Goal: Task Accomplishment & Management: Manage account settings

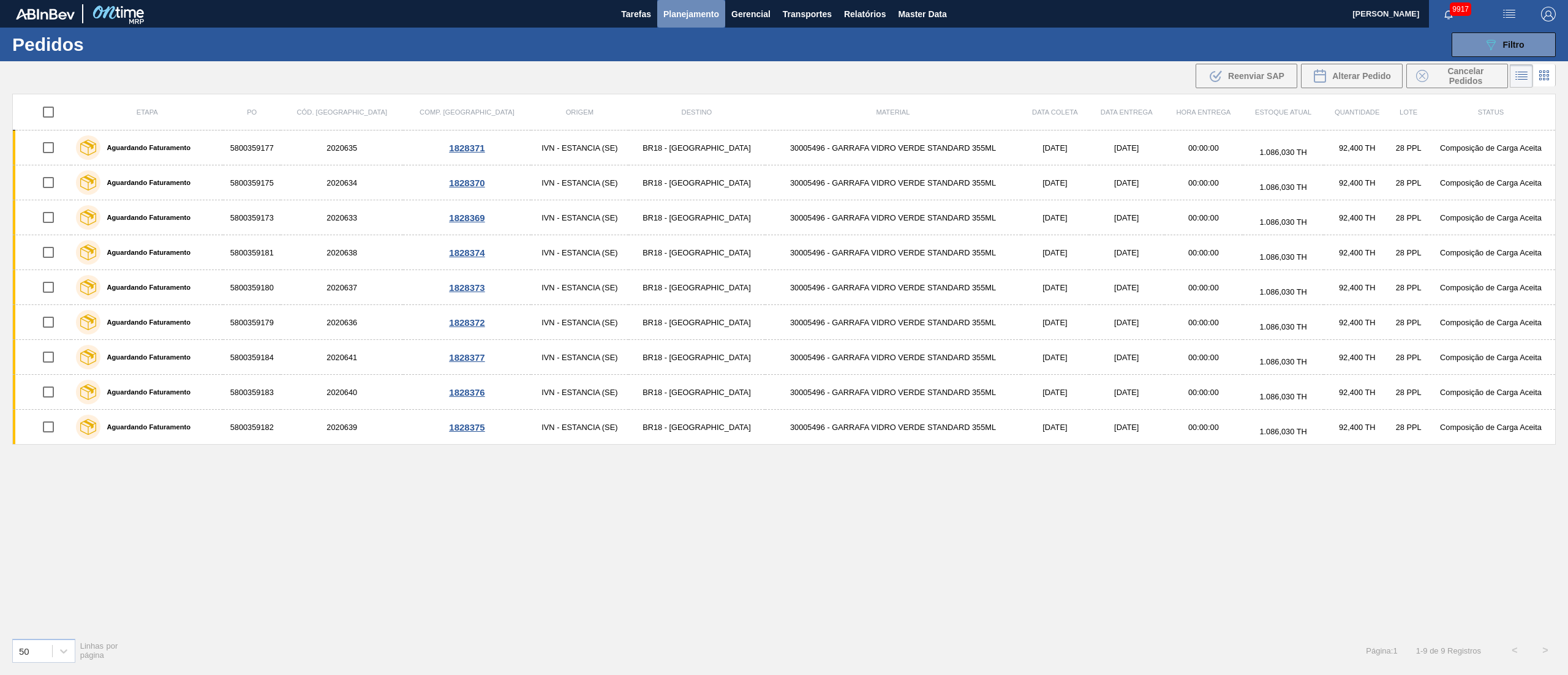
click at [701, 23] on button "Planejamento" at bounding box center [691, 14] width 68 height 28
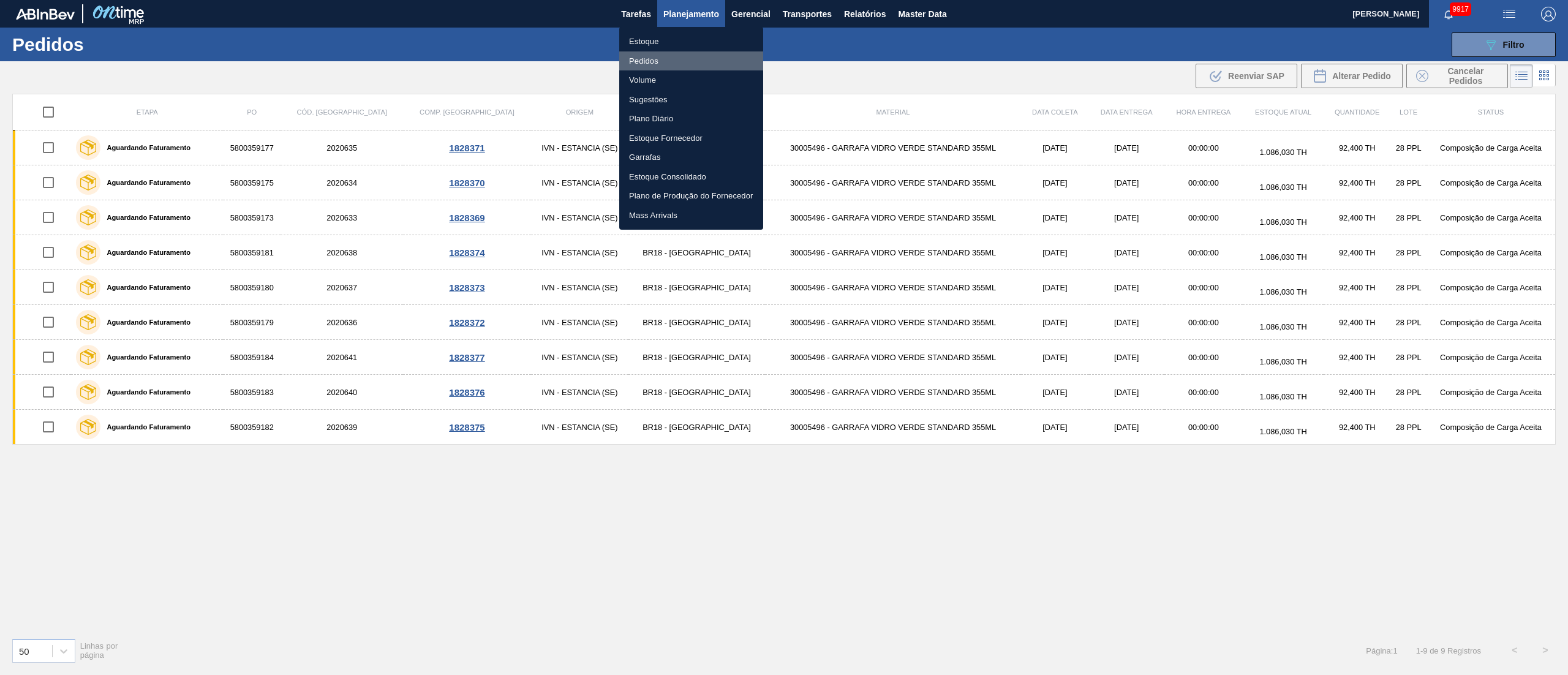
click at [635, 62] on li "Pedidos" at bounding box center [691, 61] width 144 height 20
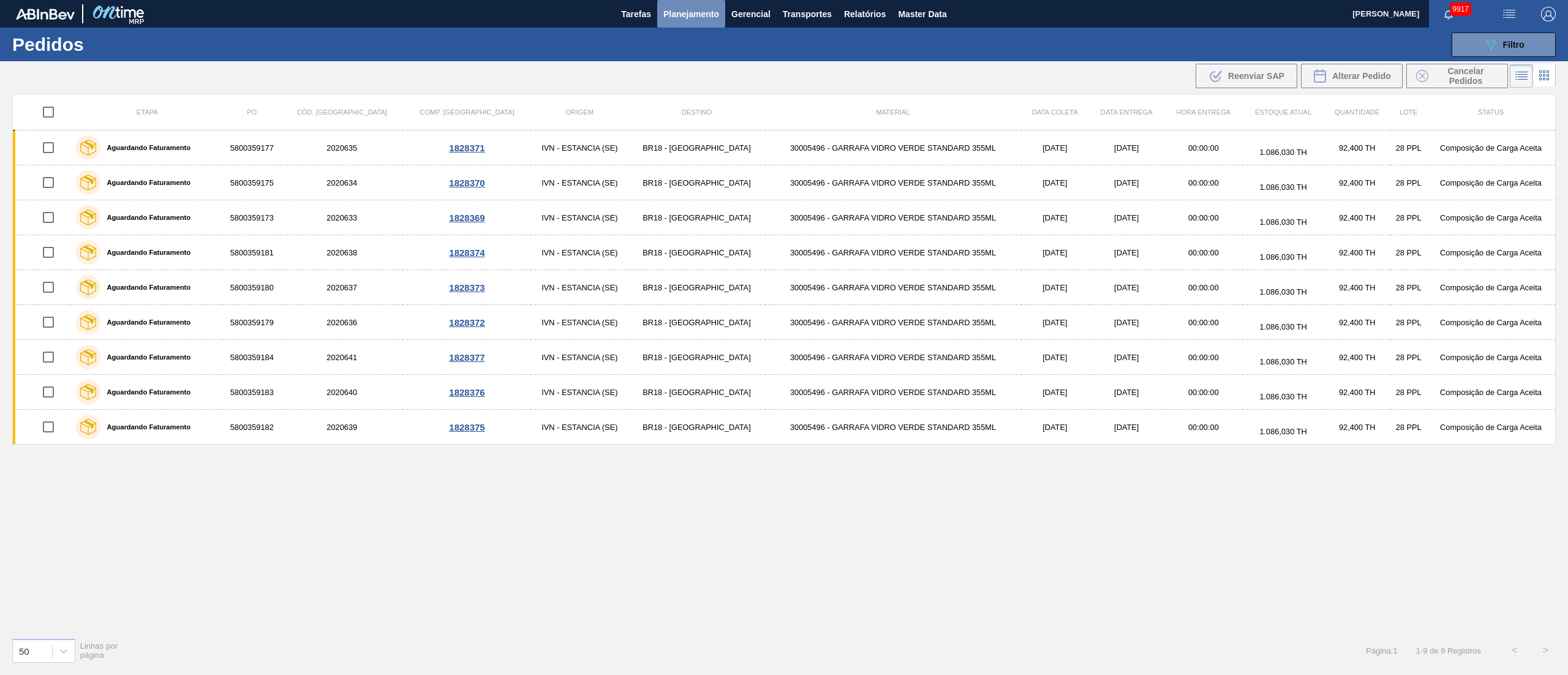
click at [685, 7] on span "Planejamento" at bounding box center [691, 14] width 56 height 14
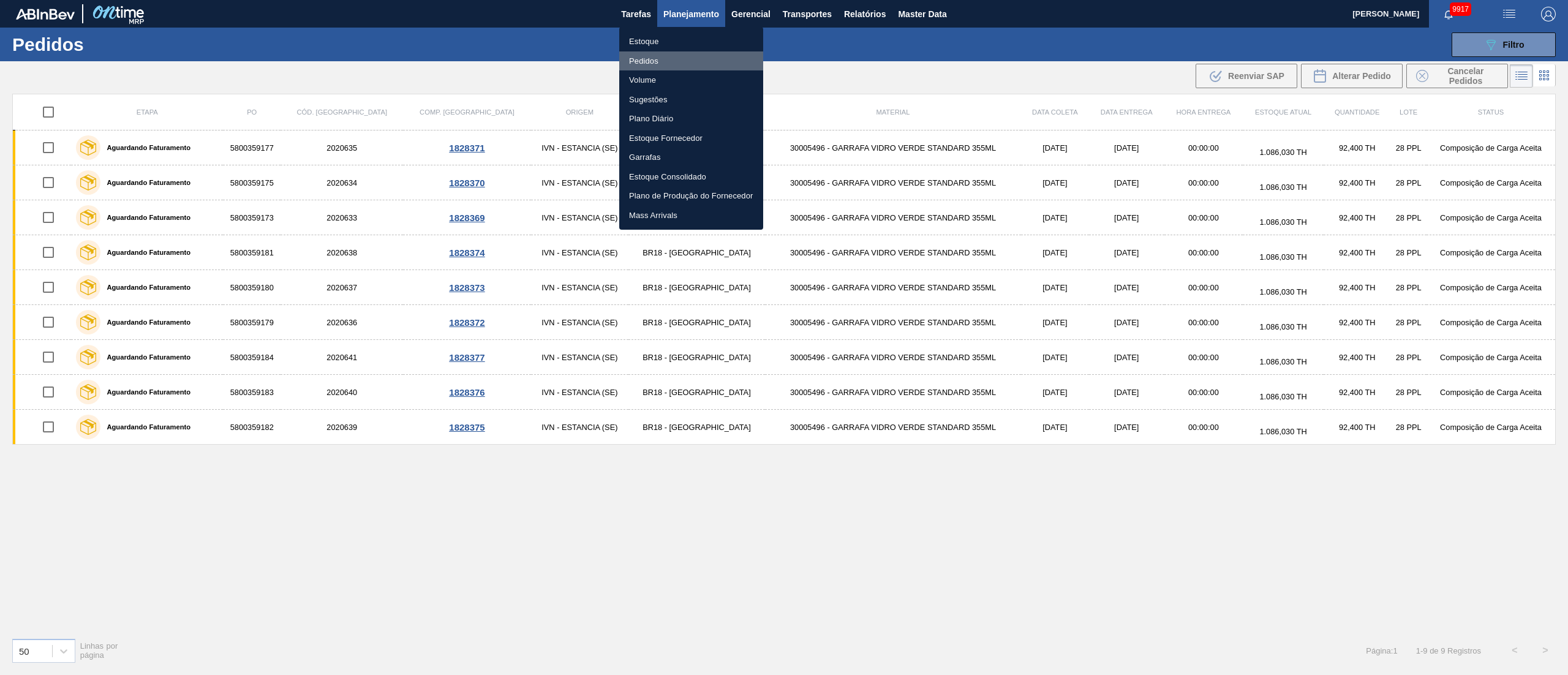
click at [660, 63] on li "Pedidos" at bounding box center [691, 61] width 144 height 20
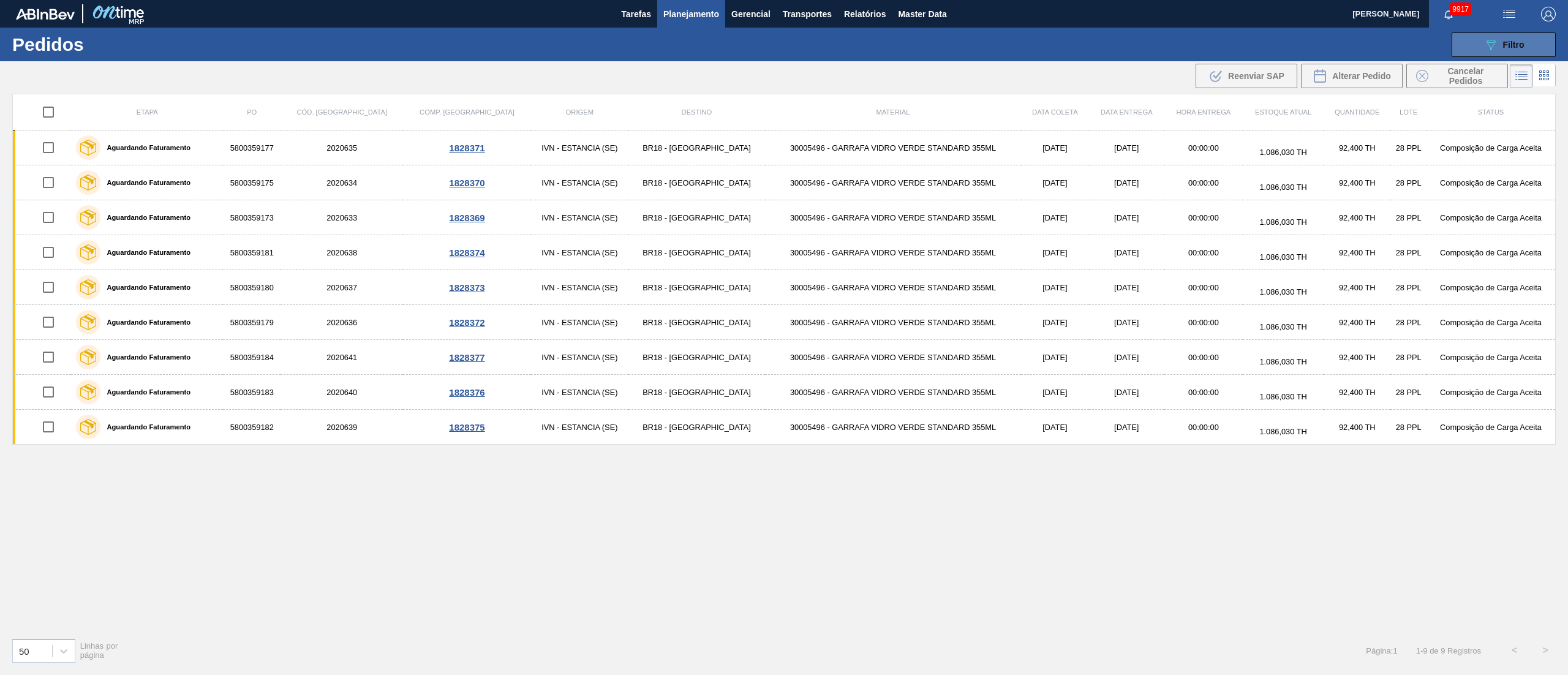
click at [784, 41] on button "089F7B8B-B2A5-4AFE-B5C0-19BA573D28AC Filtro" at bounding box center [1504, 45] width 104 height 24
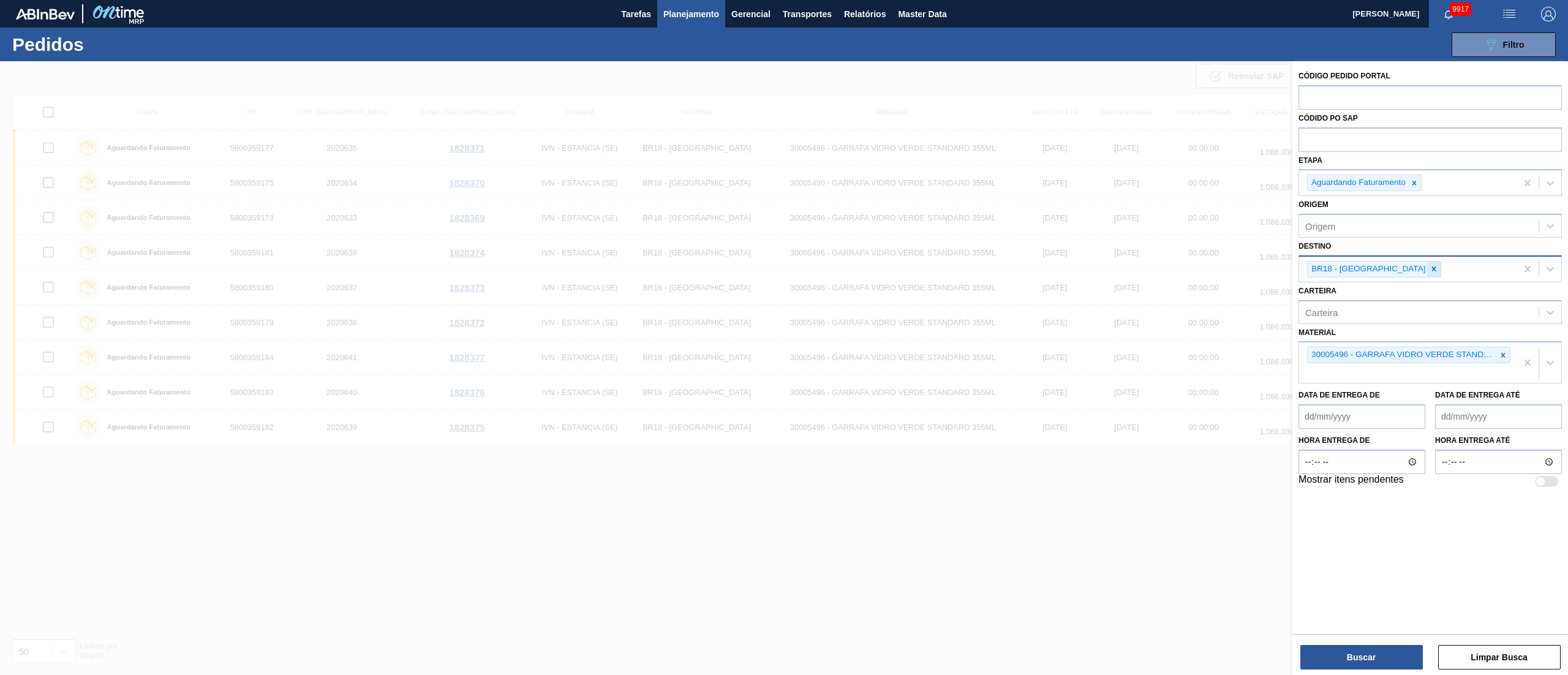
click at [784, 272] on icon at bounding box center [1434, 268] width 9 height 9
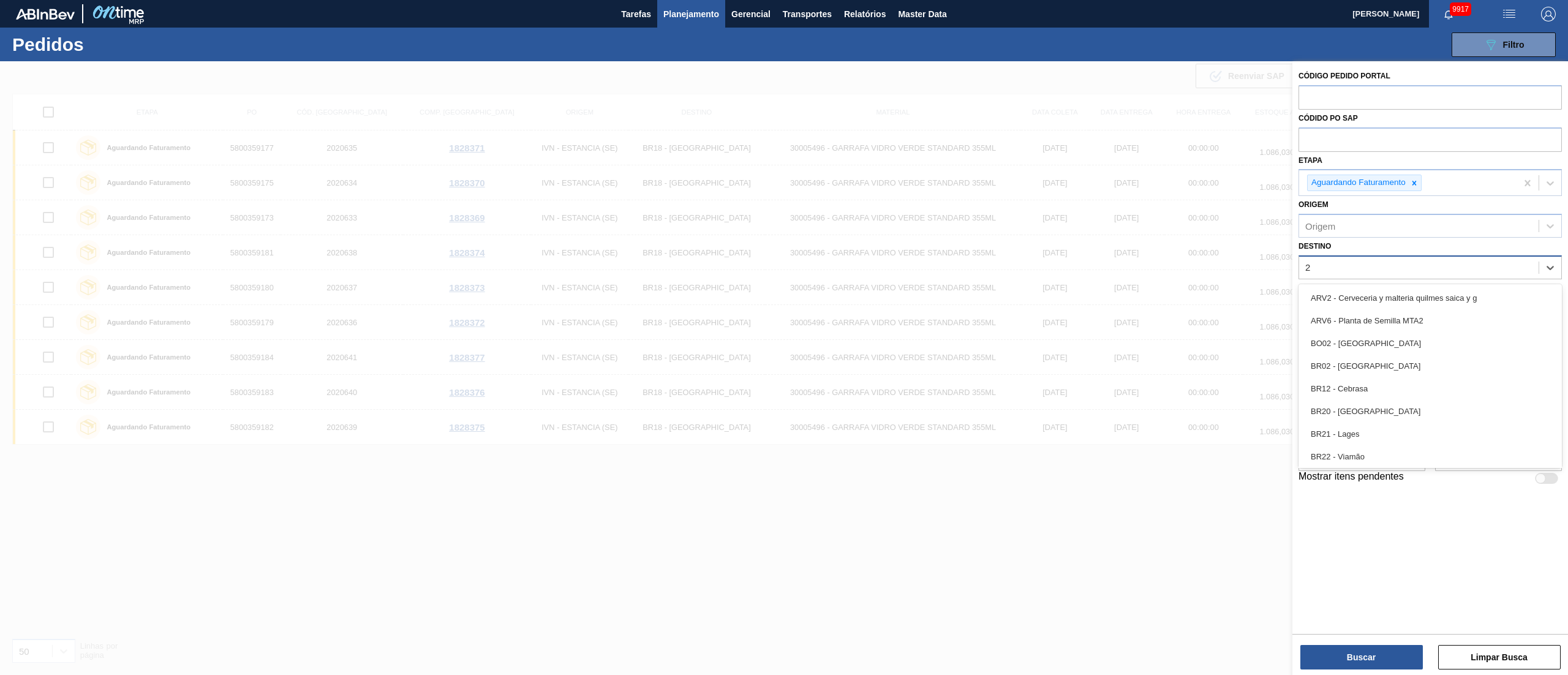
type input "26"
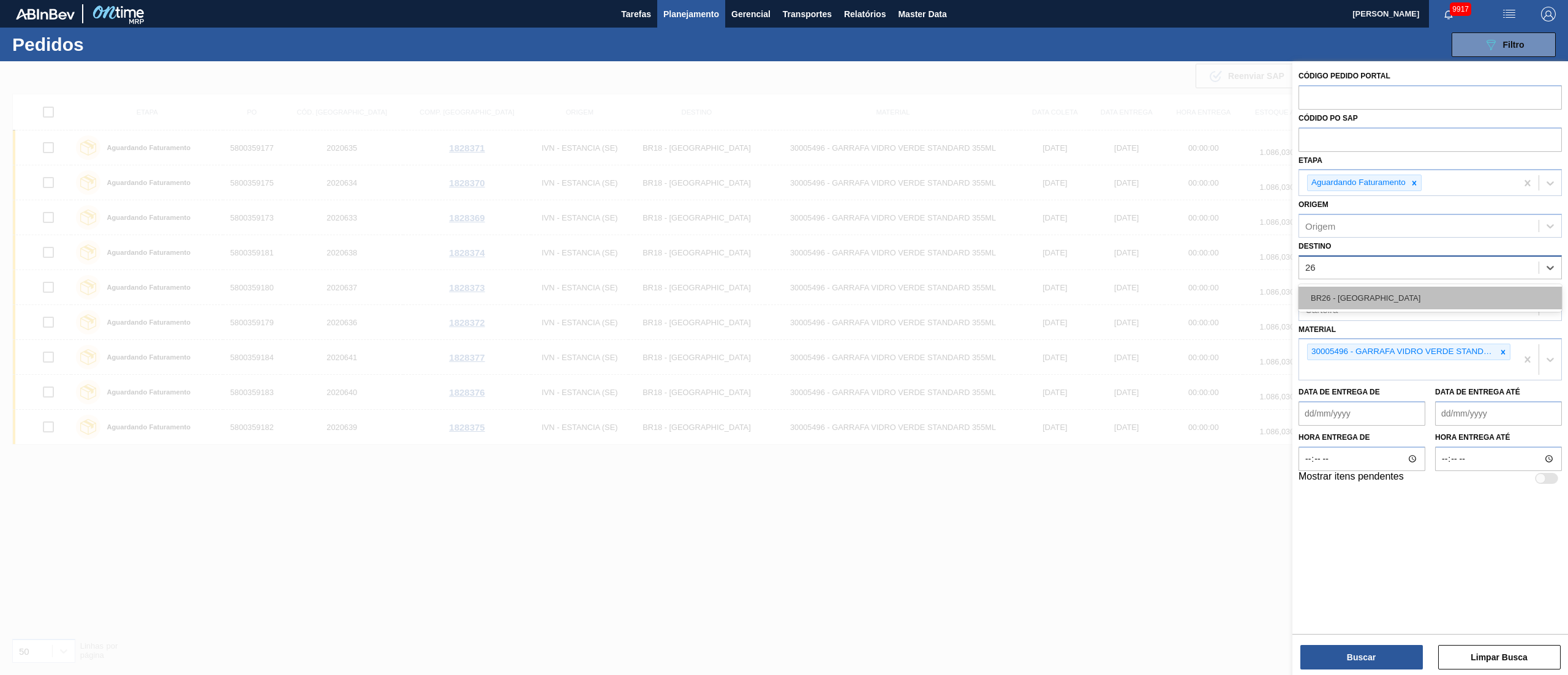
click at [784, 302] on div "BR26 - [GEOGRAPHIC_DATA]" at bounding box center [1430, 298] width 264 height 23
click at [784, 337] on icon at bounding box center [1503, 355] width 5 height 5
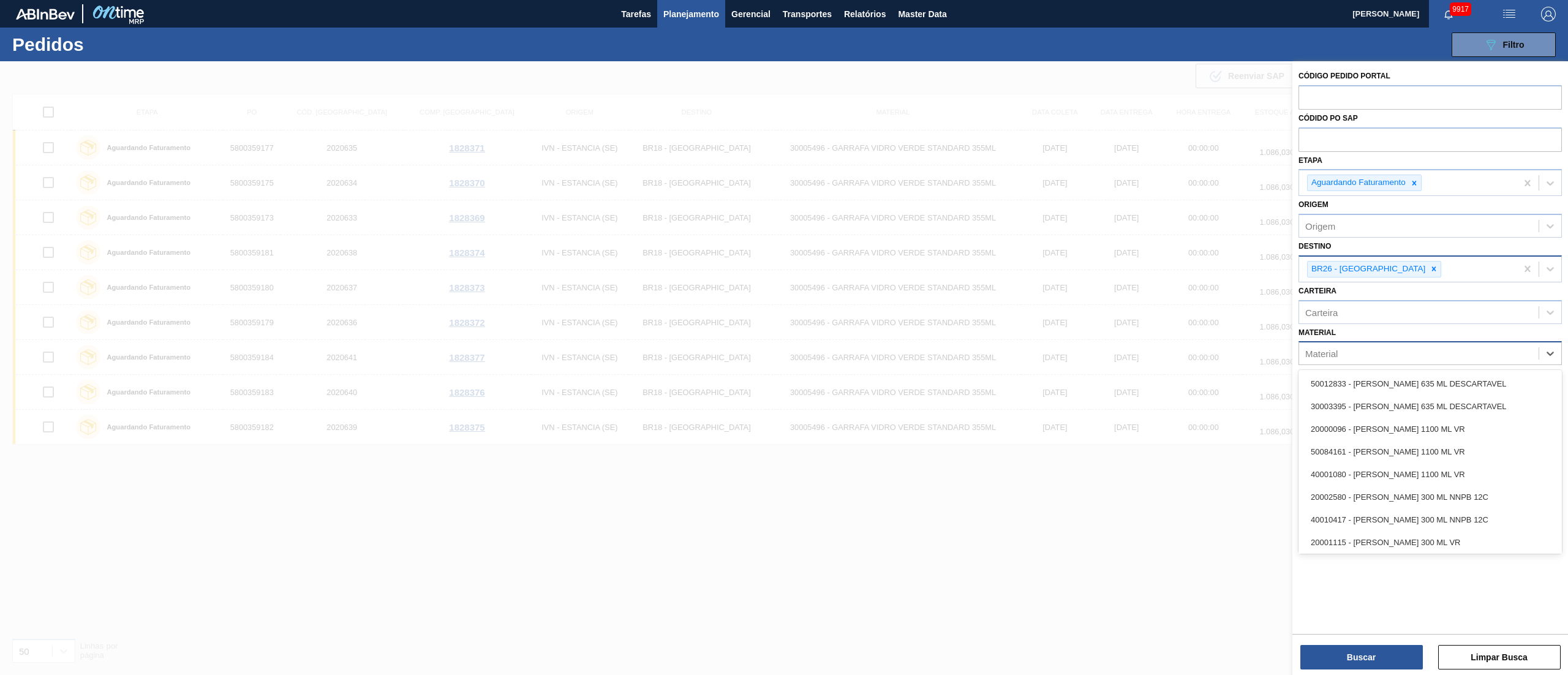
drag, startPoint x: 1502, startPoint y: 353, endPoint x: 1460, endPoint y: 356, distance: 42.1
click at [784, 337] on div "Material" at bounding box center [1418, 354] width 239 height 18
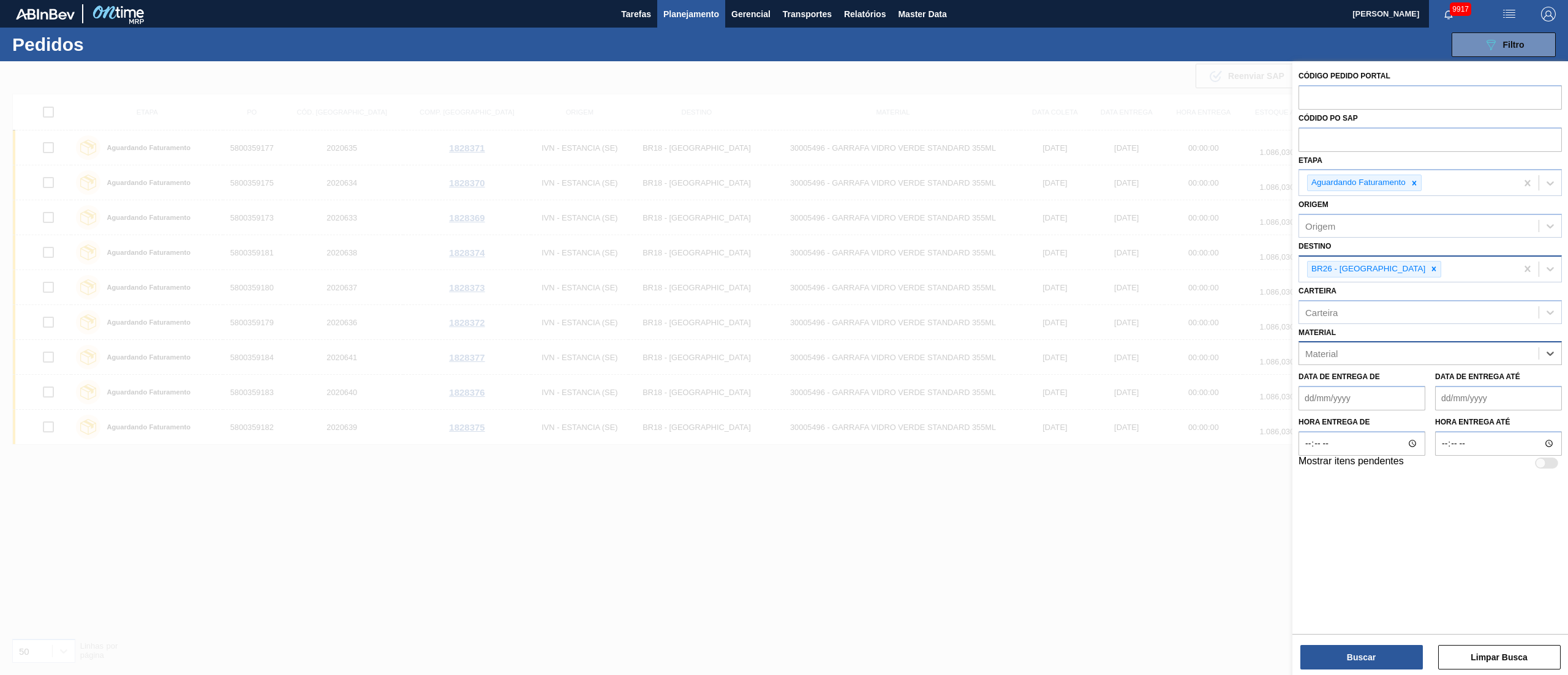
paste input "5800354136 5800354137 5800354138 5800357315 5800357316 5800357317 5800357318 58…"
type input "5800354136 5800354137 5800354138 5800357315 5800357316 5800357317 5800357318 58…"
click at [784, 146] on input "text" at bounding box center [1430, 138] width 264 height 23
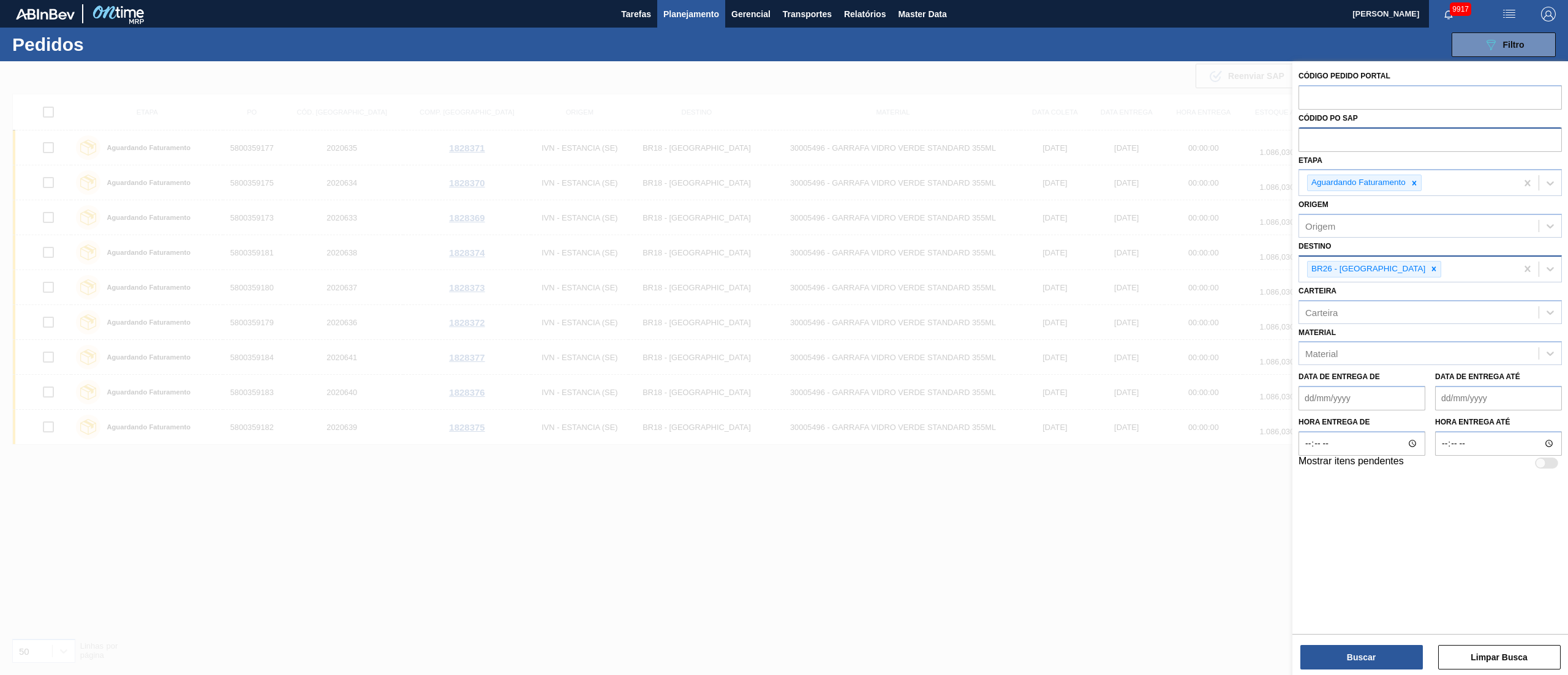
paste input "text"
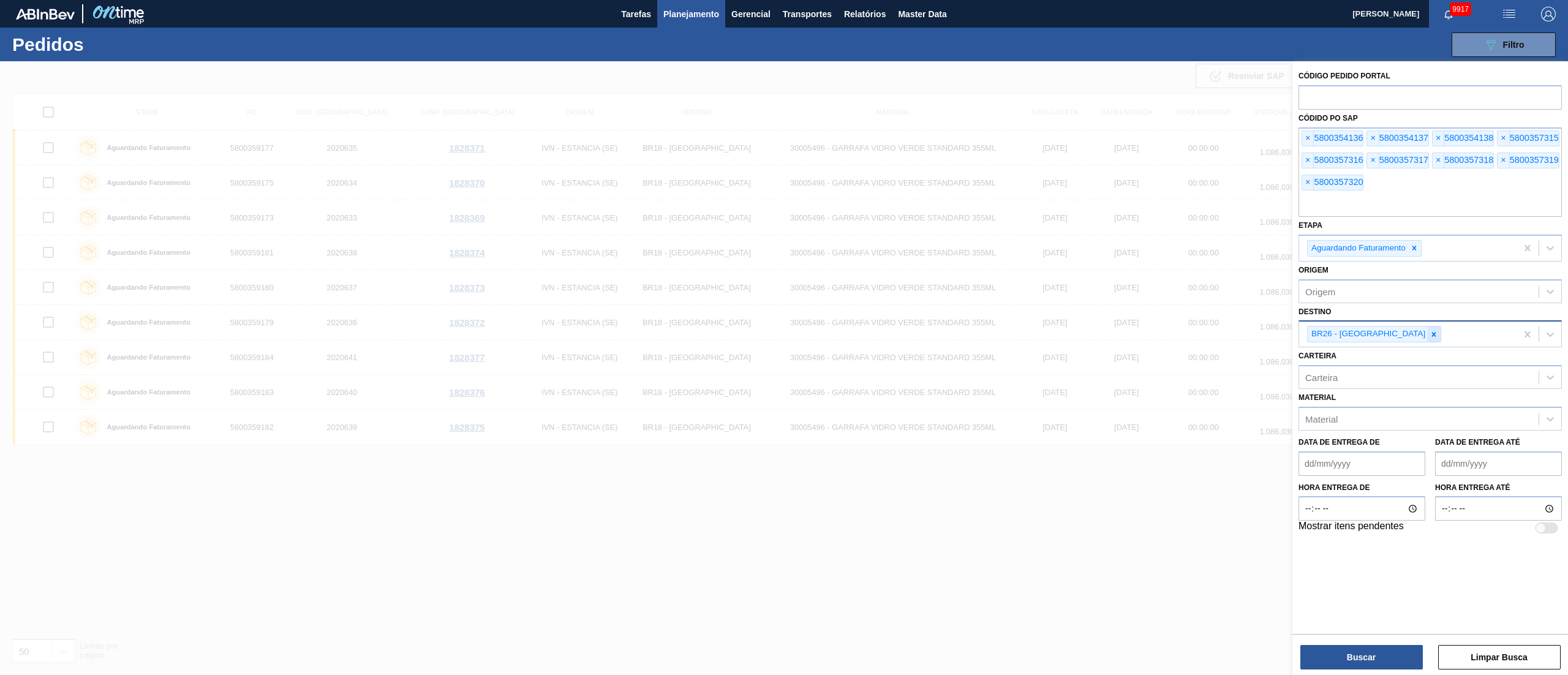
click at [784, 337] on icon at bounding box center [1434, 334] width 9 height 9
click at [784, 247] on icon at bounding box center [1414, 248] width 9 height 9
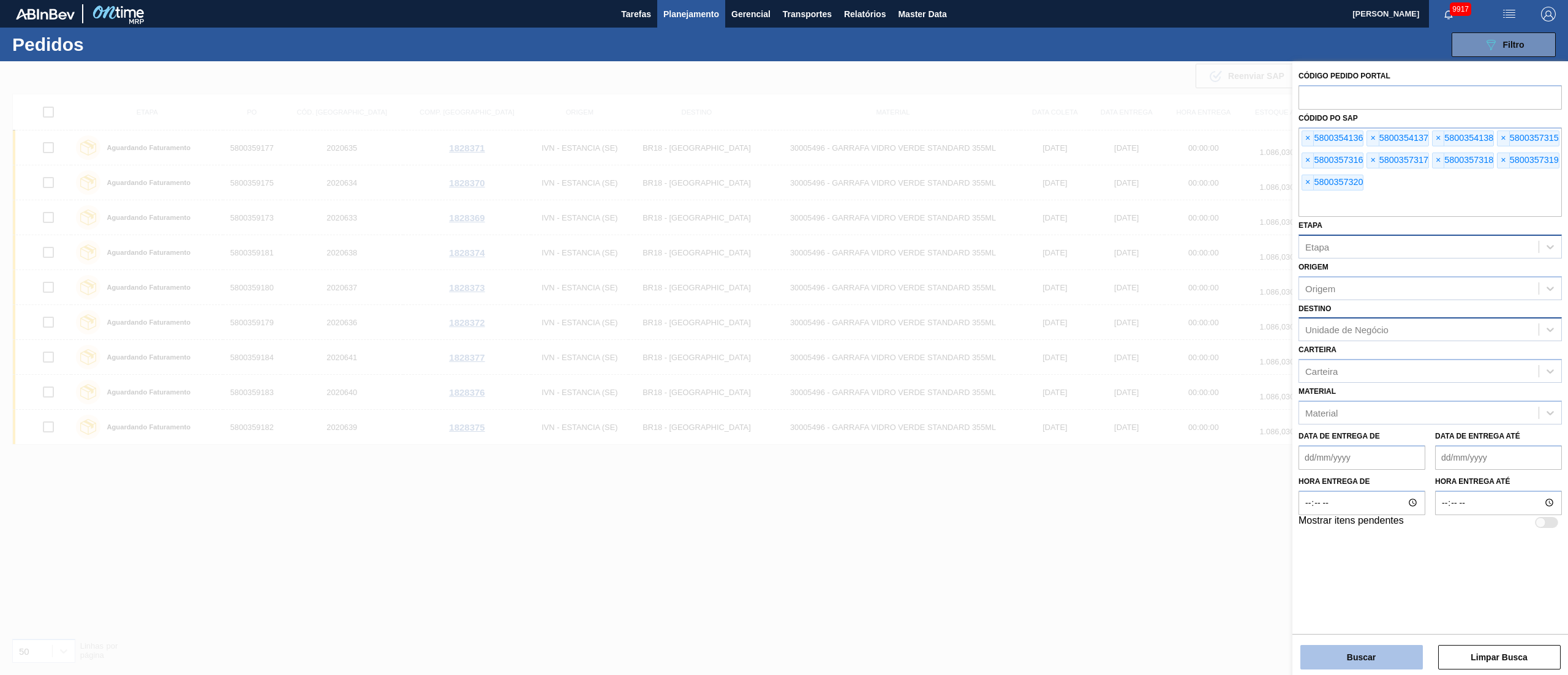
click at [784, 337] on button "Buscar" at bounding box center [1361, 657] width 123 height 24
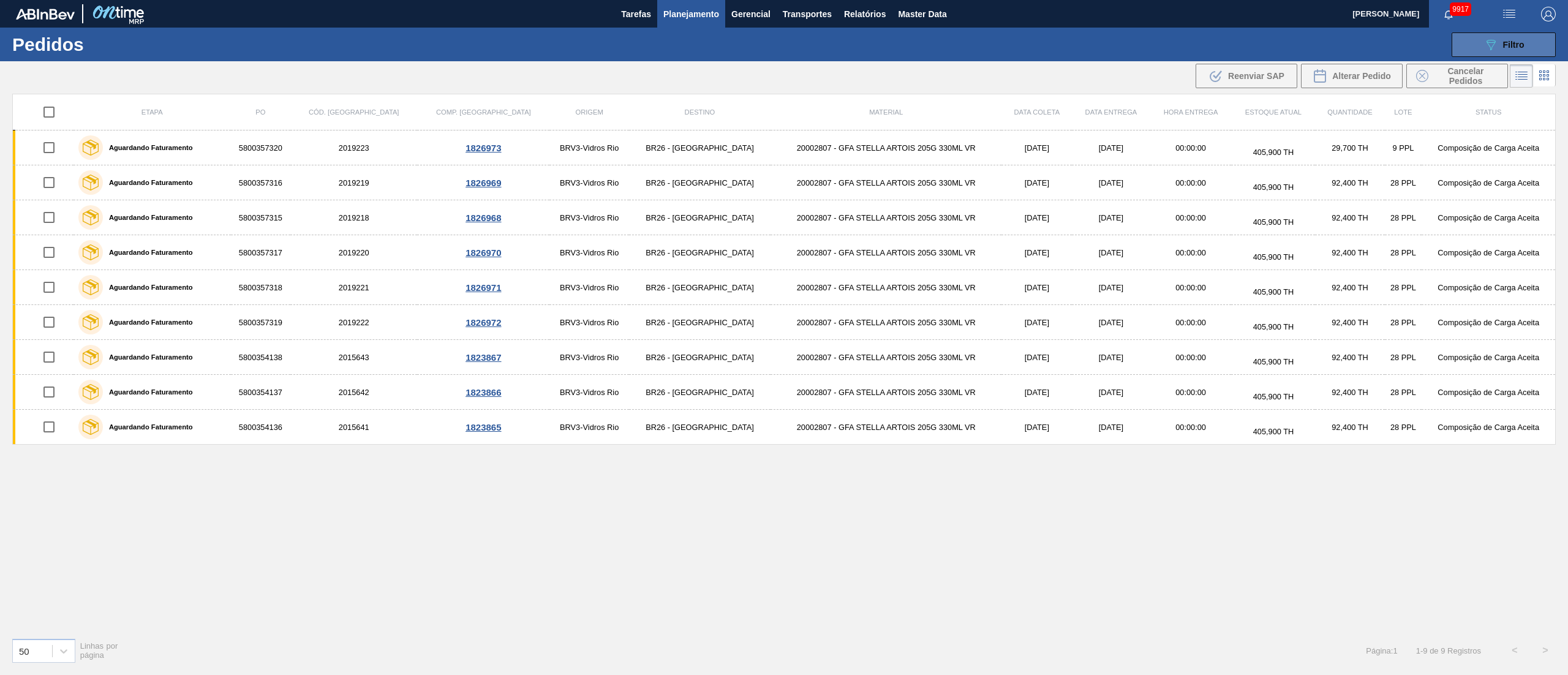
click at [784, 46] on button "089F7B8B-B2A5-4AFE-B5C0-19BA573D28AC Filtro" at bounding box center [1504, 45] width 104 height 24
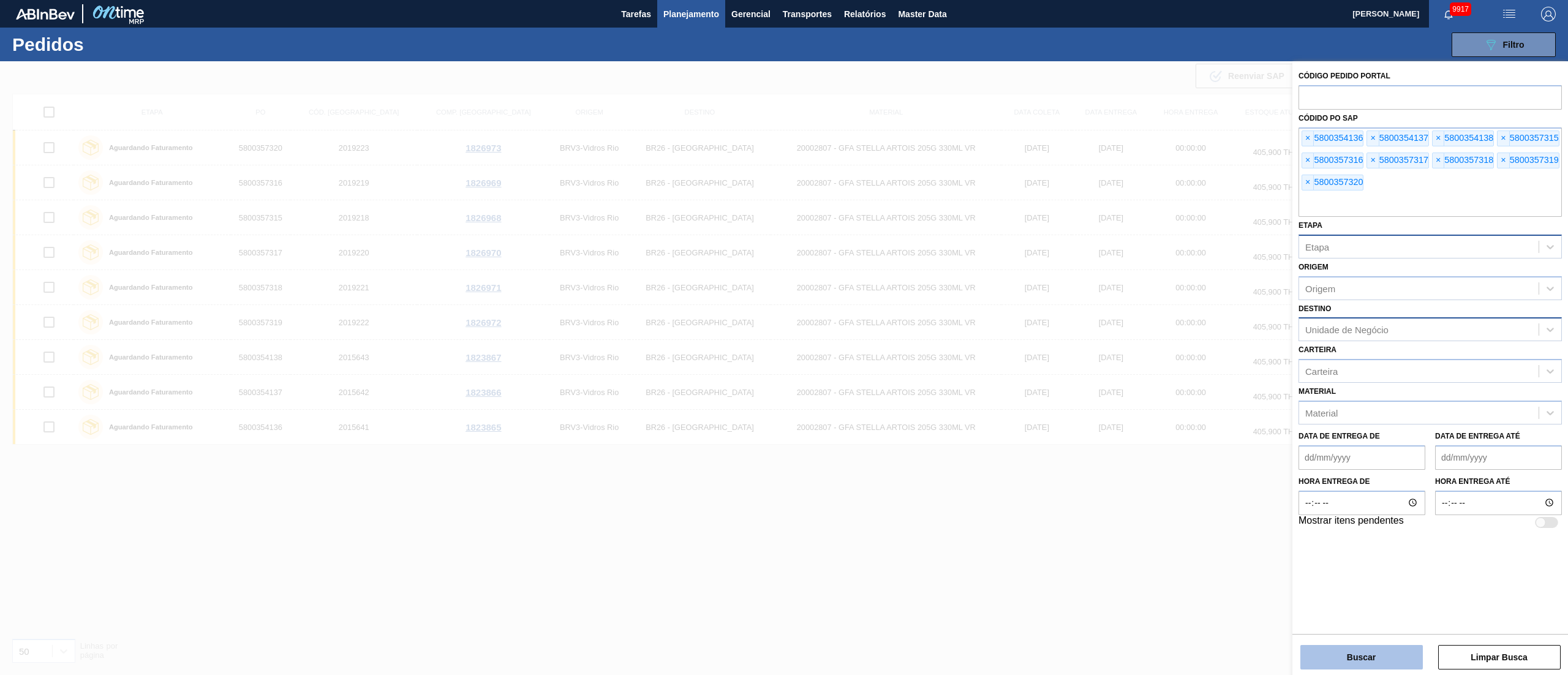
click at [784, 337] on button "Buscar" at bounding box center [1361, 657] width 123 height 24
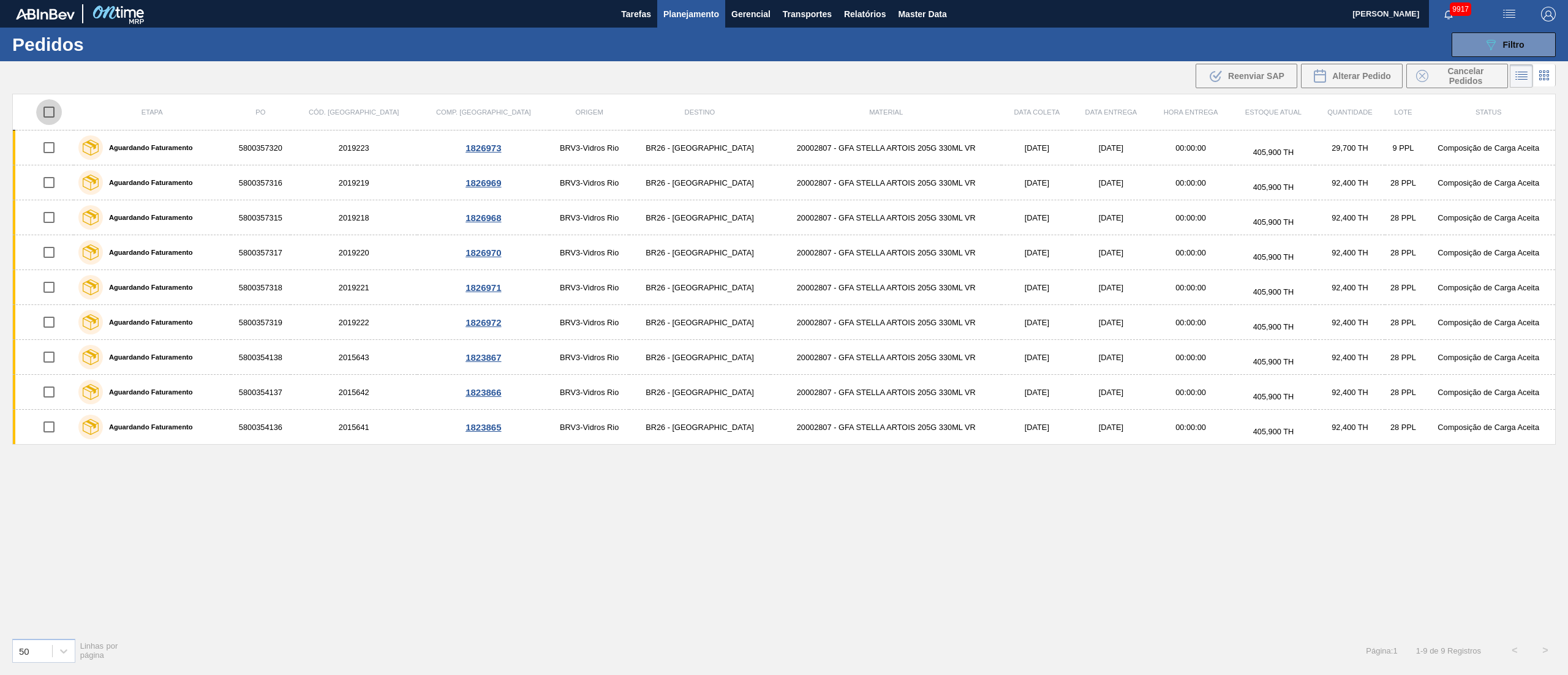
click at [59, 113] on input "checkbox" at bounding box center [49, 112] width 26 height 26
checkbox input "true"
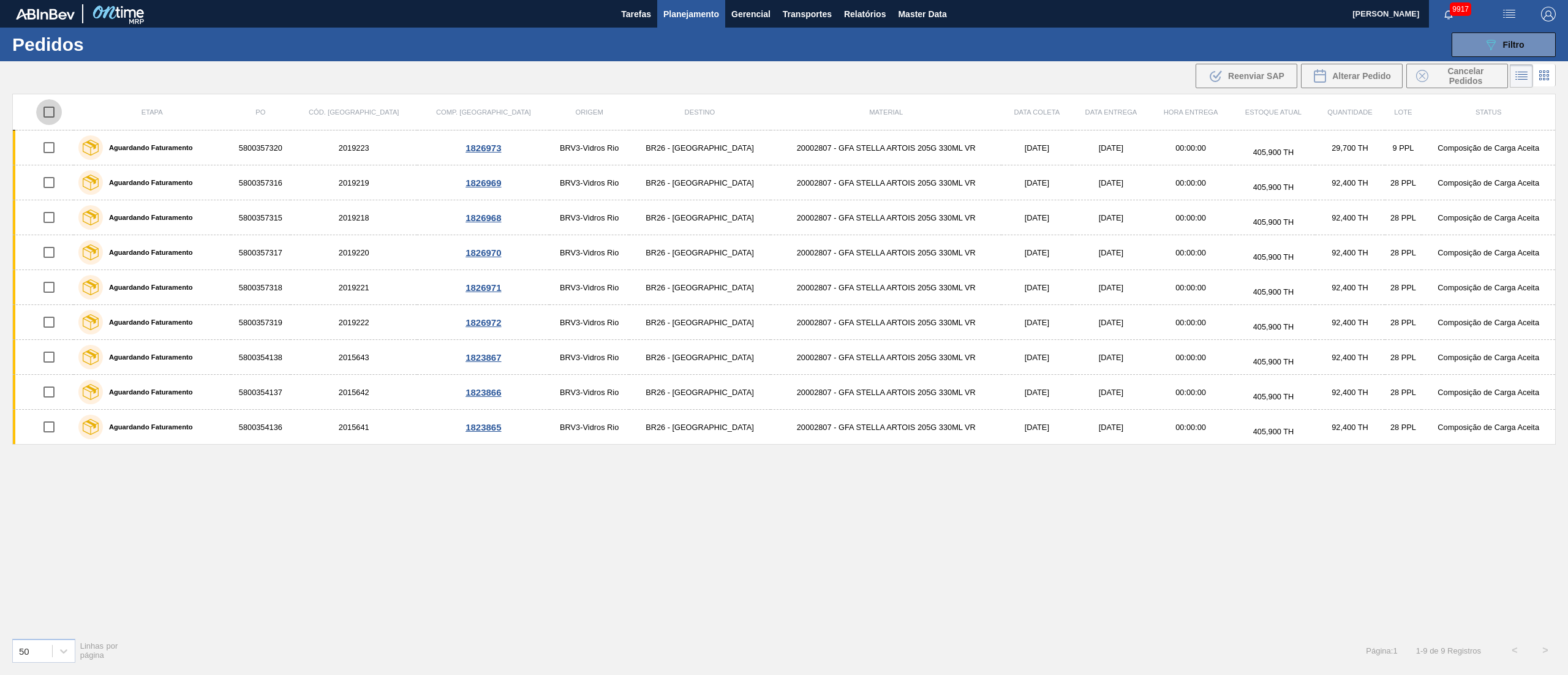
checkbox input "true"
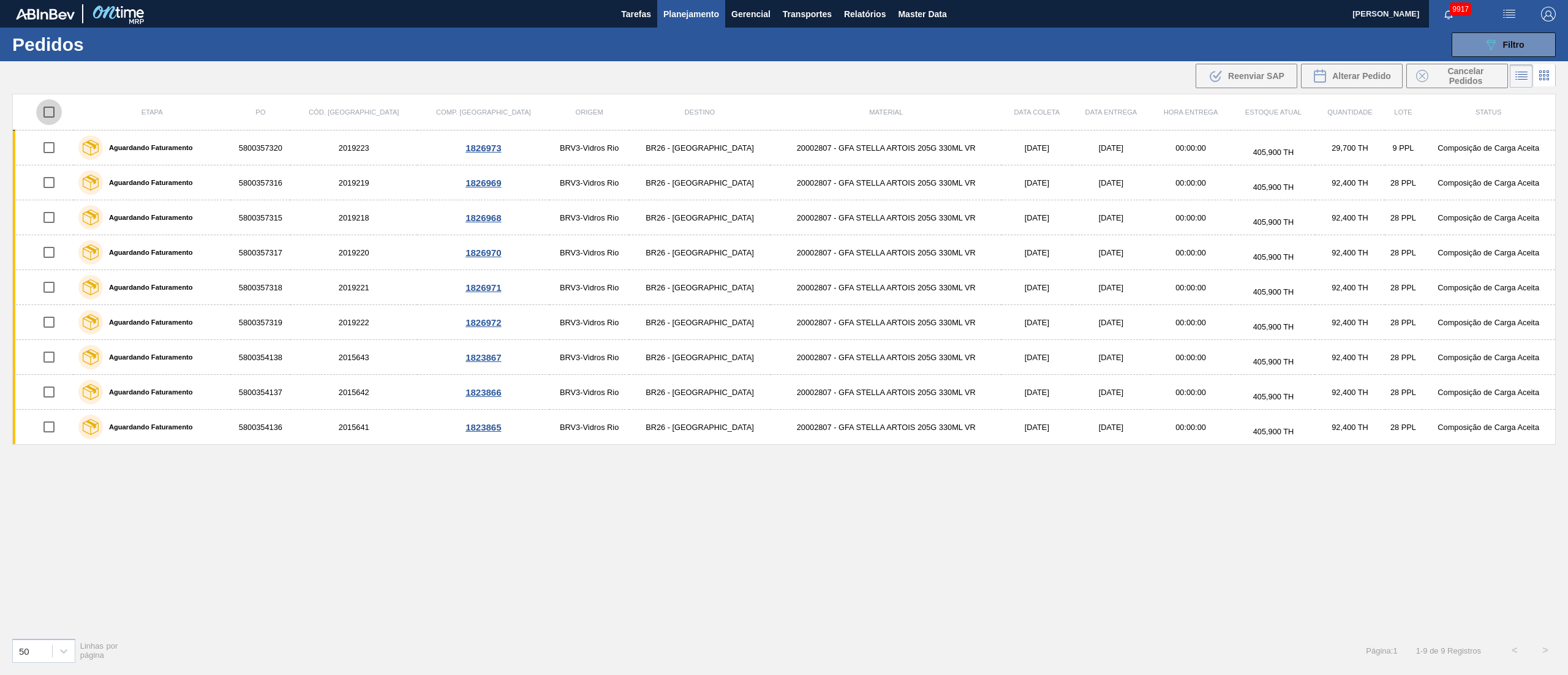
checkbox input "true"
click at [784, 76] on span "Alterar Pedido" at bounding box center [1361, 75] width 59 height 10
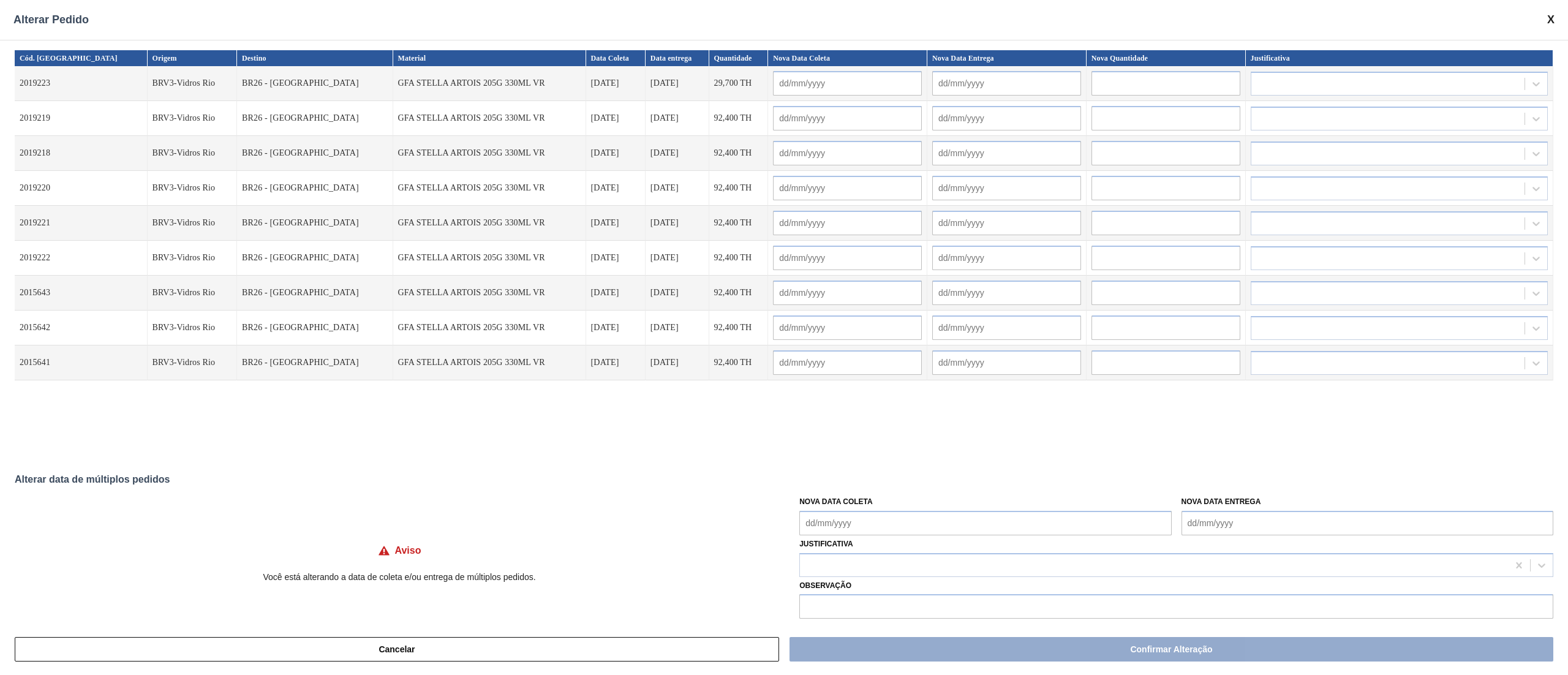
click at [784, 337] on Coleta "Nova Data Coleta" at bounding box center [985, 523] width 372 height 24
click at [784, 337] on div "3" at bounding box center [874, 487] width 16 height 16
type Coleta "[DATE]"
type input "[DATE]"
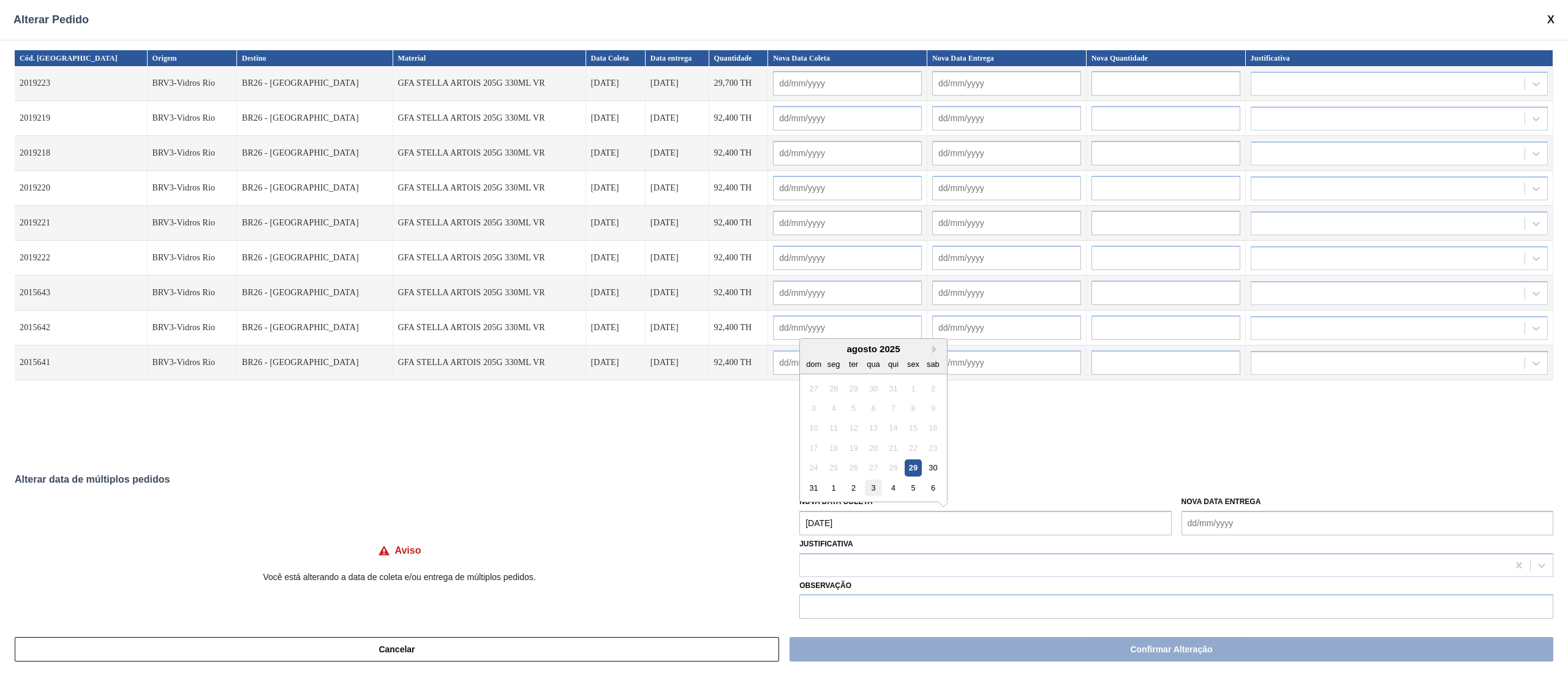
type input "[DATE]"
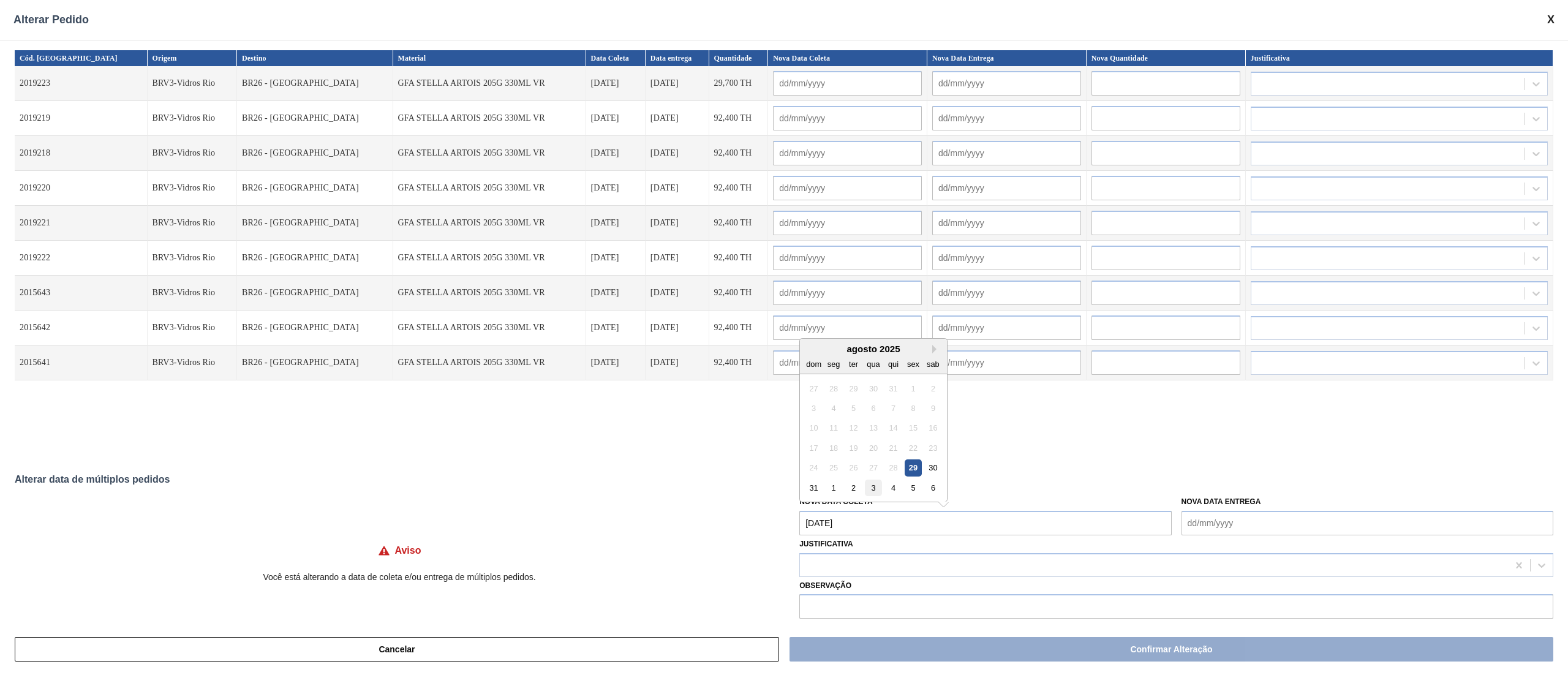
type input "[DATE]"
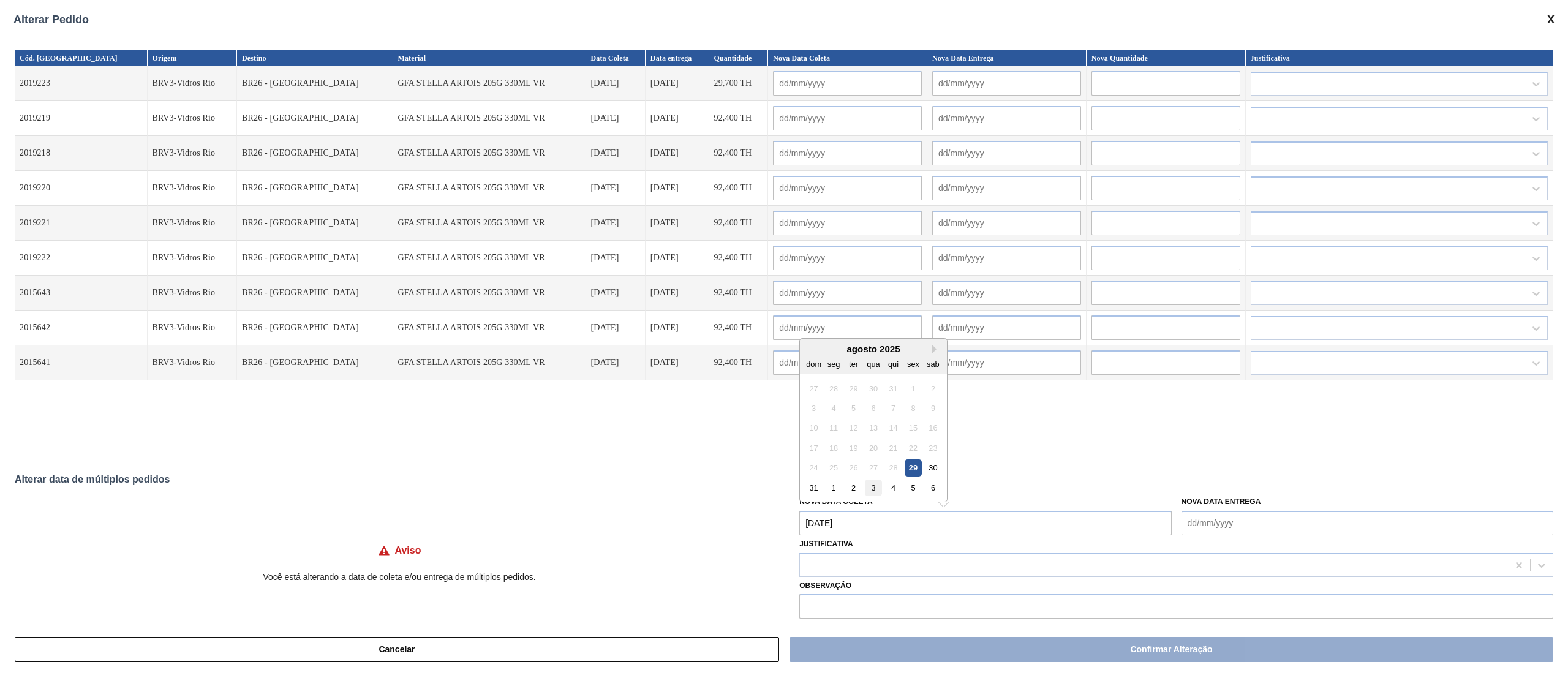
type input "[DATE]"
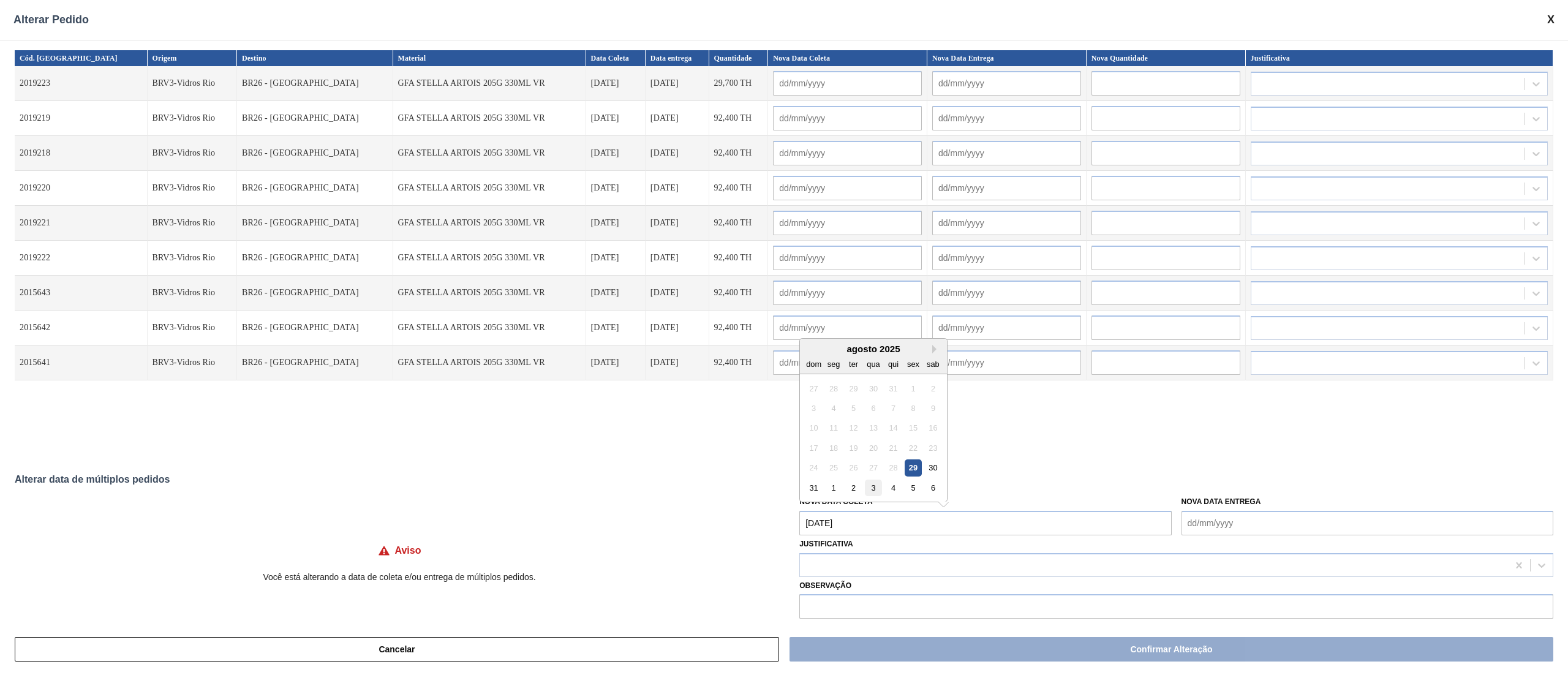
type input "[DATE]"
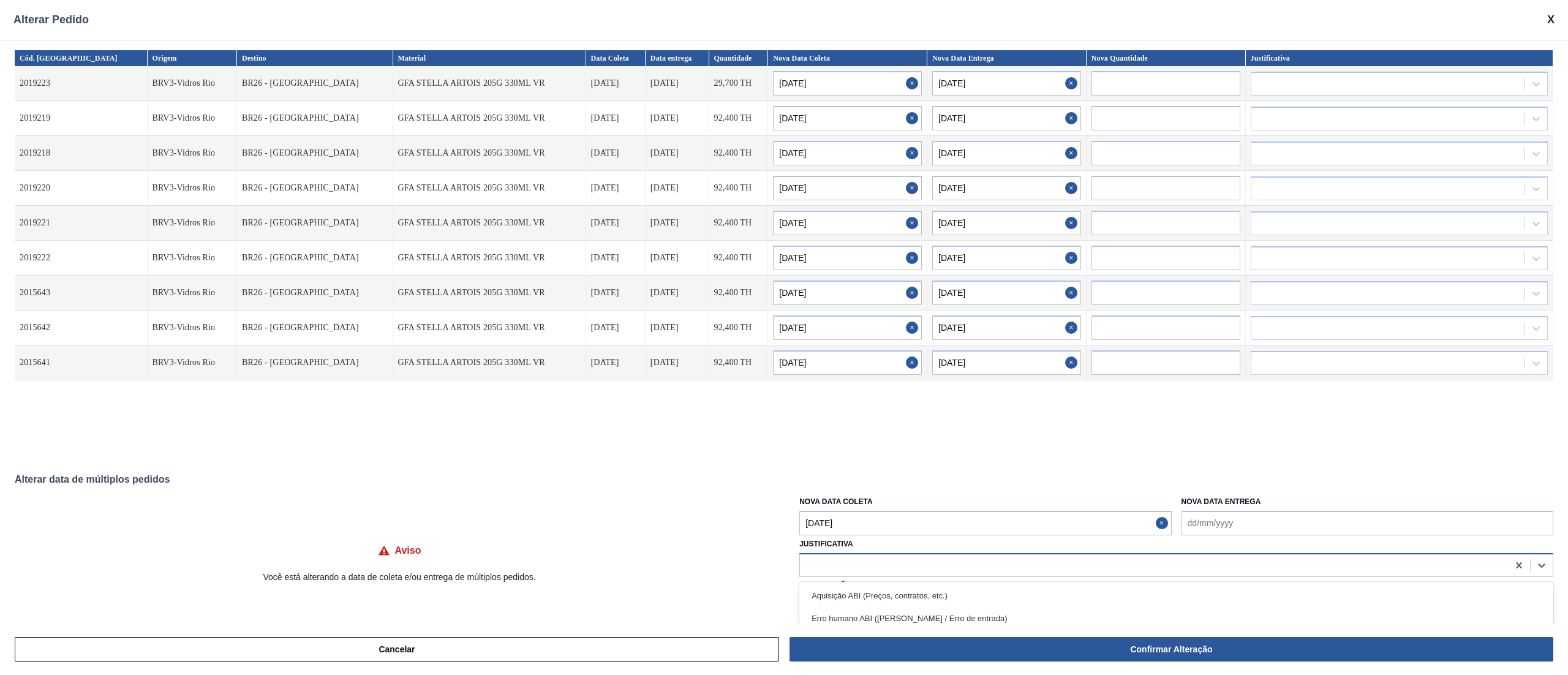
click at [784, 337] on div at bounding box center [1154, 565] width 708 height 18
type input "ou"
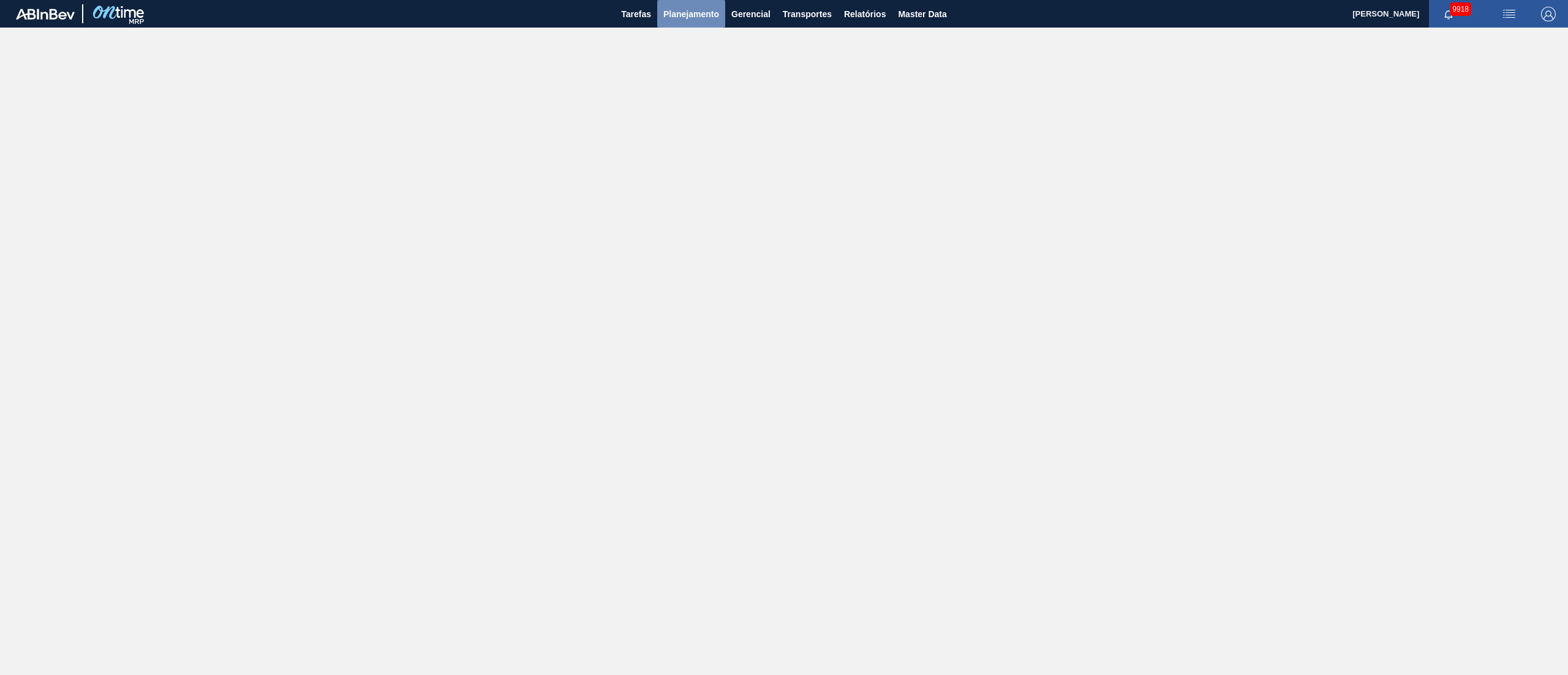
click at [687, 7] on span "Planejamento" at bounding box center [691, 14] width 56 height 14
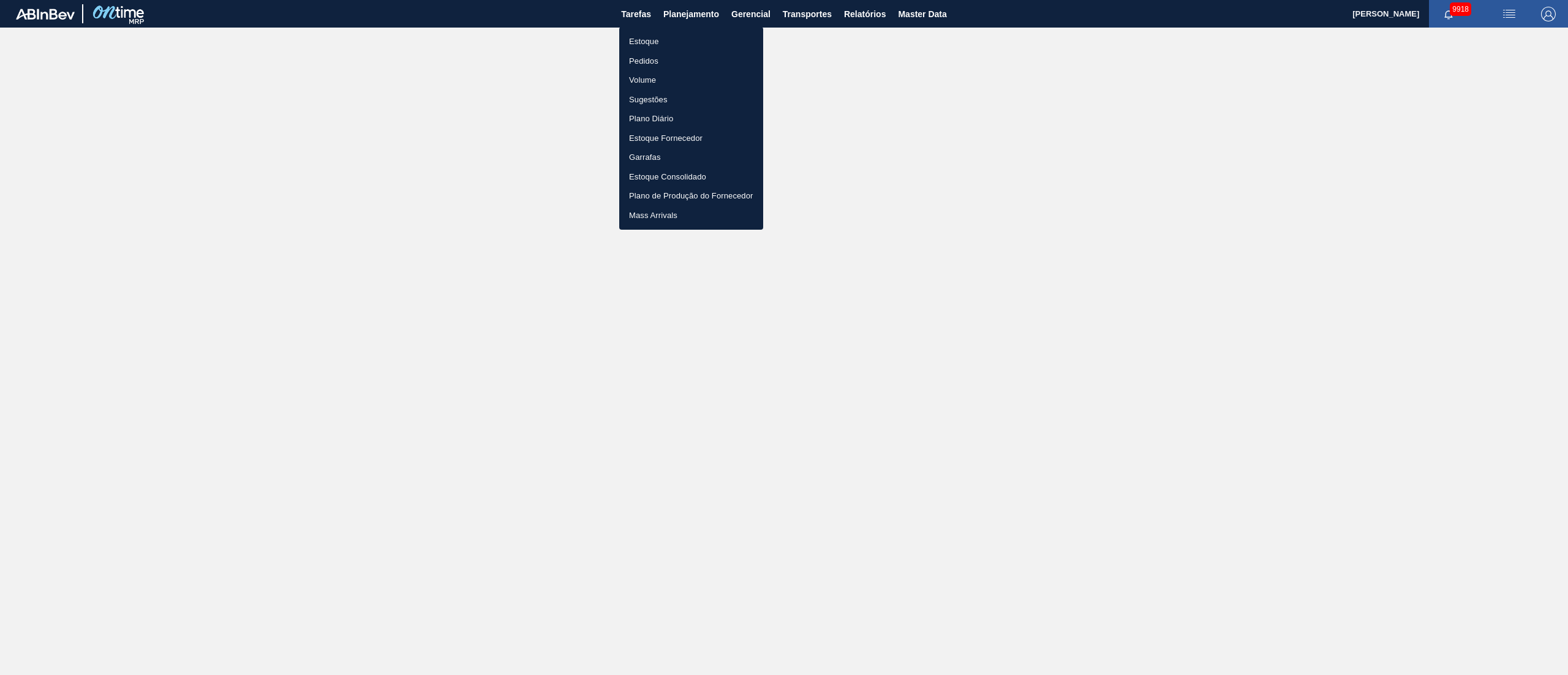
click at [641, 65] on li "Pedidos" at bounding box center [691, 61] width 144 height 20
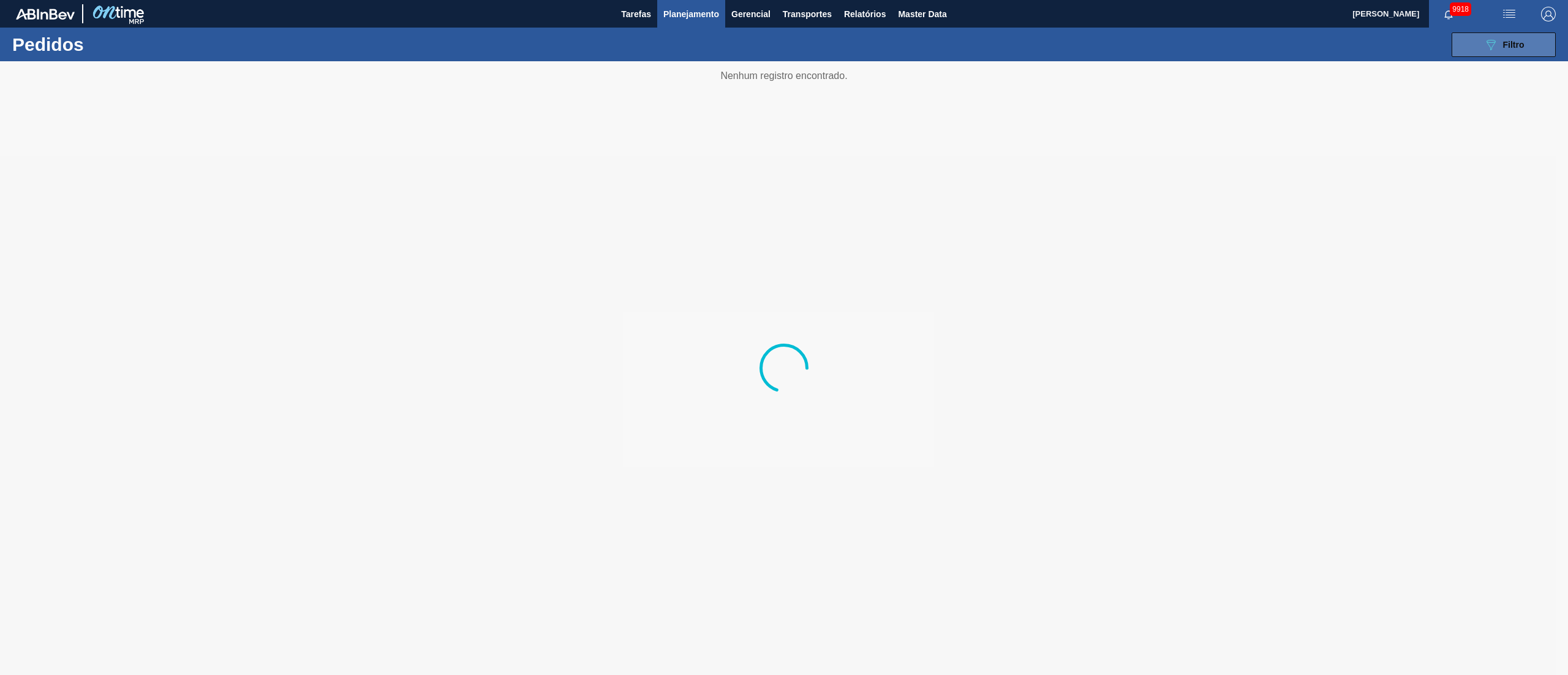
click at [1515, 44] on span "Filtro" at bounding box center [1514, 45] width 22 height 10
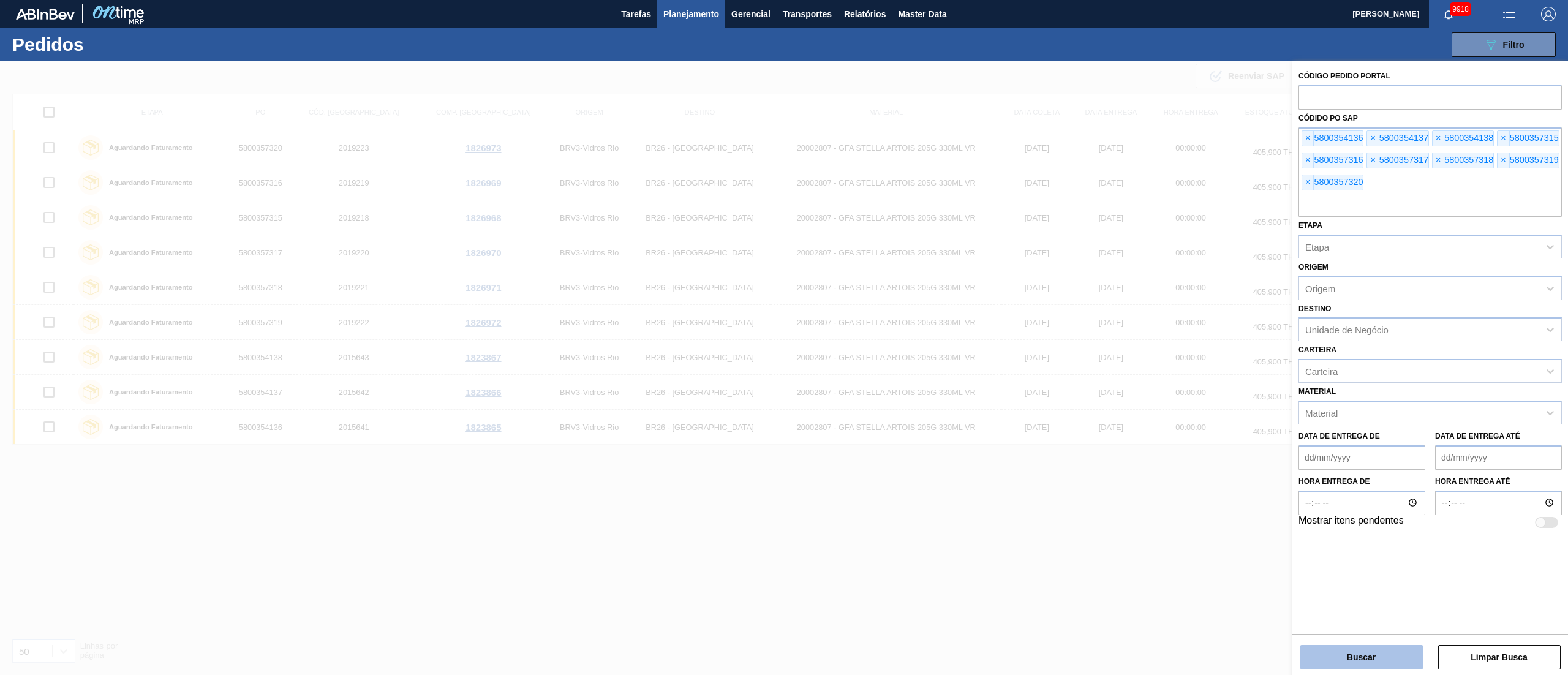
click at [1380, 655] on button "Buscar" at bounding box center [1361, 657] width 123 height 24
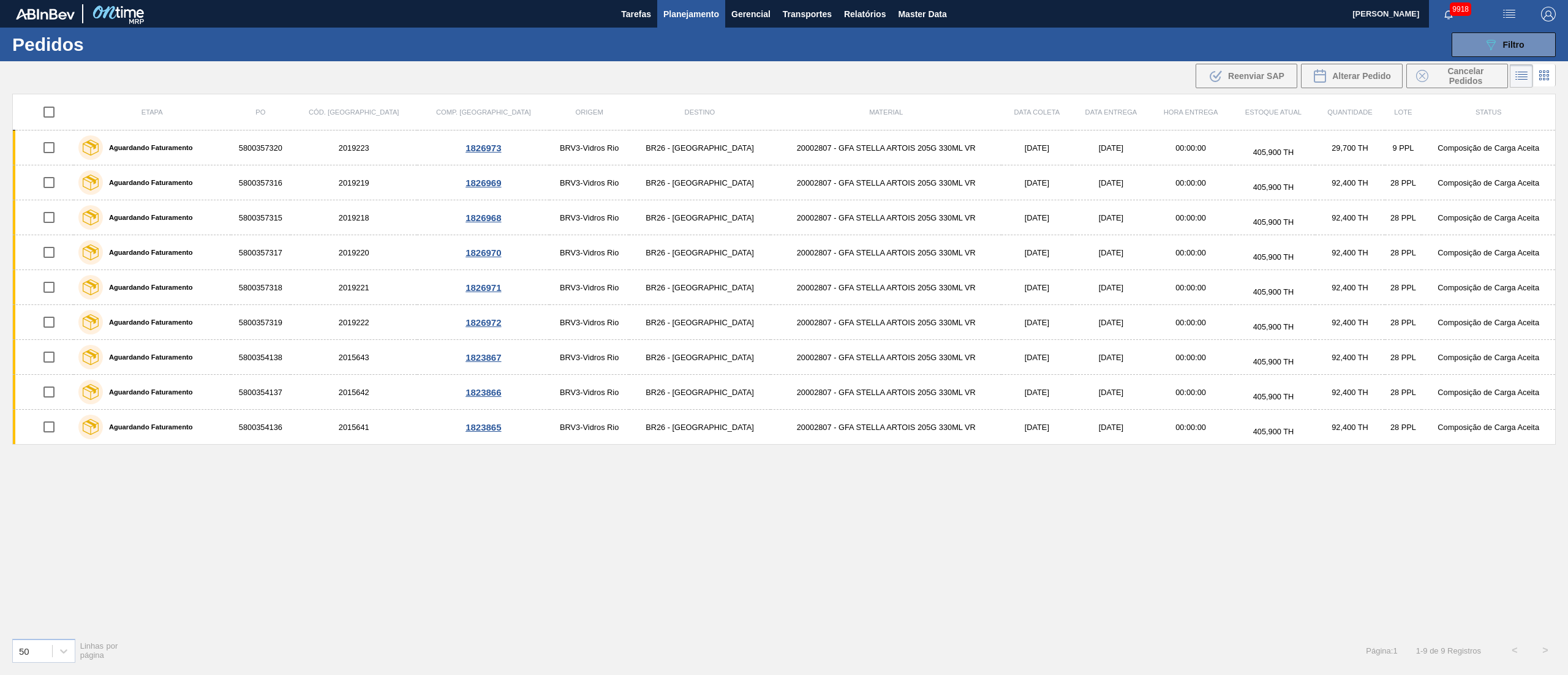
click at [55, 148] on input "checkbox" at bounding box center [49, 147] width 26 height 26
checkbox input "true"
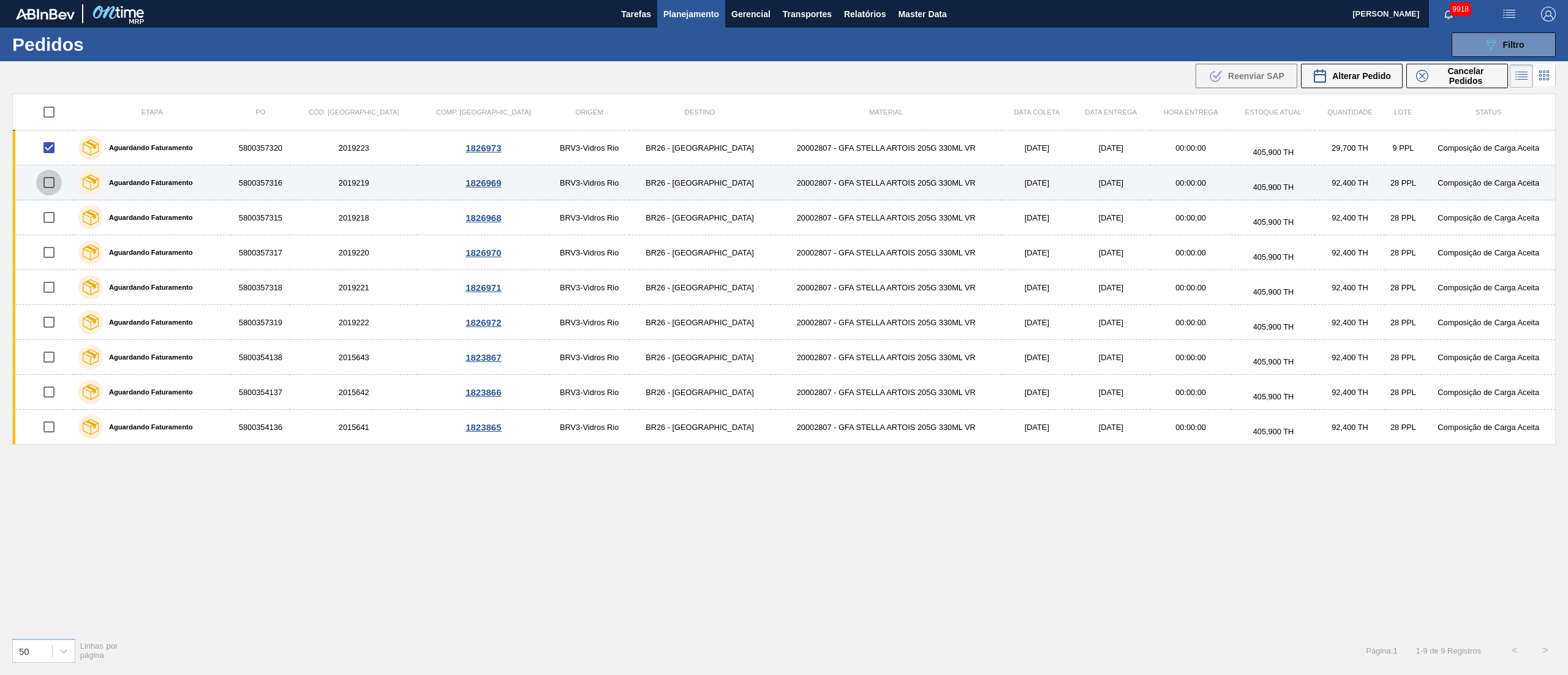
click at [55, 189] on input "checkbox" at bounding box center [49, 182] width 26 height 26
checkbox input "true"
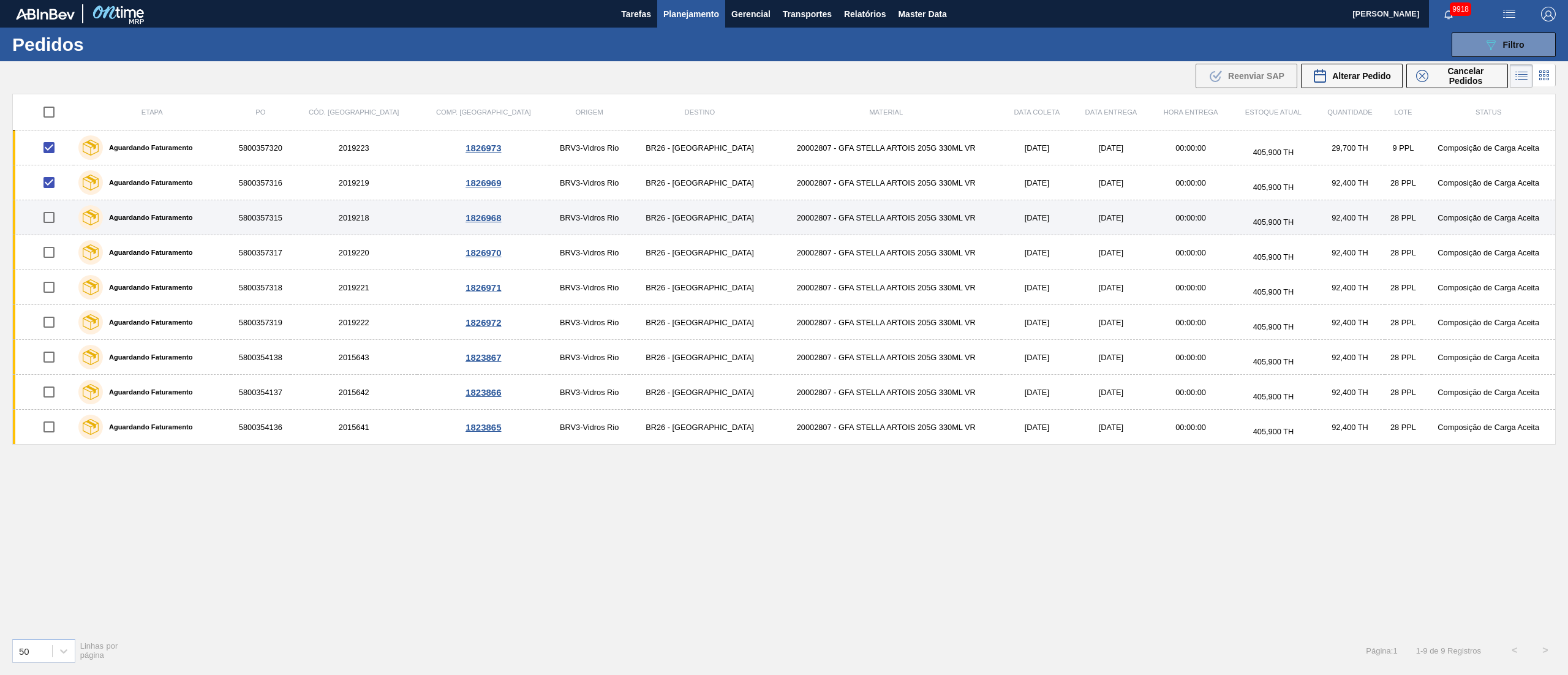
click at [48, 220] on input "checkbox" at bounding box center [49, 217] width 26 height 26
checkbox input "true"
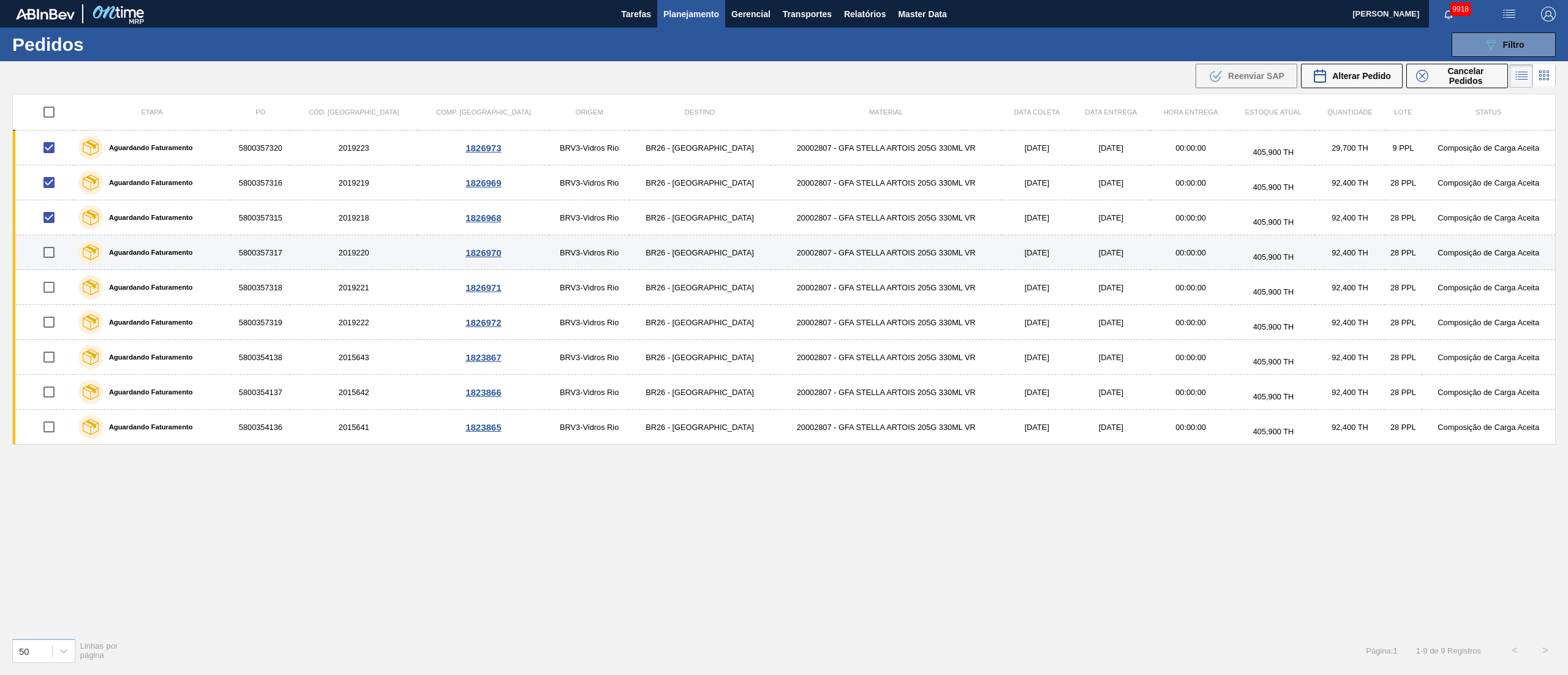
click at [49, 265] on input "checkbox" at bounding box center [49, 252] width 26 height 26
checkbox input "true"
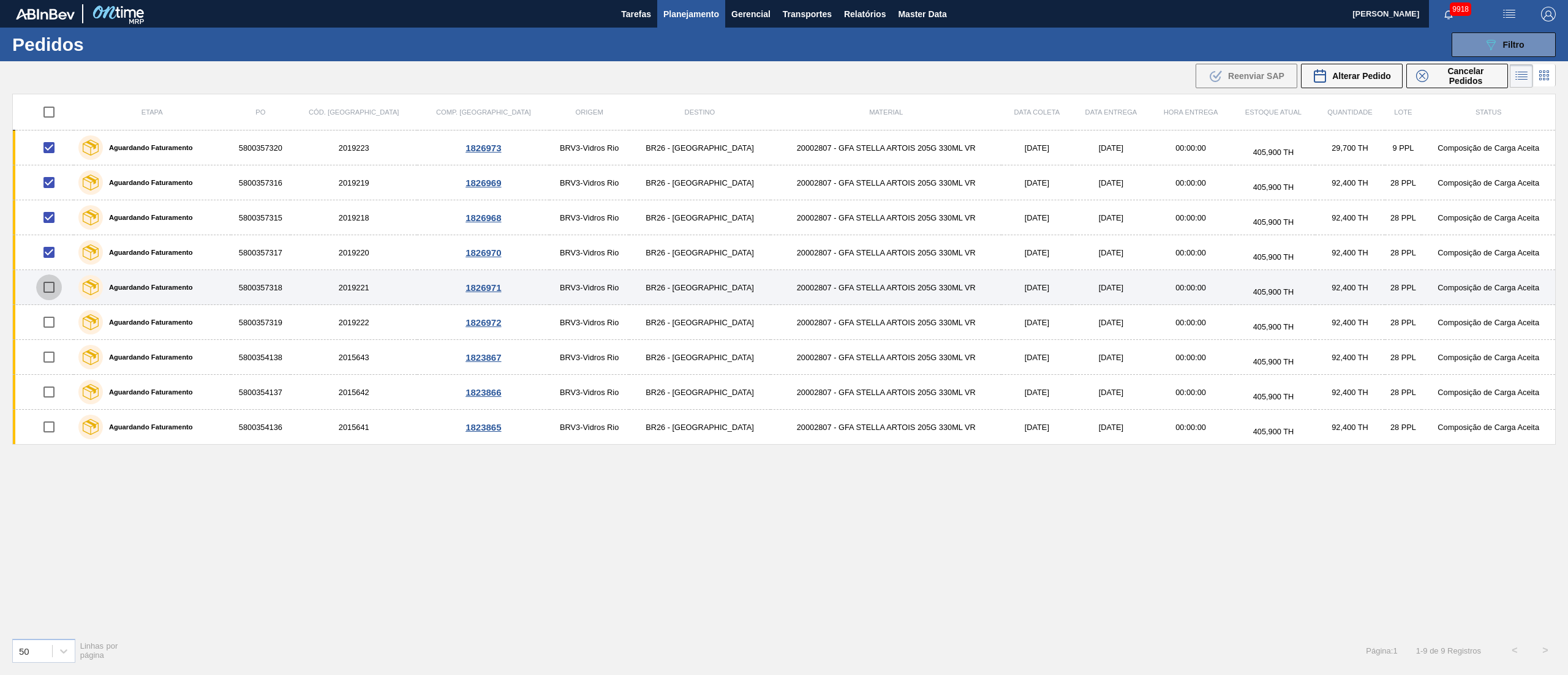
click at [44, 297] on input "checkbox" at bounding box center [49, 287] width 26 height 26
checkbox input "true"
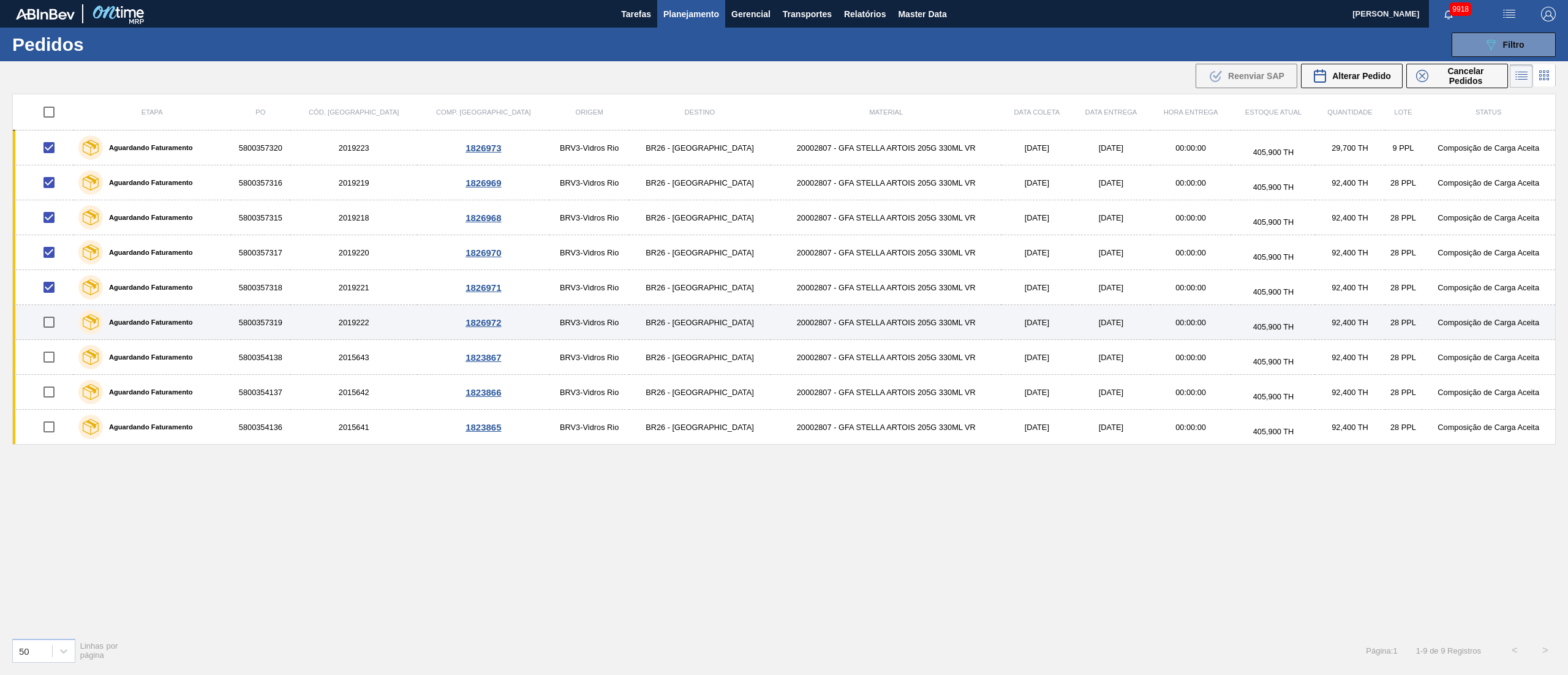
click at [56, 327] on input "checkbox" at bounding box center [49, 322] width 26 height 26
checkbox input "true"
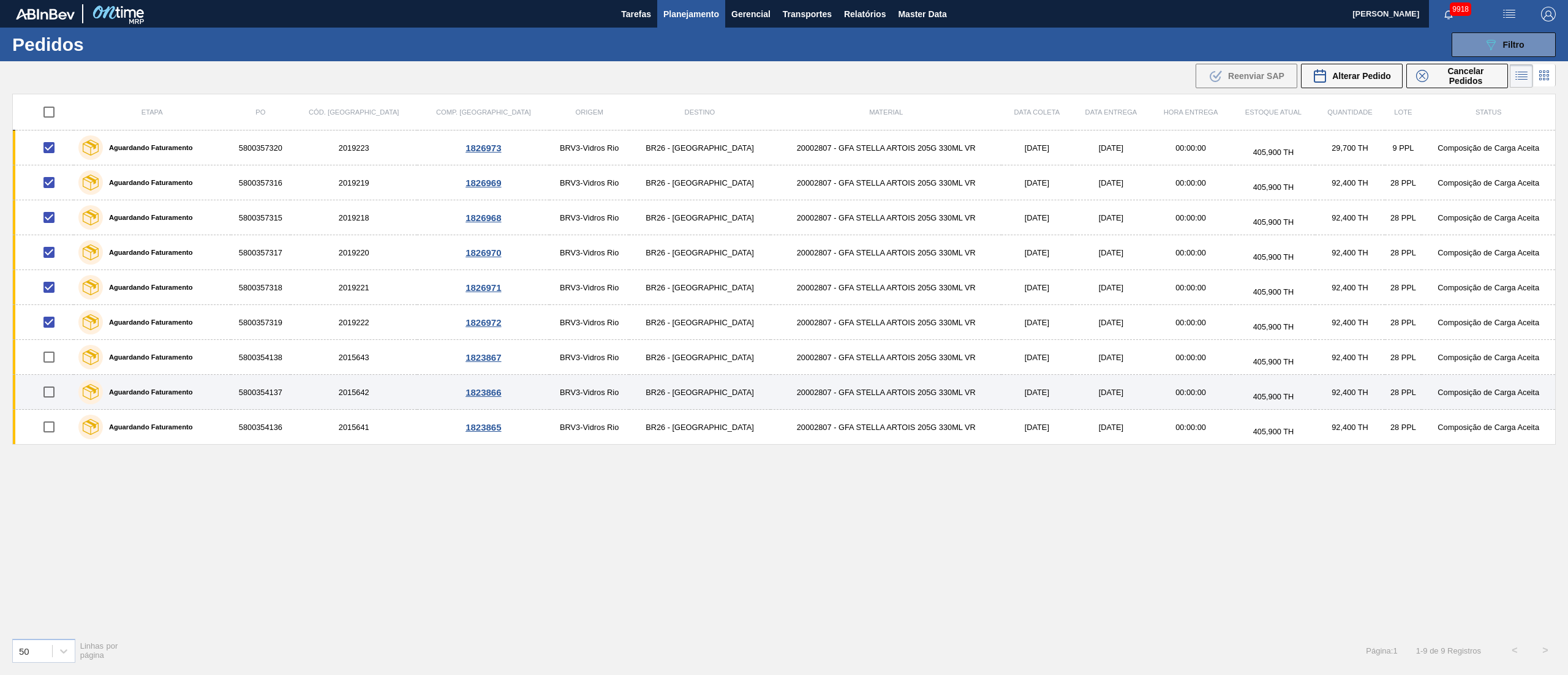
click at [56, 407] on td at bounding box center [43, 392] width 60 height 35
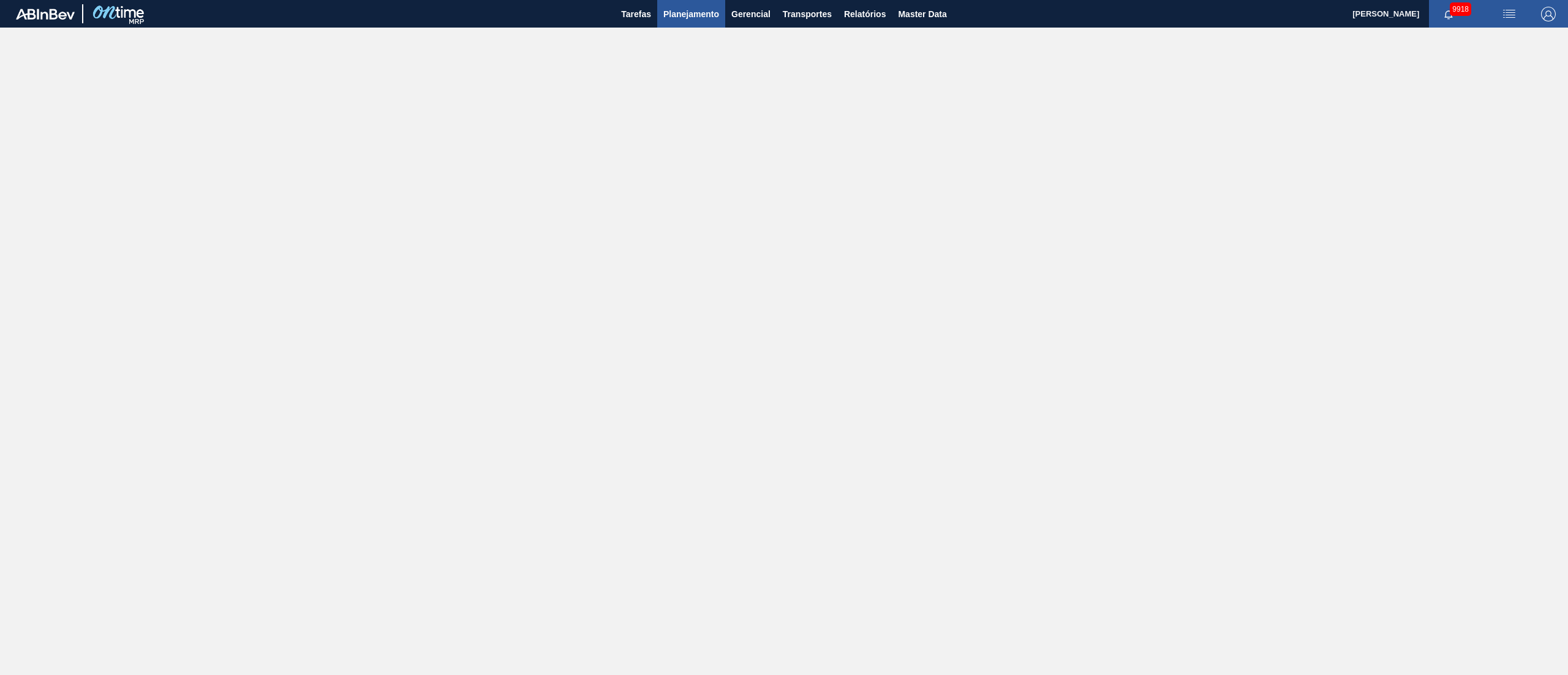
click at [680, 9] on span "Planejamento" at bounding box center [691, 14] width 56 height 14
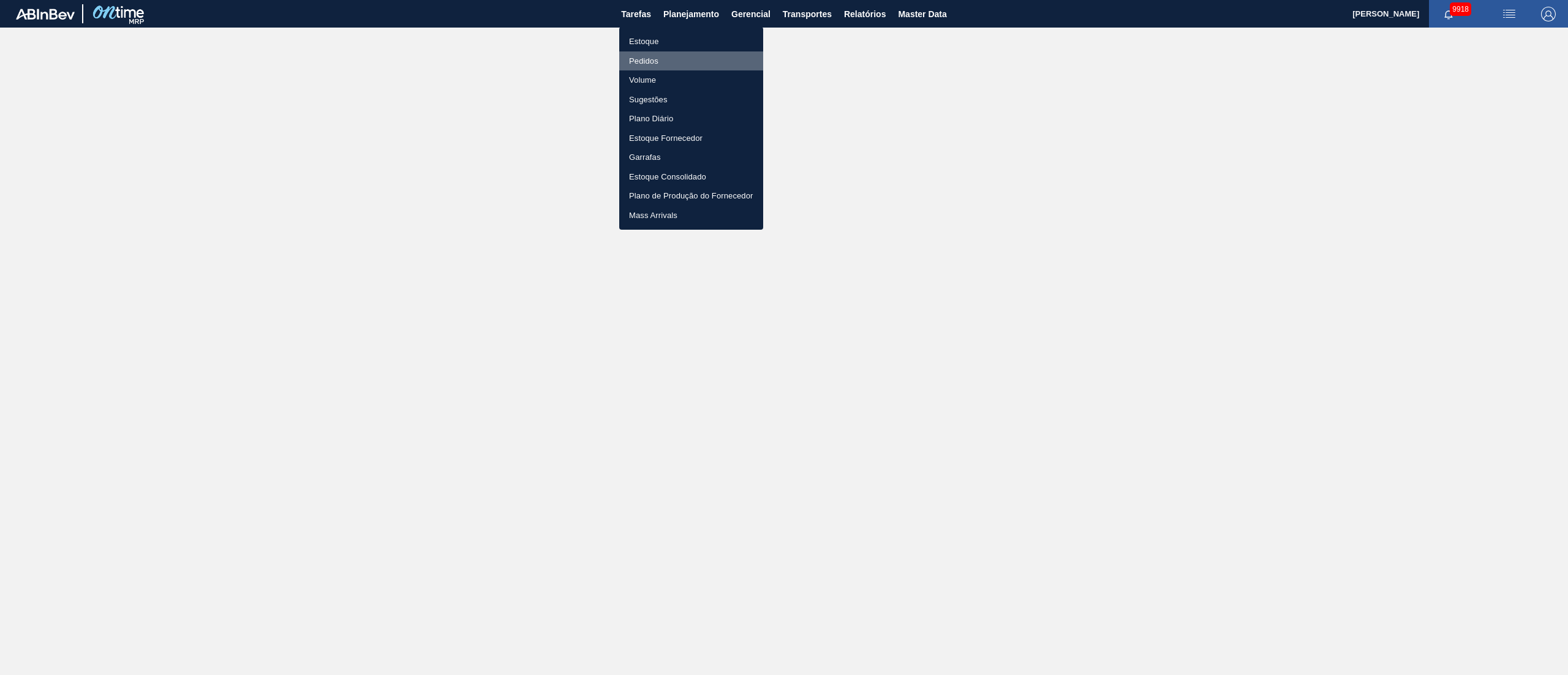
click at [639, 59] on li "Pedidos" at bounding box center [691, 61] width 144 height 20
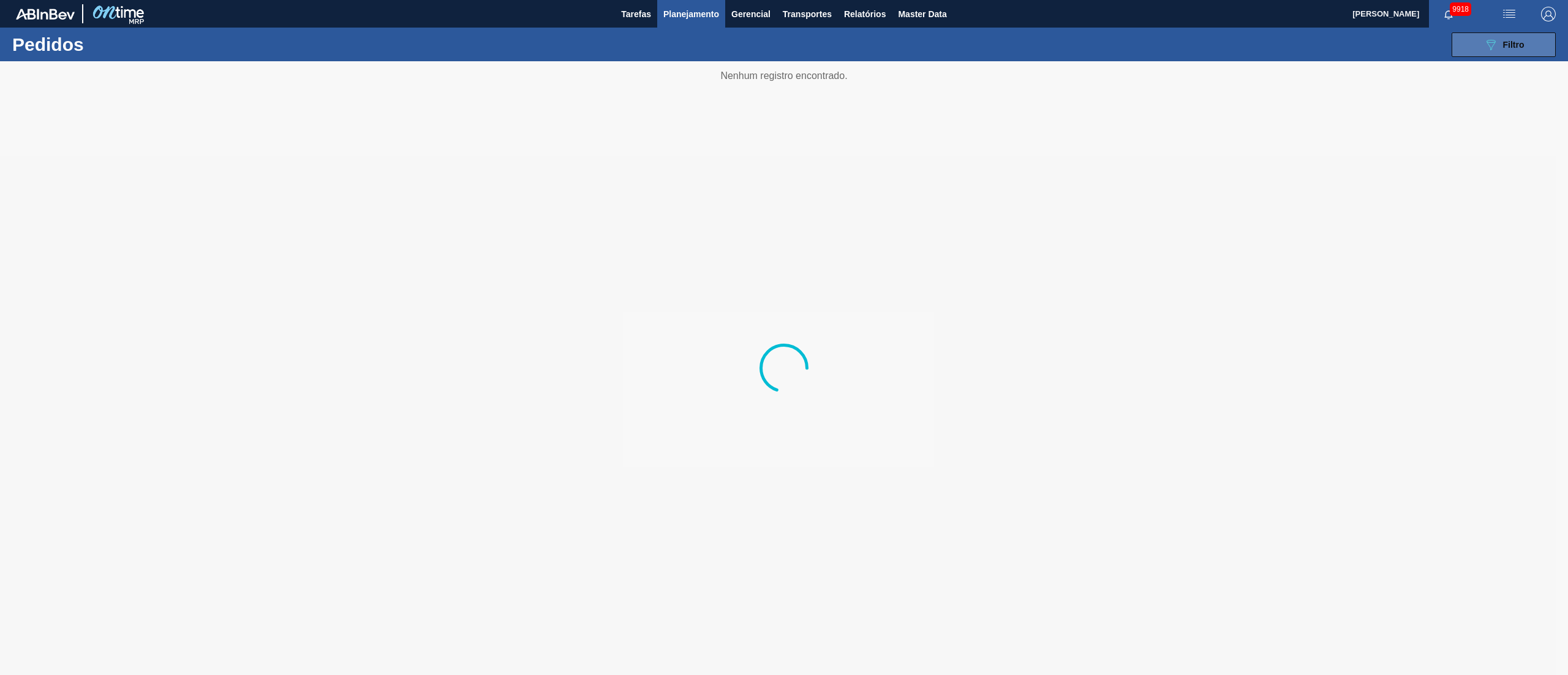
click at [1525, 43] on button "089F7B8B-B2A5-4AFE-B5C0-19BA573D28AC Filtro" at bounding box center [1504, 45] width 104 height 24
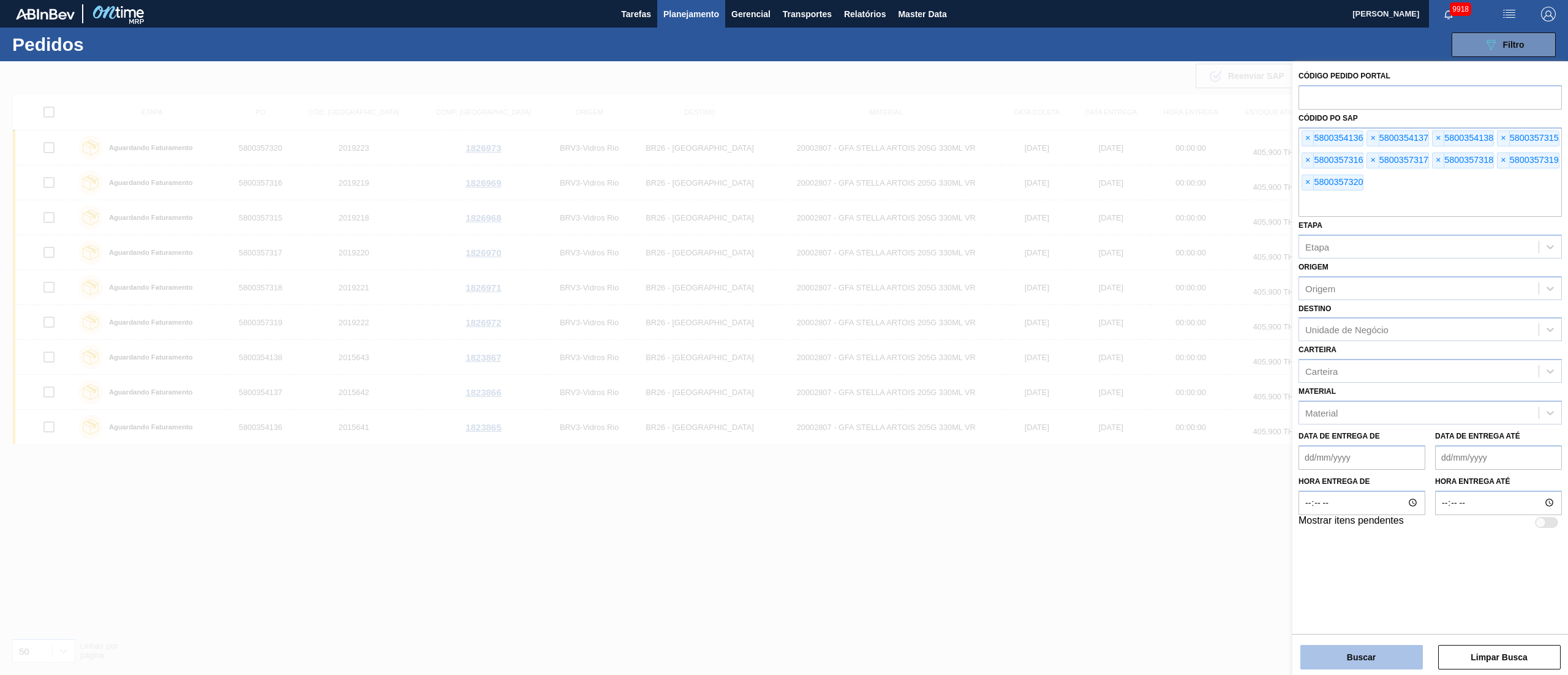
click at [1376, 659] on button "Buscar" at bounding box center [1361, 657] width 123 height 24
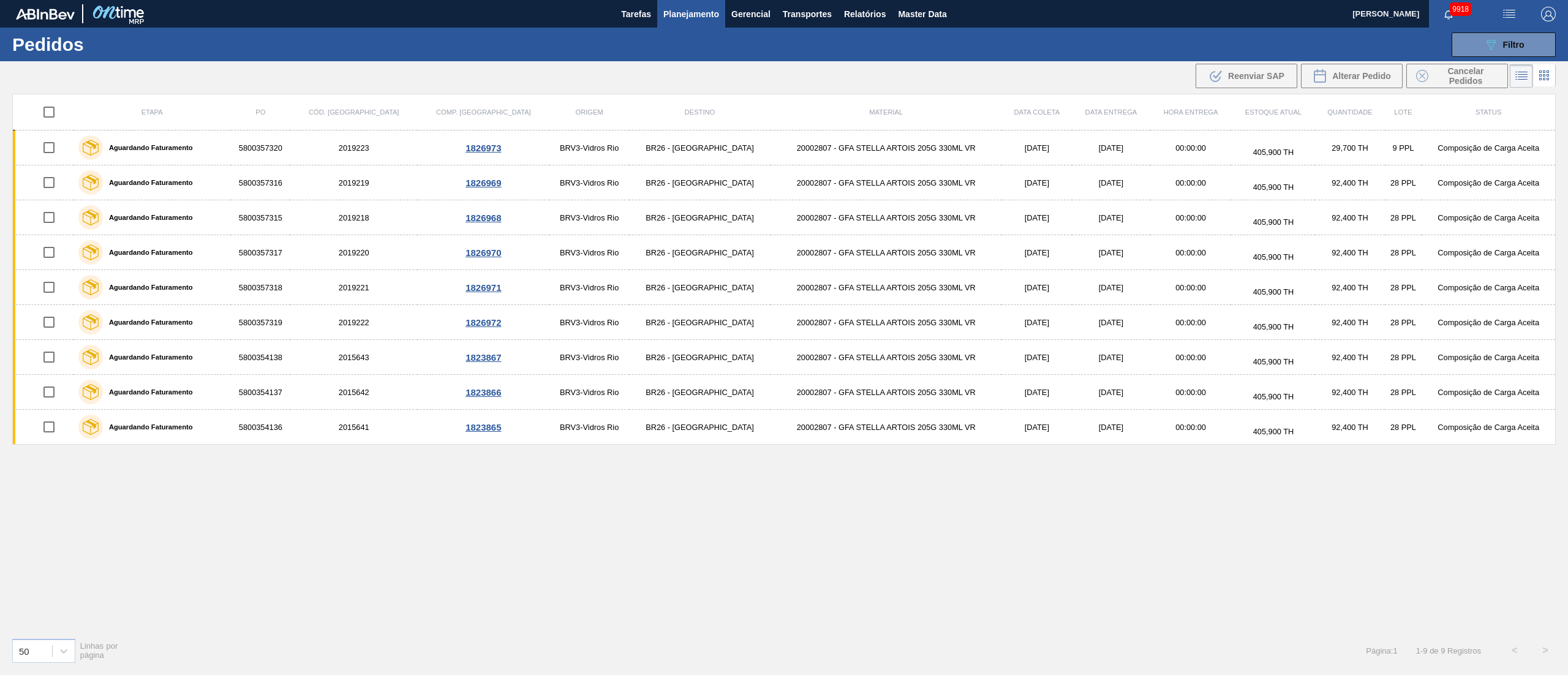
click at [50, 109] on input "checkbox" at bounding box center [49, 112] width 26 height 26
checkbox input "true"
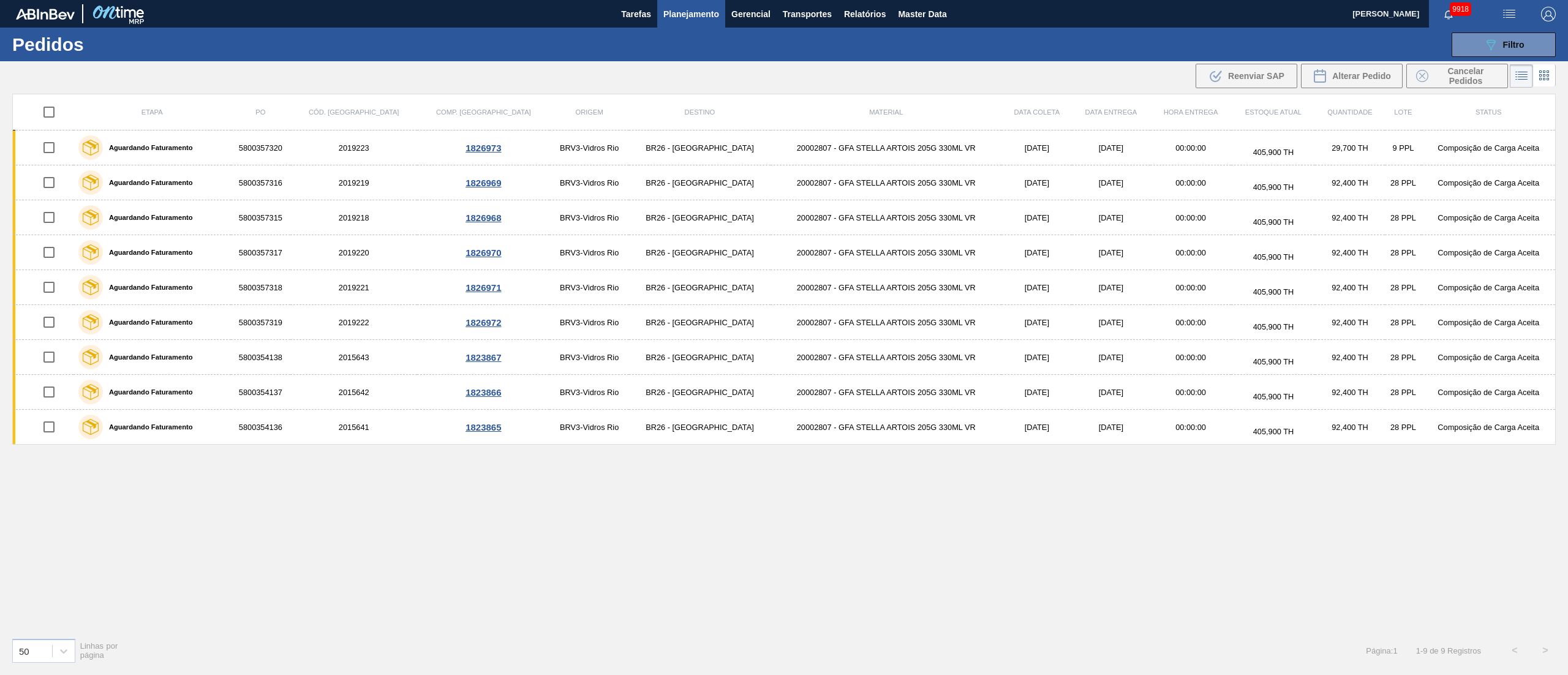
checkbox input "true"
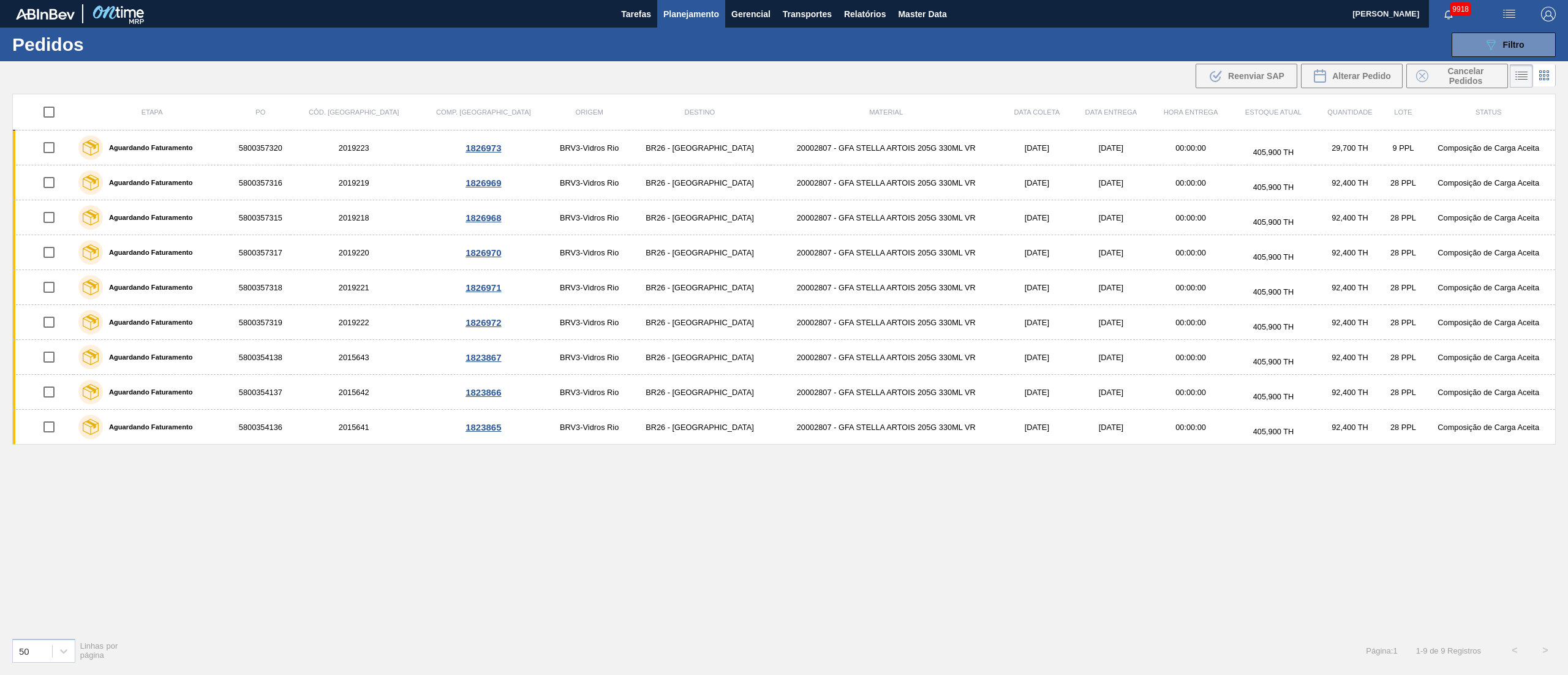
checkbox input "true"
click at [1341, 81] on div "Alterar Pedido" at bounding box center [1352, 76] width 79 height 14
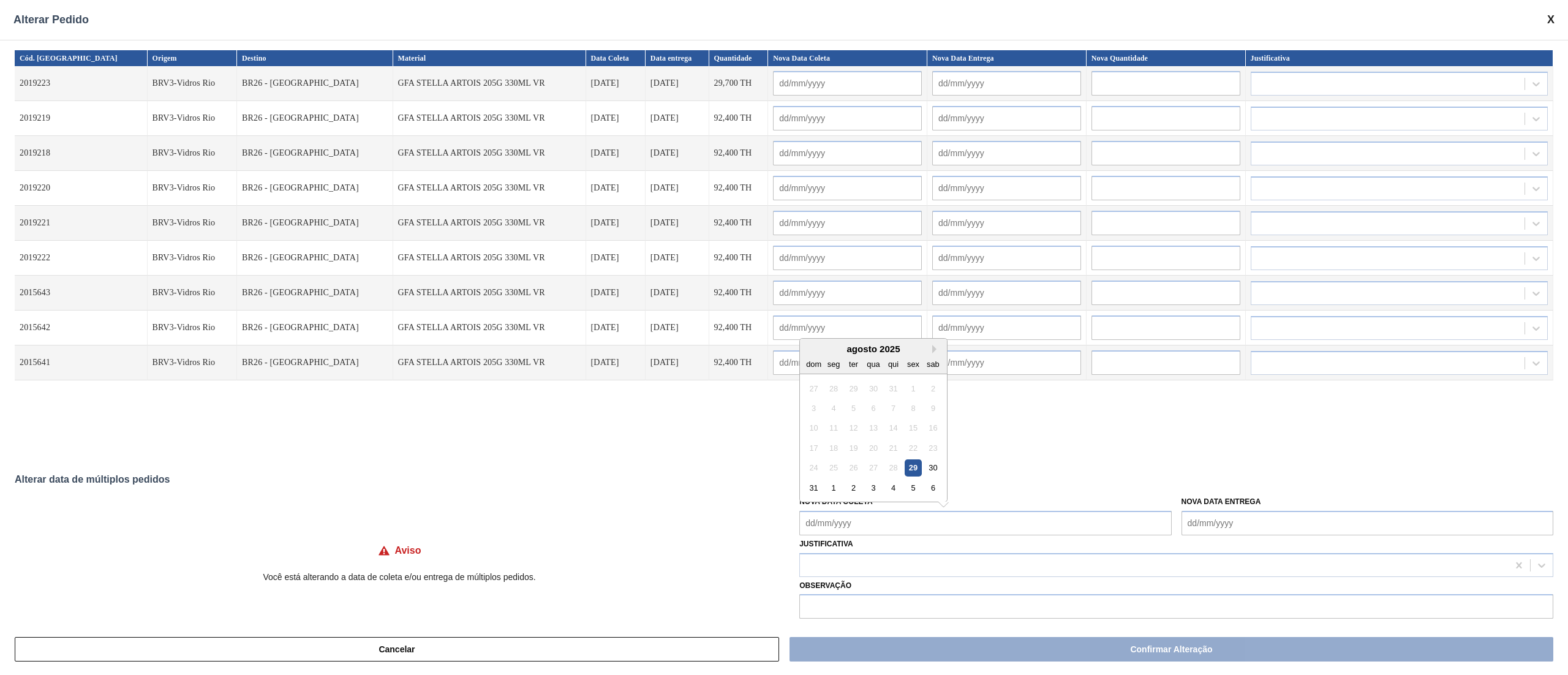
drag, startPoint x: 881, startPoint y: 521, endPoint x: 889, endPoint y: 515, distance: 10.0
click at [881, 521] on Coleta "Nova Data Coleta" at bounding box center [985, 523] width 372 height 24
click at [896, 489] on div "4" at bounding box center [893, 487] width 16 height 16
type Coleta "[DATE]"
type input "[DATE]"
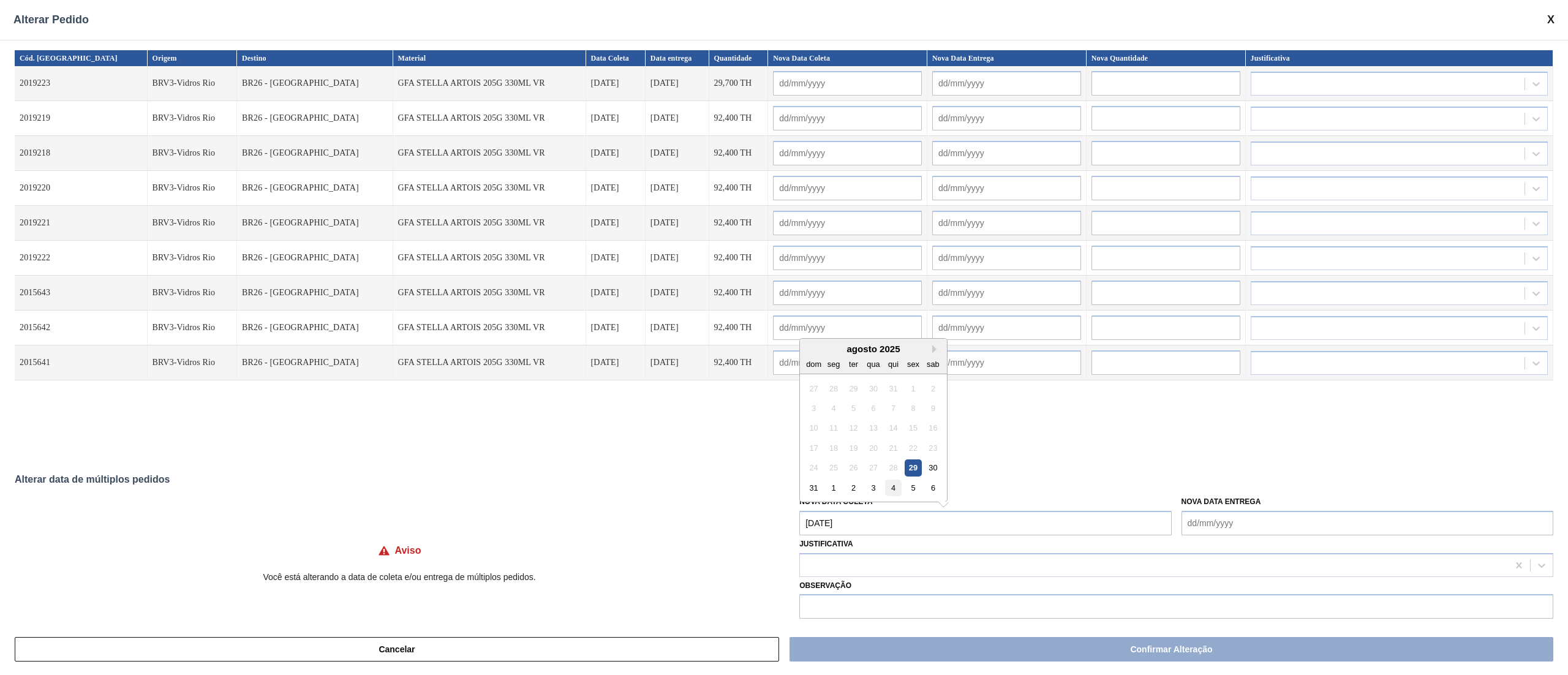
type input "[DATE]"
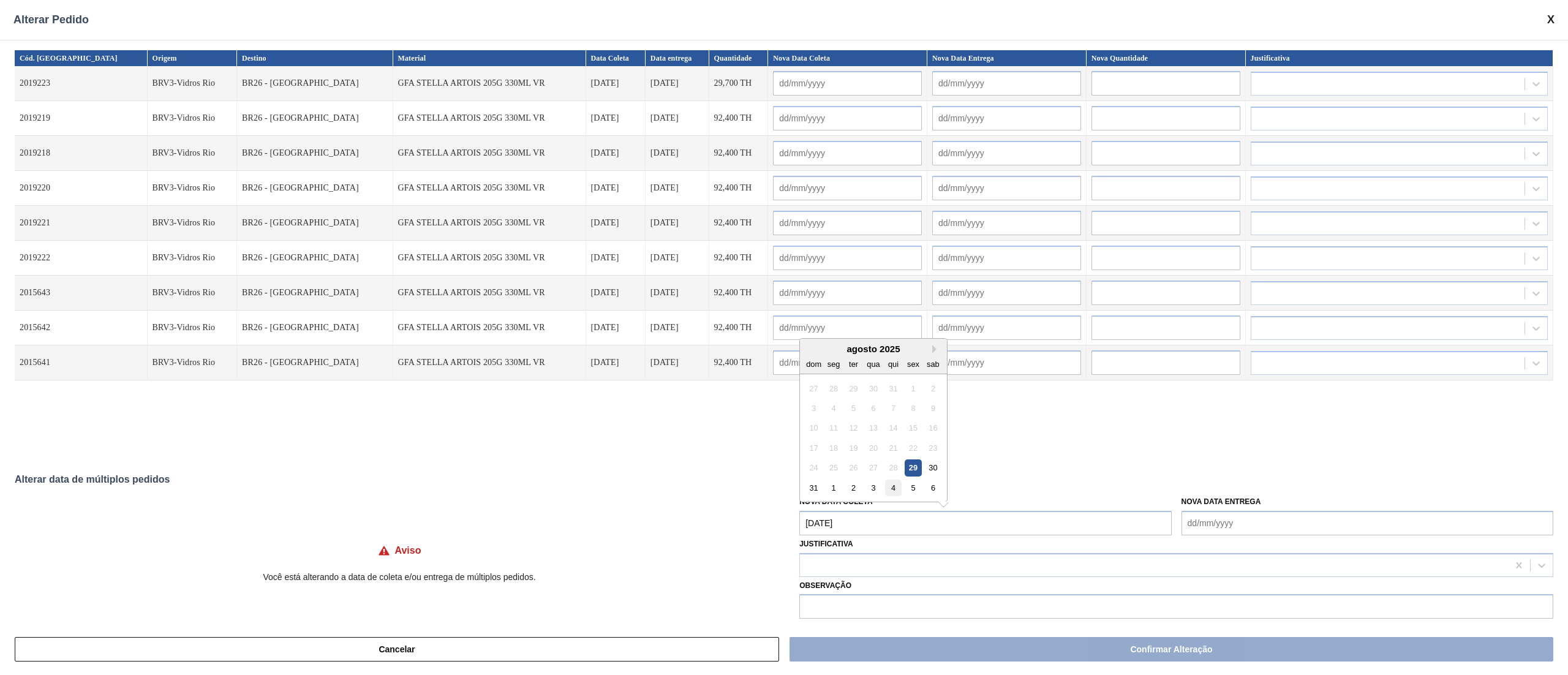
type input "[DATE]"
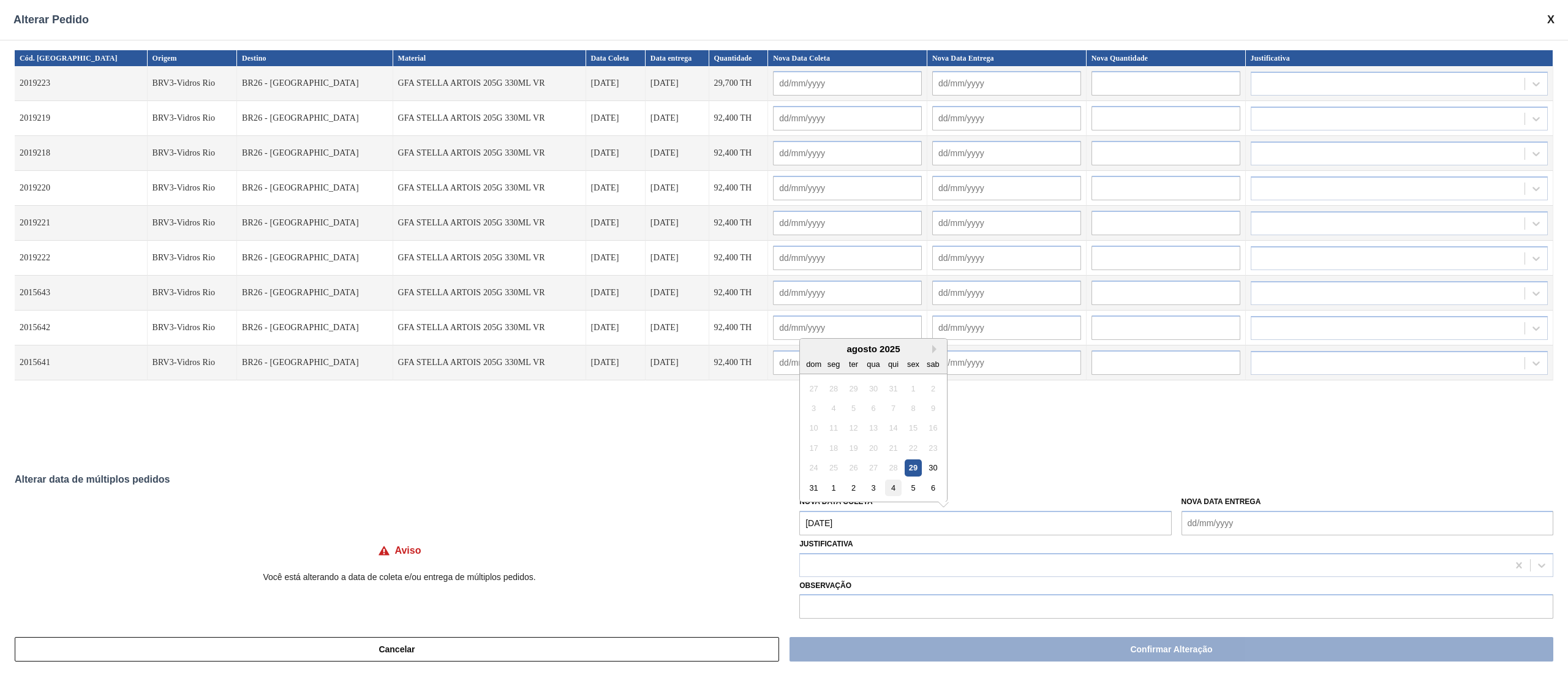
type input "[DATE]"
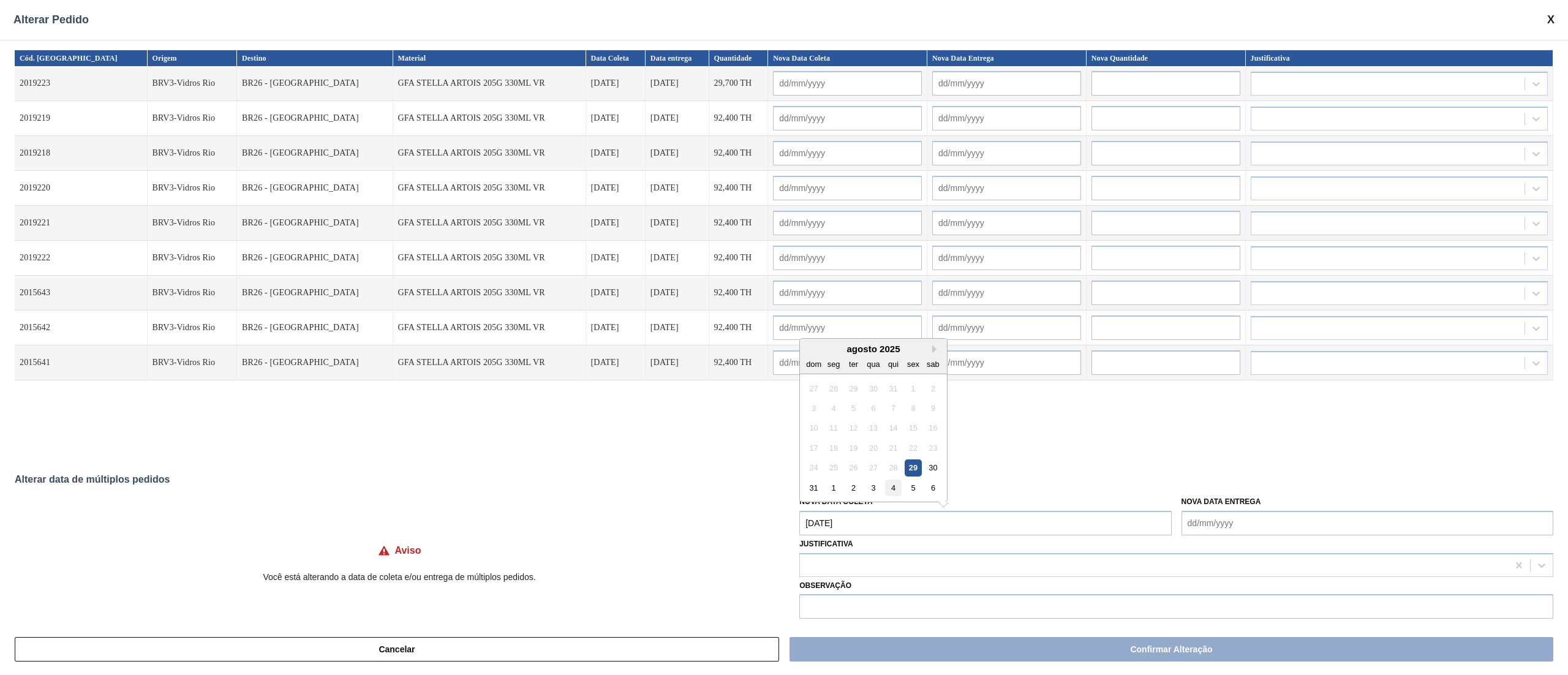
type input "[DATE]"
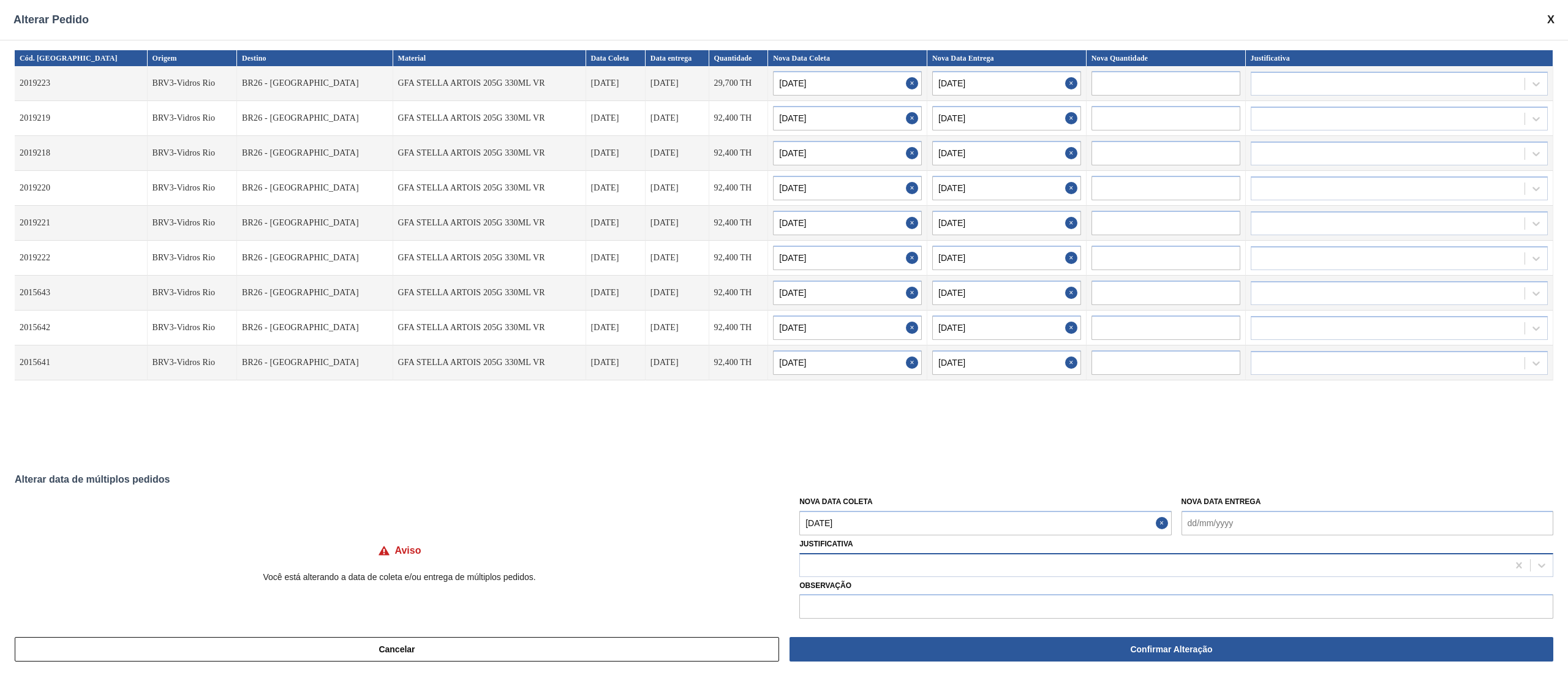
click at [866, 567] on div at bounding box center [1154, 565] width 708 height 18
type input "ou"
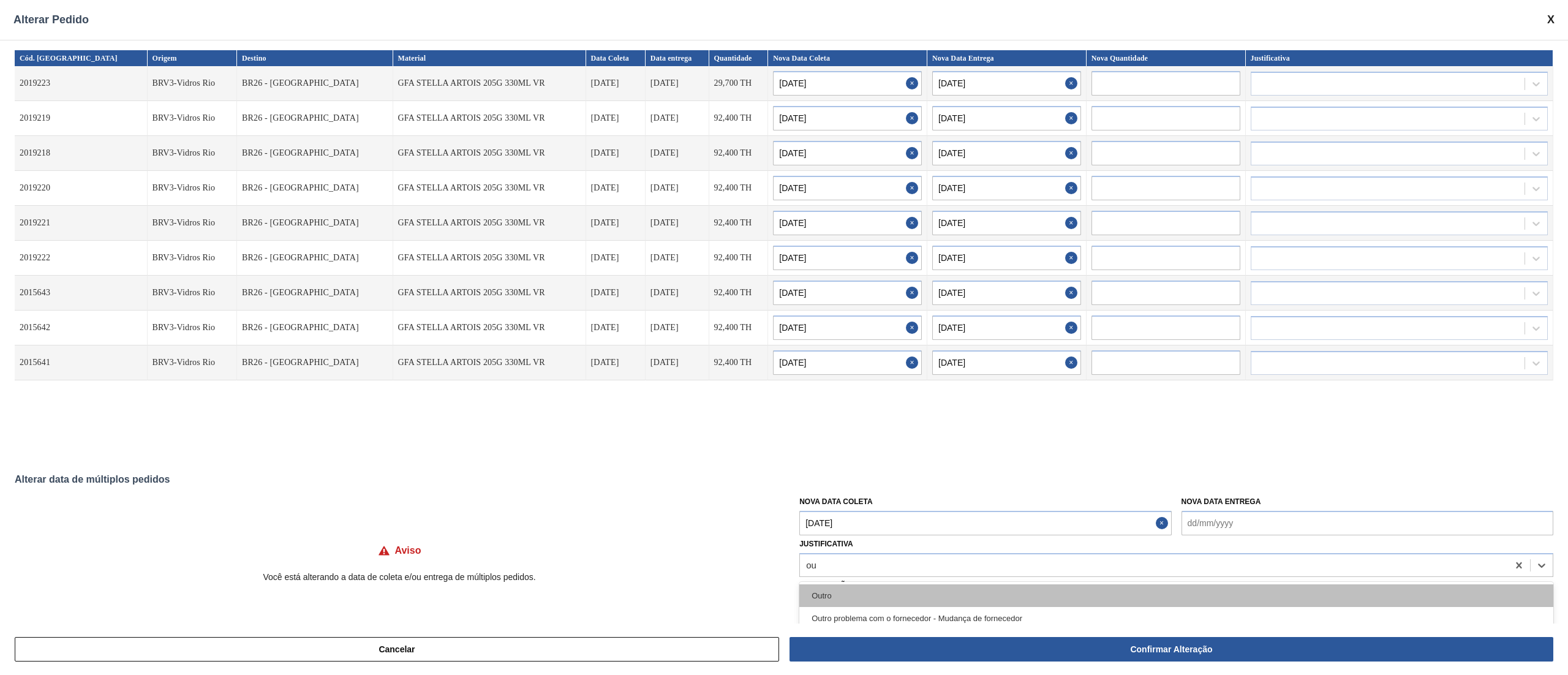
click at [847, 584] on div "Outro" at bounding box center [1176, 596] width 754 height 23
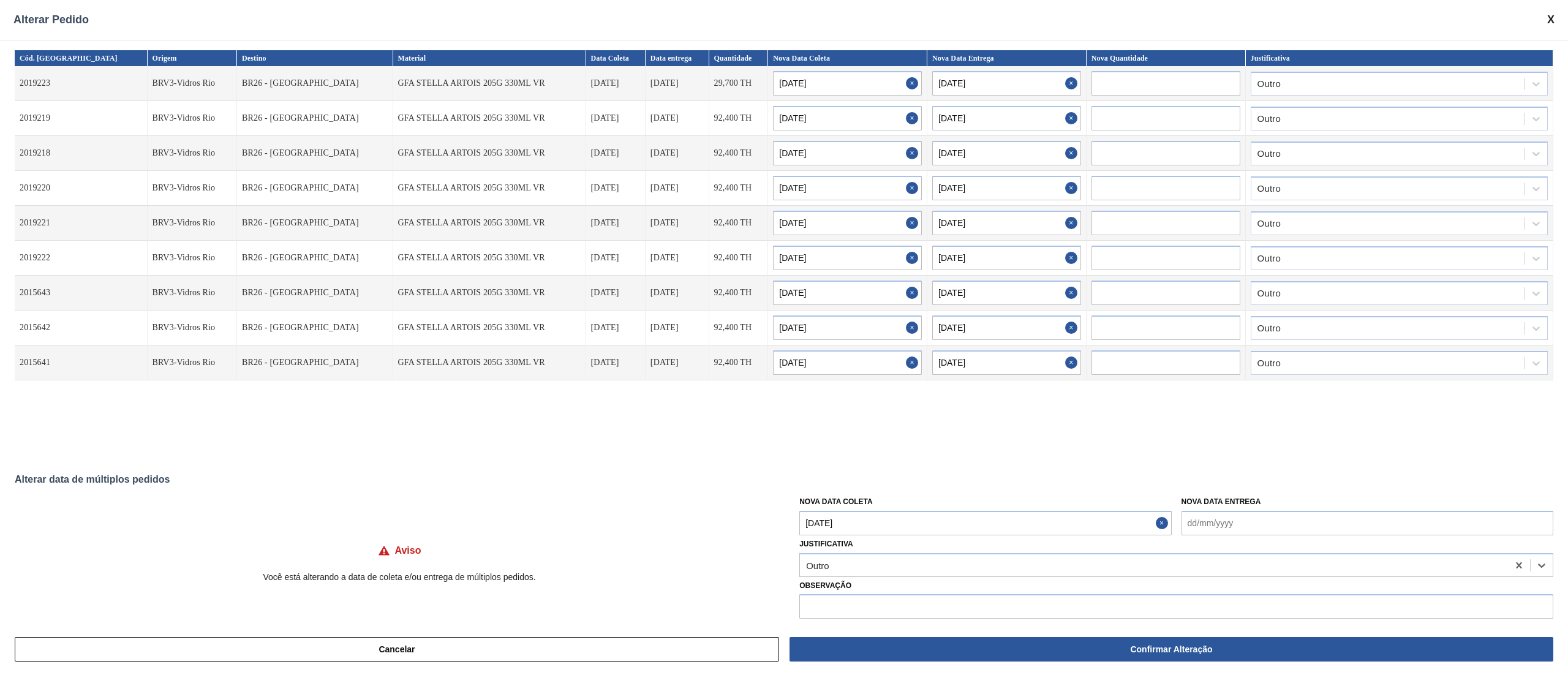
click at [873, 524] on Coleta "[DATE]" at bounding box center [985, 523] width 372 height 24
click at [870, 409] on div "3" at bounding box center [874, 407] width 16 height 16
type Coleta "[DATE]"
type input "[DATE]"
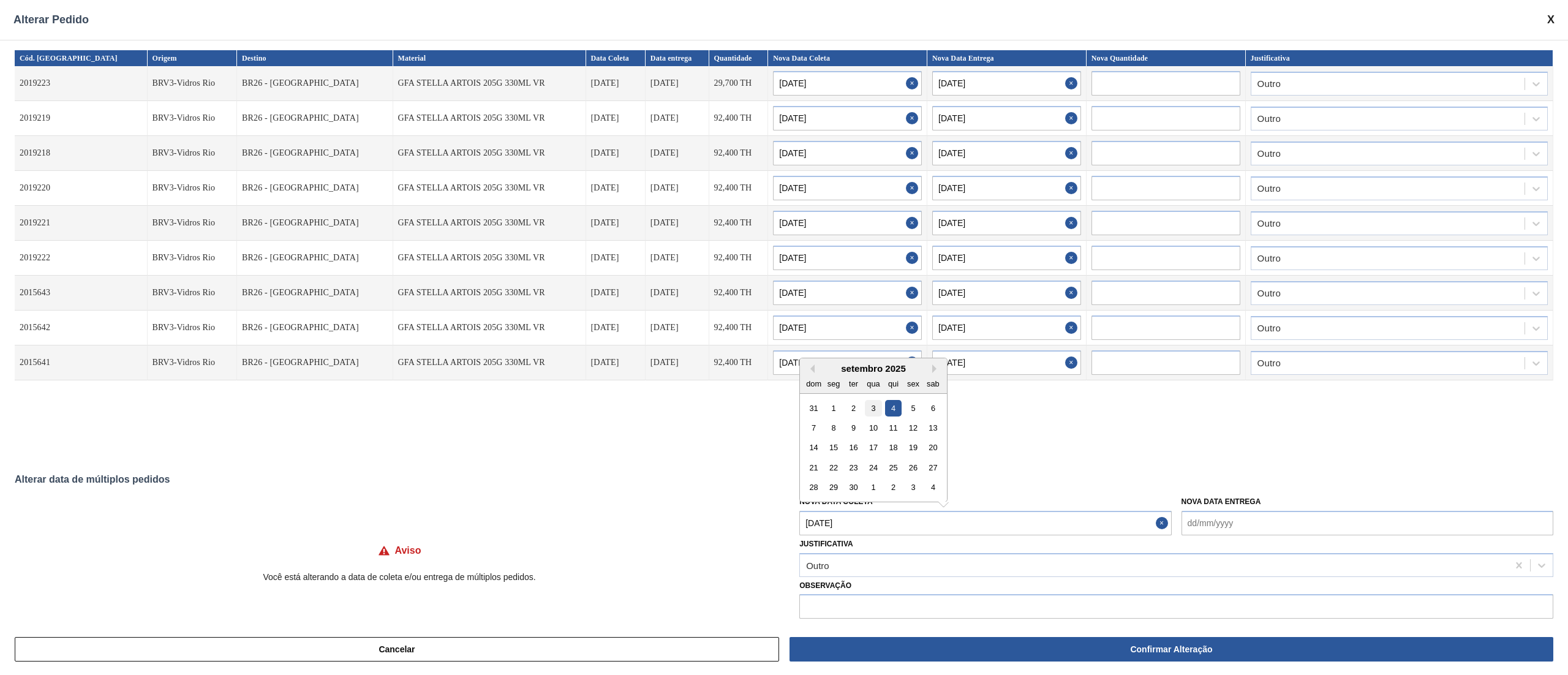
type input "[DATE]"
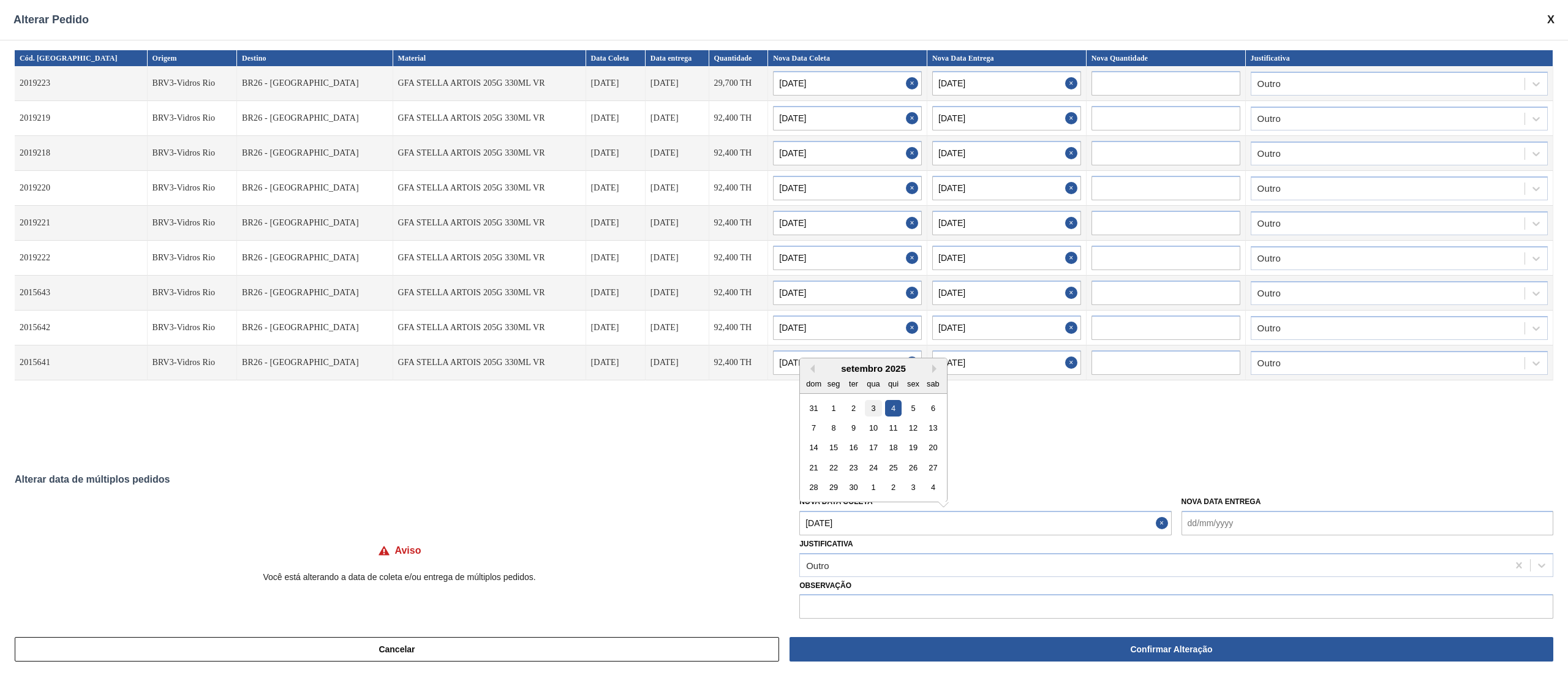
type input "[DATE]"
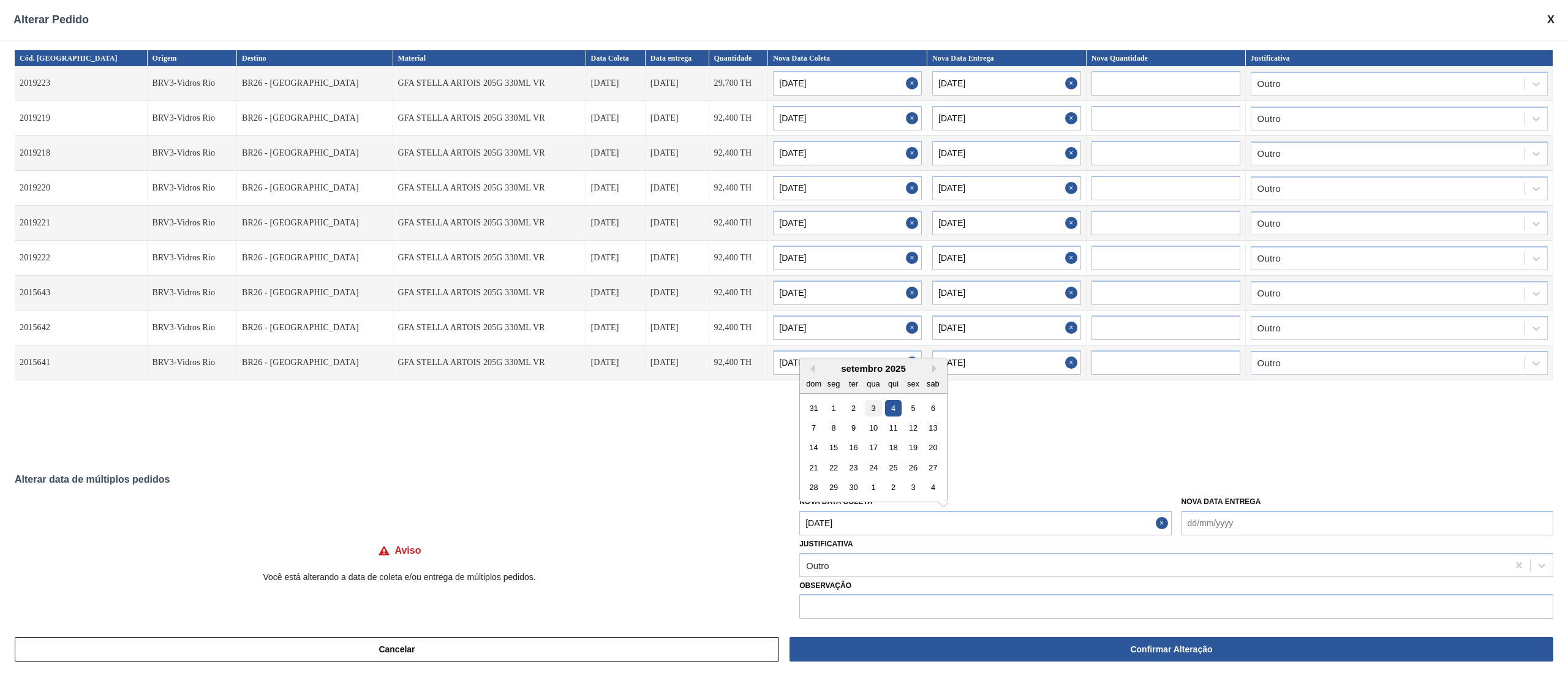
type input "[DATE]"
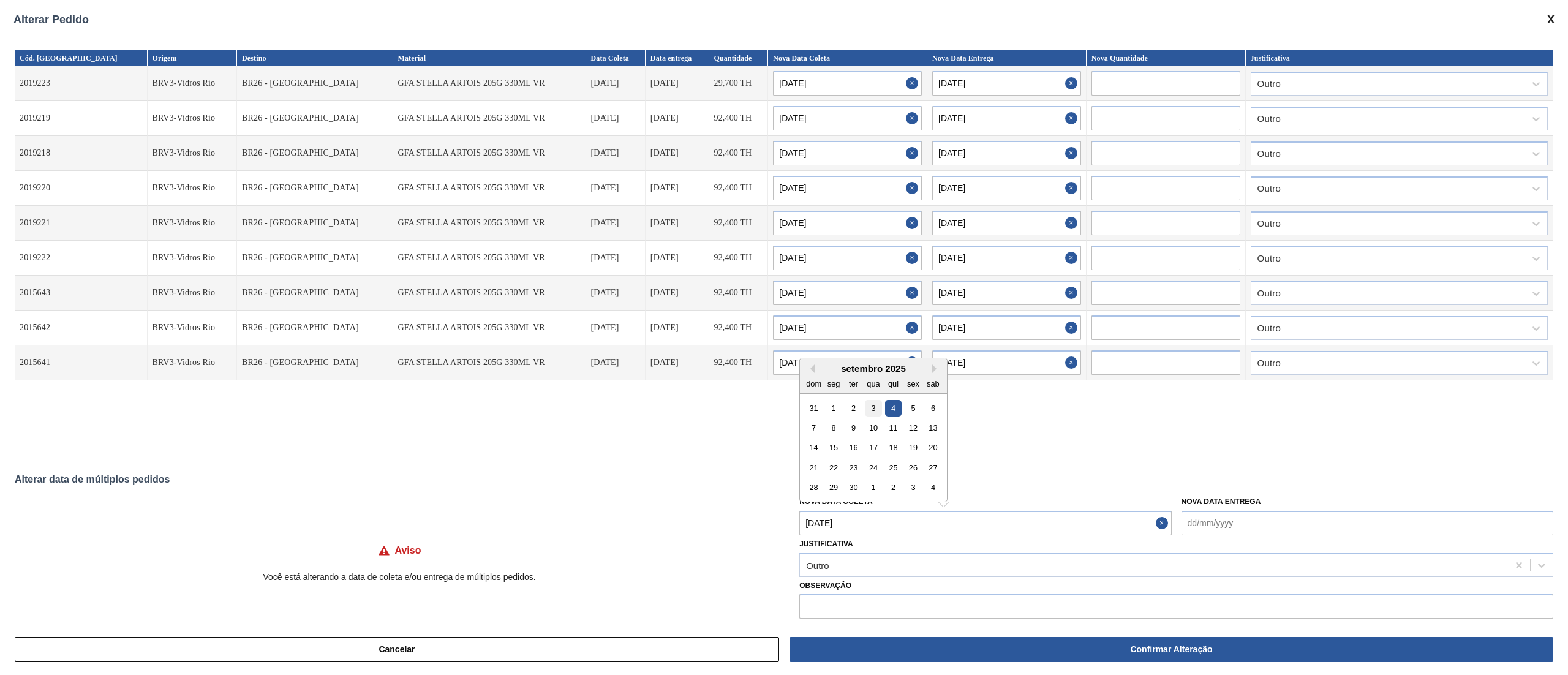
type input "[DATE]"
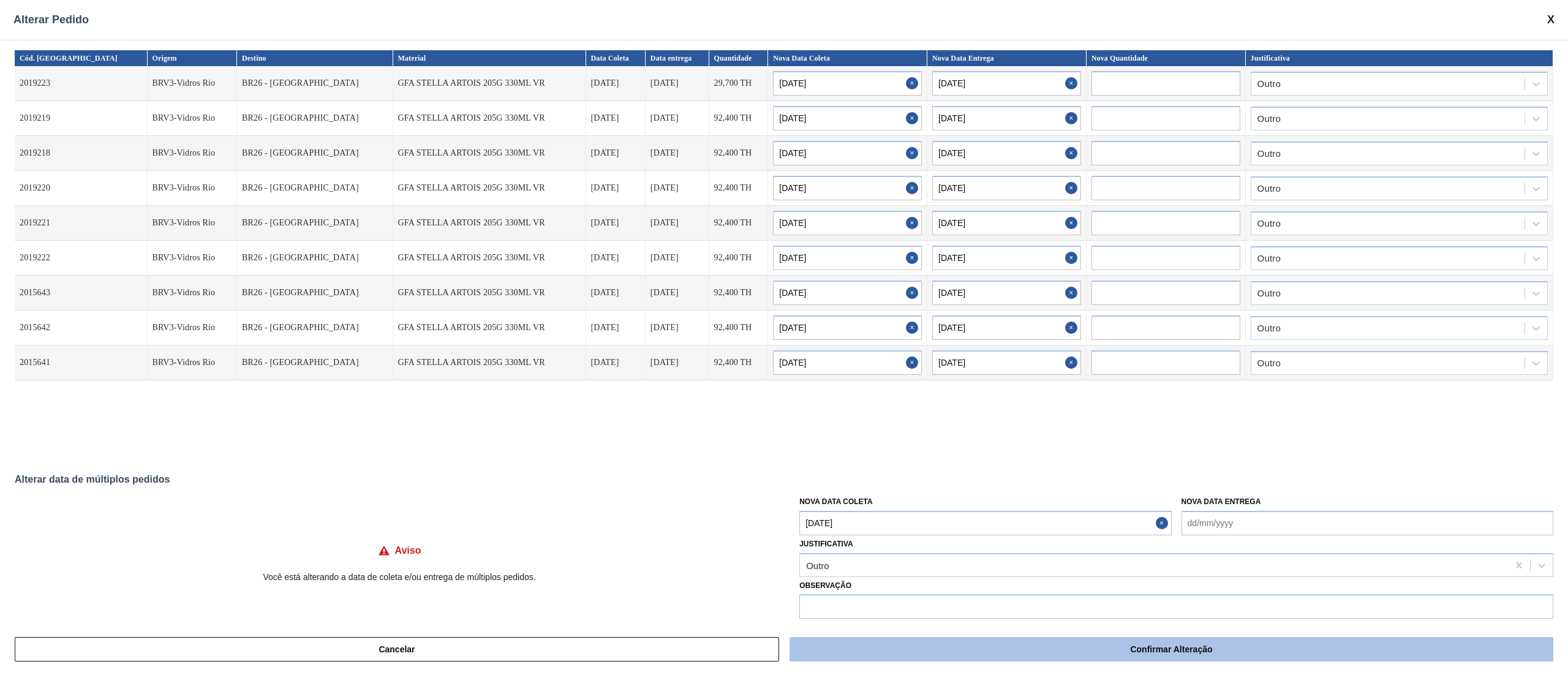
click at [866, 656] on button "Confirmar Alteração" at bounding box center [1171, 649] width 764 height 24
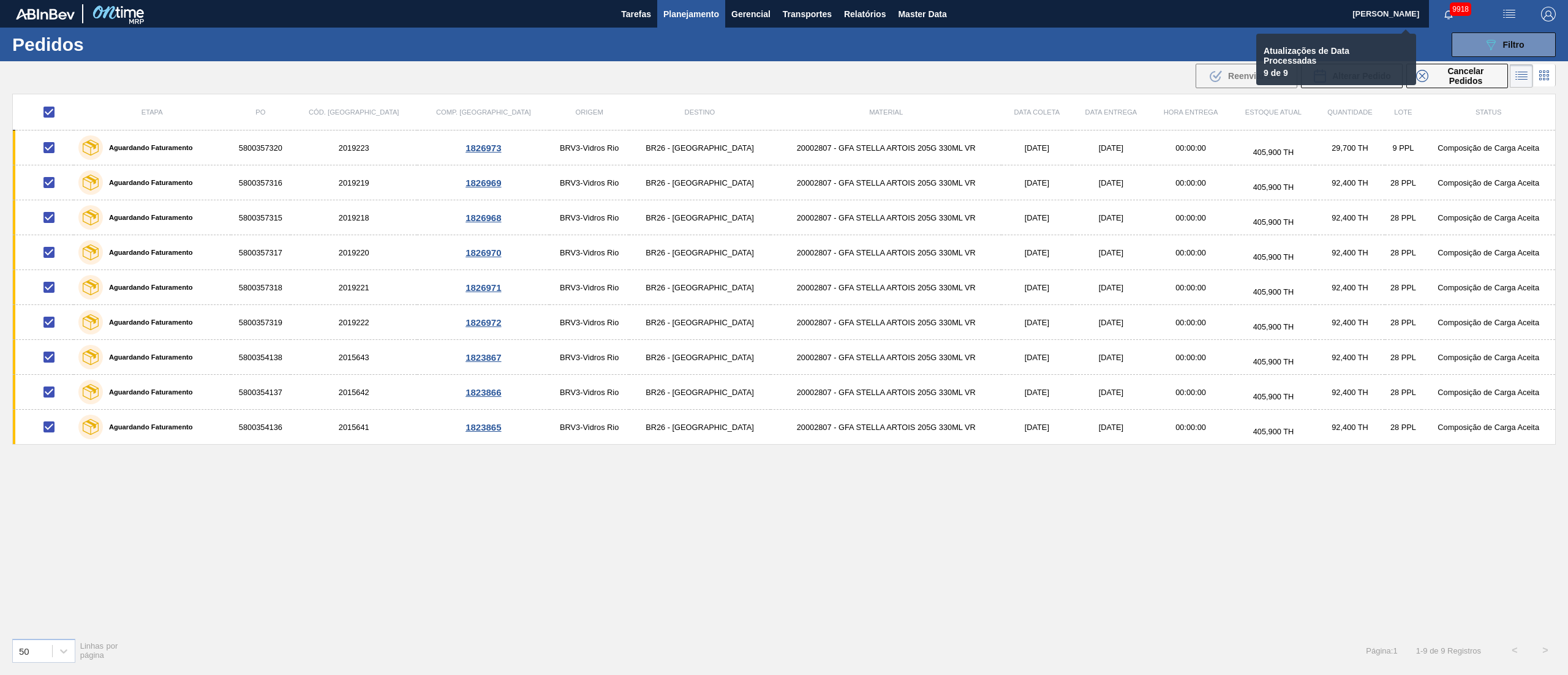
checkbox input "false"
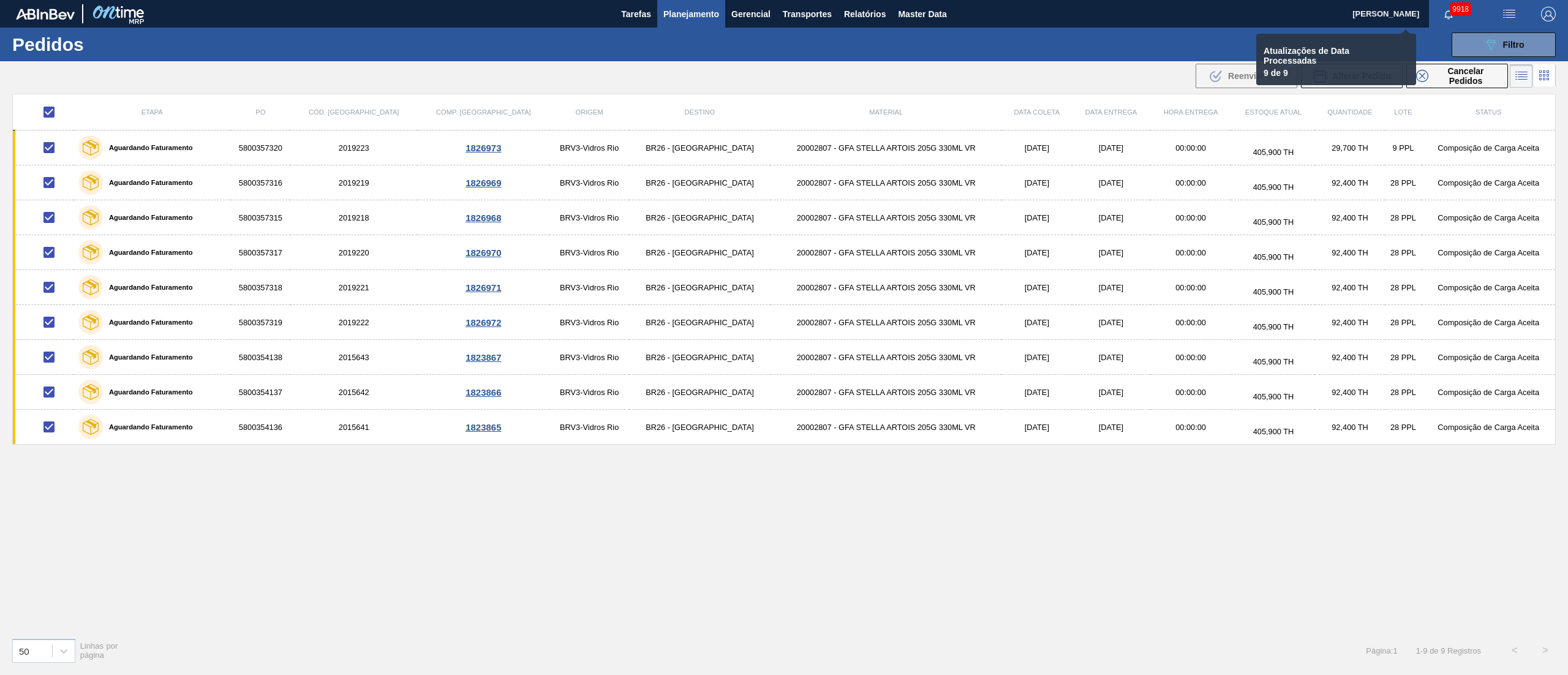
checkbox input "false"
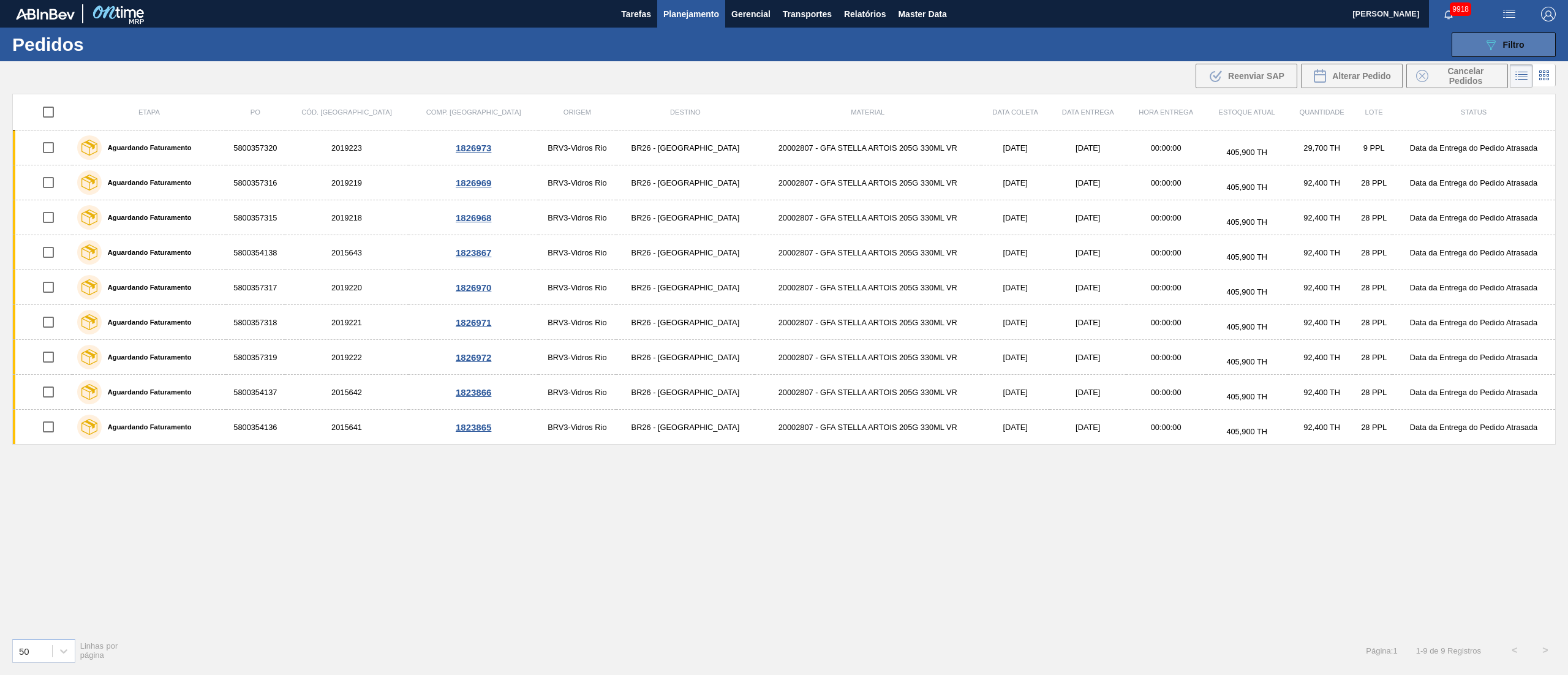
click at [1521, 41] on span "Filtro" at bounding box center [1514, 45] width 22 height 10
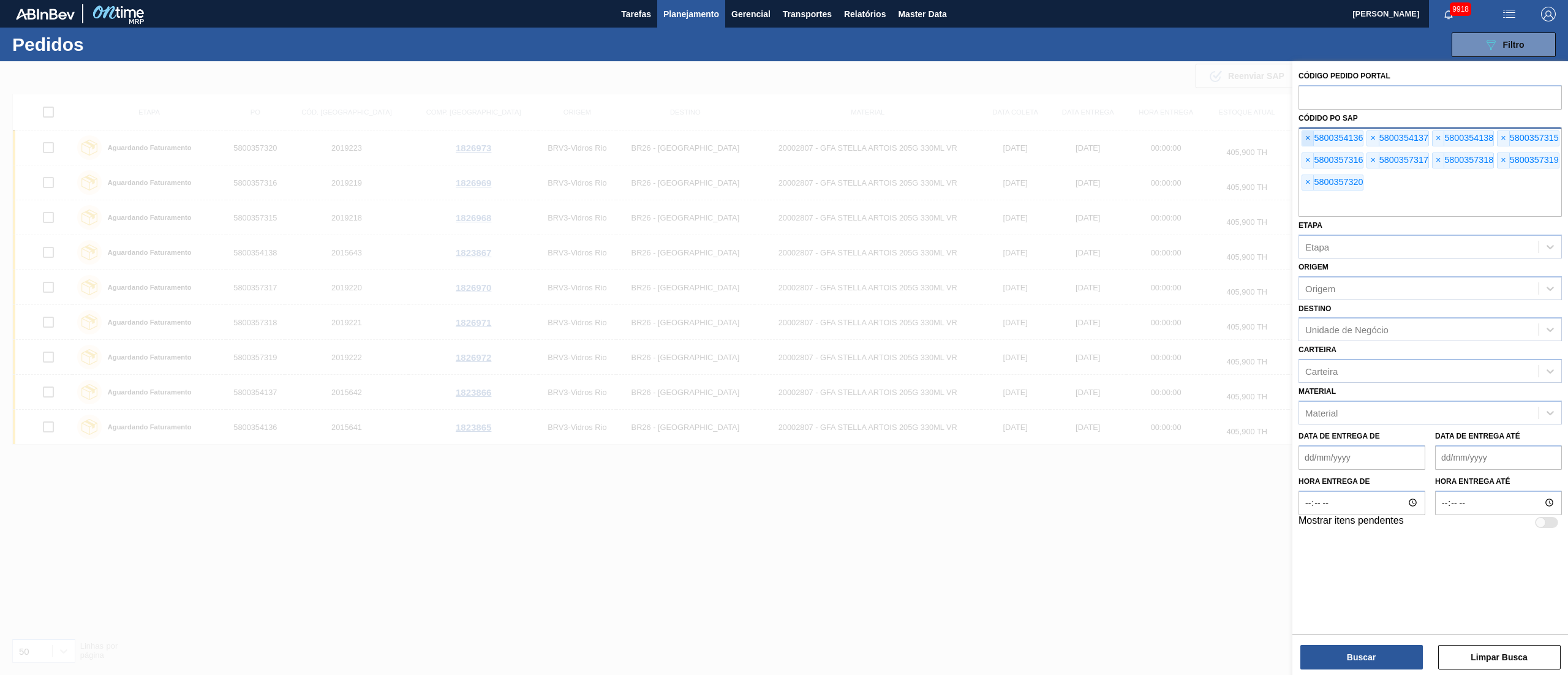
click at [1308, 142] on span "×" at bounding box center [1308, 138] width 12 height 14
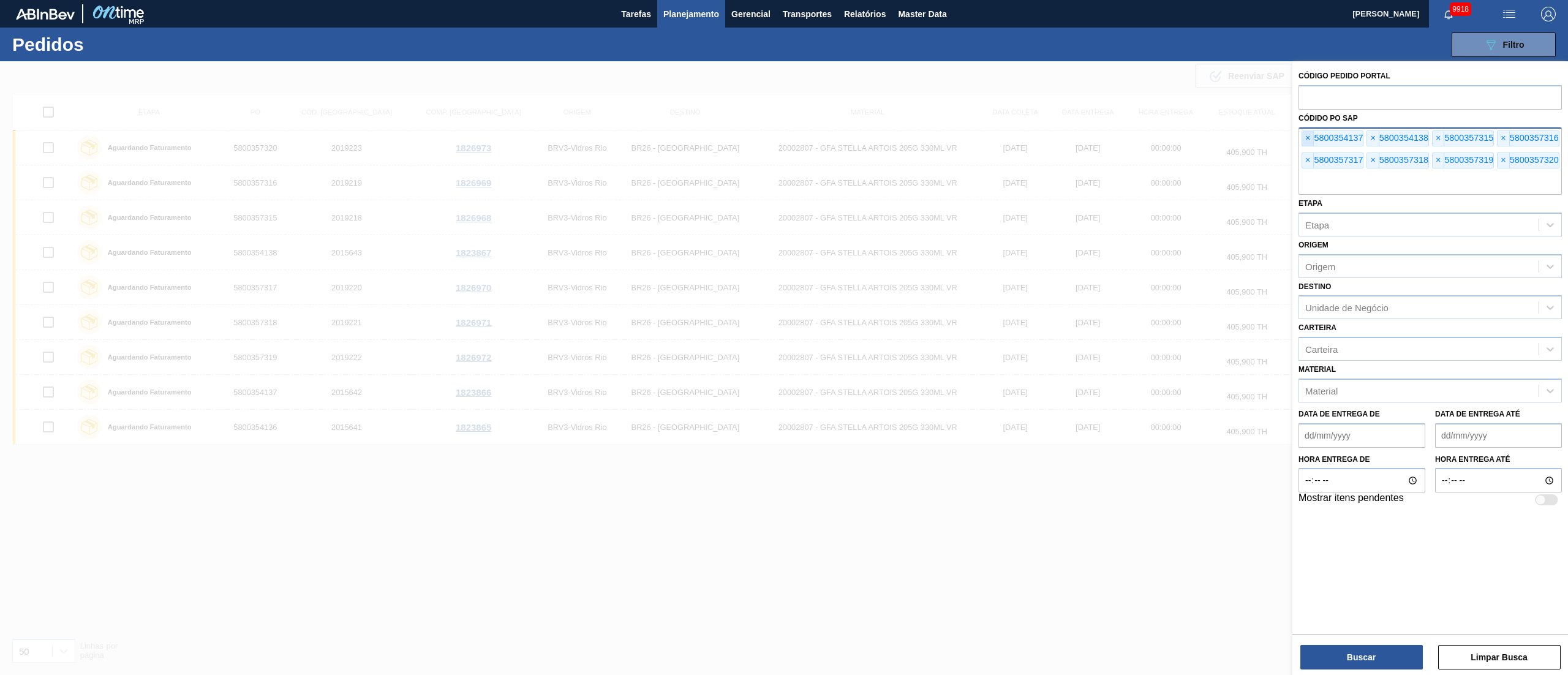
click at [1308, 142] on span "×" at bounding box center [1308, 138] width 12 height 14
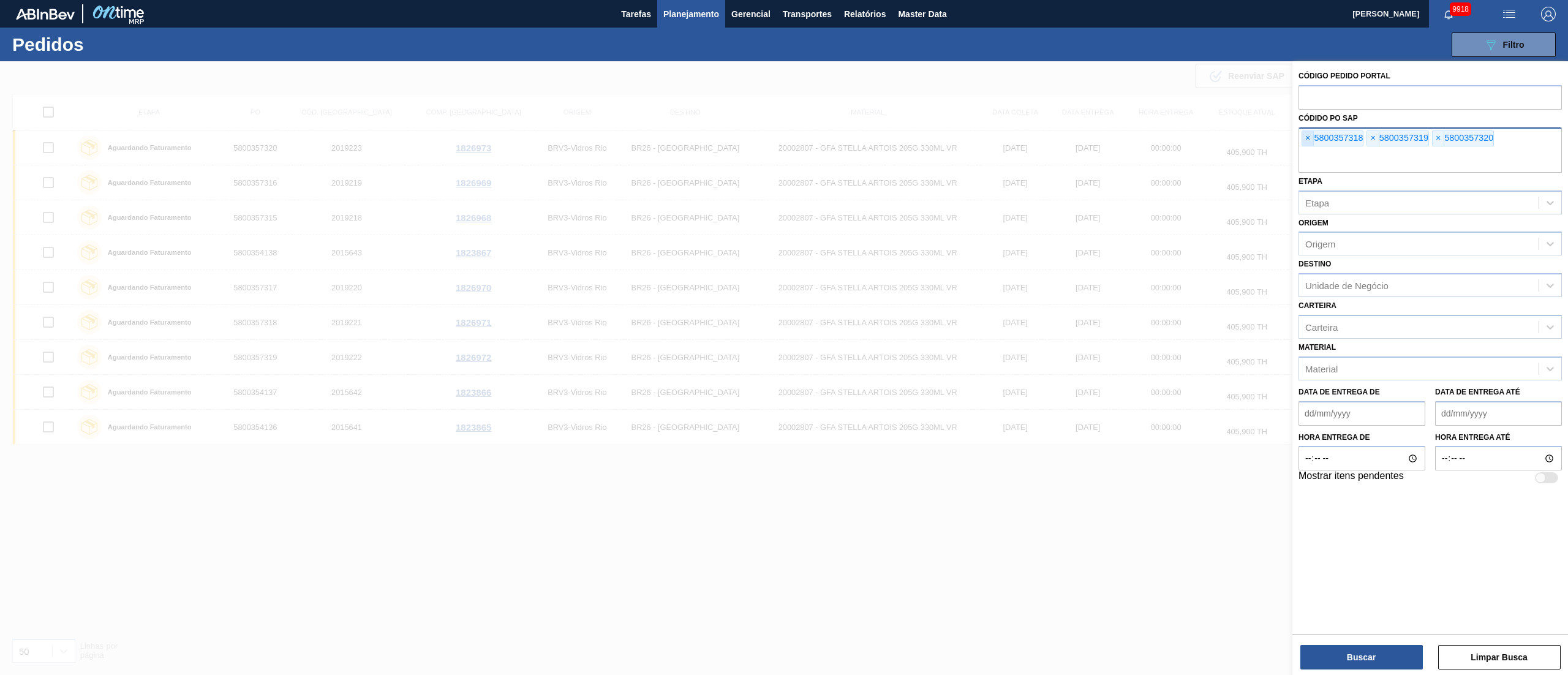
click at [1307, 142] on span "×" at bounding box center [1308, 138] width 12 height 14
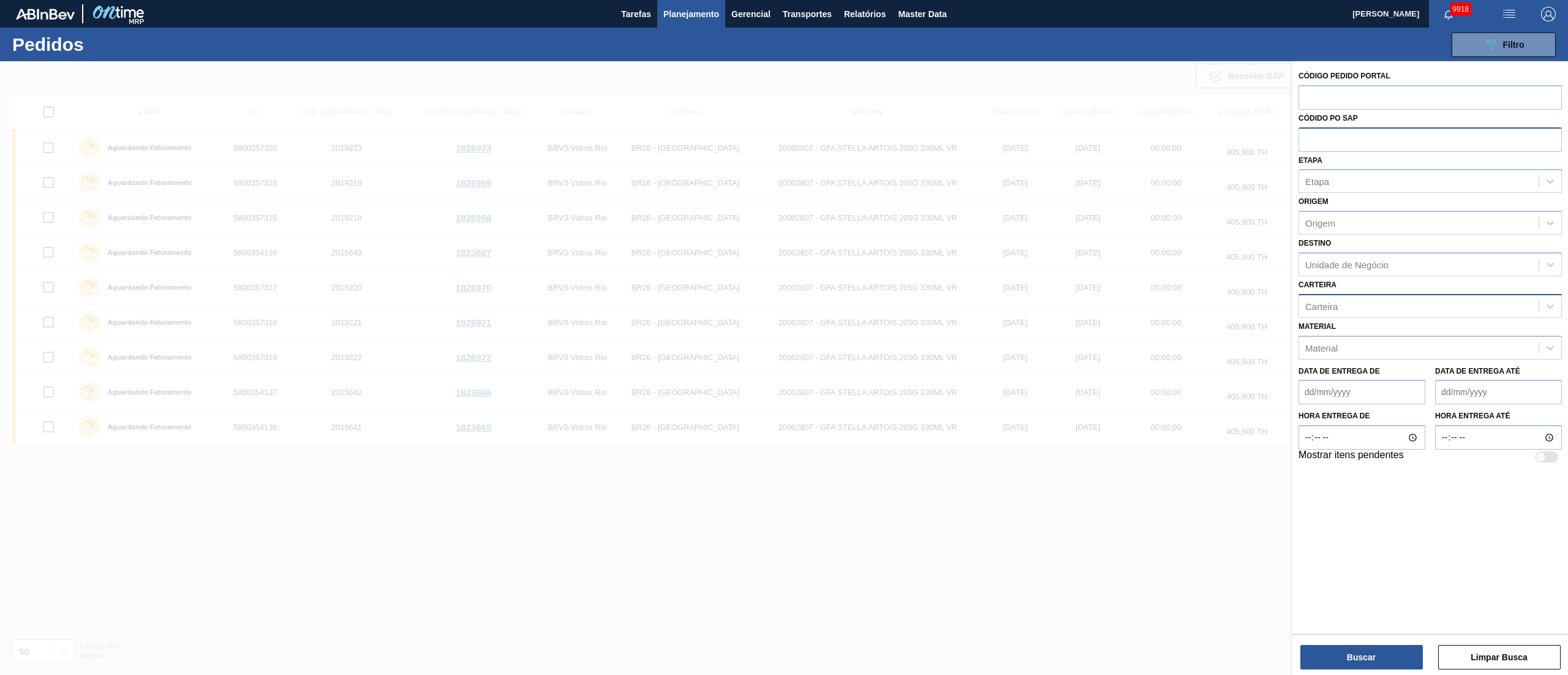
click at [1325, 303] on div "Carteira" at bounding box center [1321, 306] width 33 height 10
click at [1346, 343] on div "Garrafa de Vidro" at bounding box center [1430, 337] width 264 height 23
click at [1336, 262] on div "Unidade de Negócio" at bounding box center [1346, 264] width 83 height 10
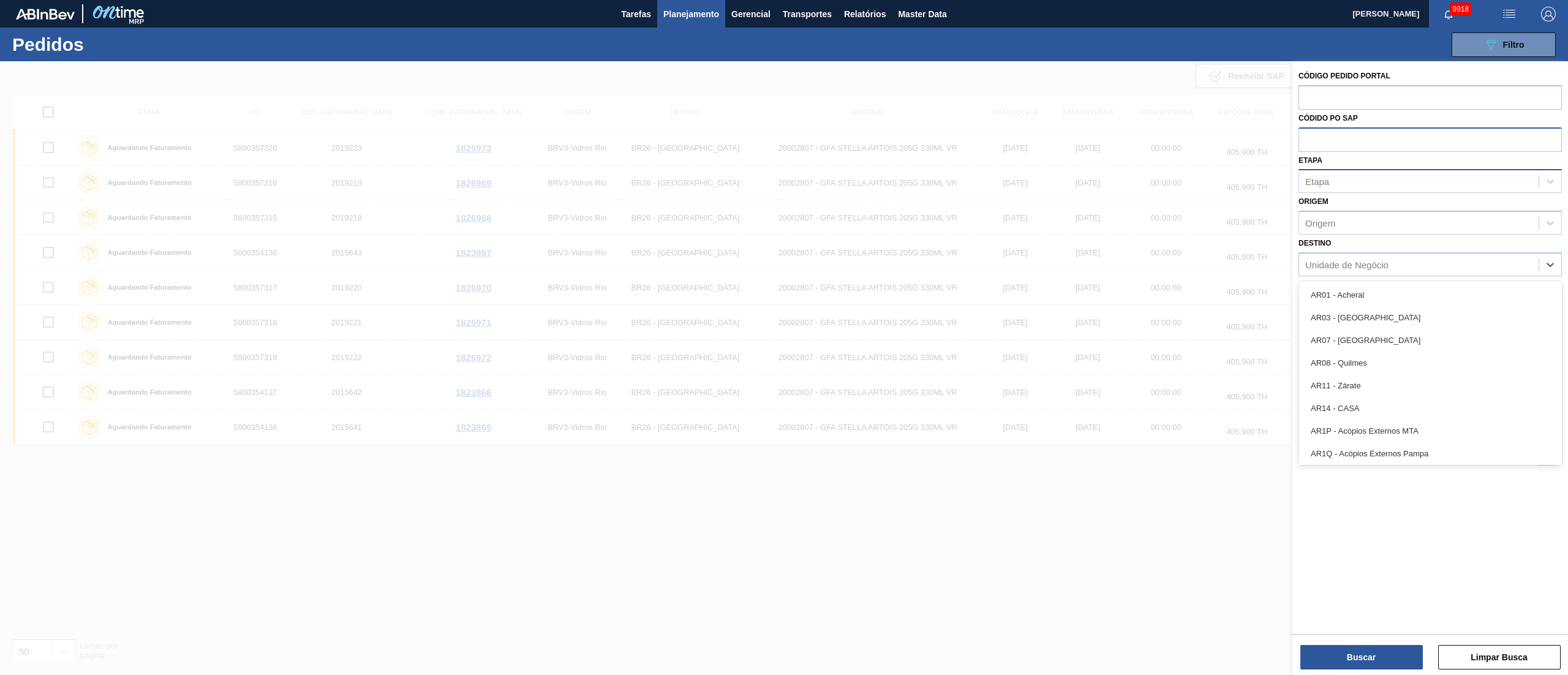
click at [1321, 185] on div "Etapa" at bounding box center [1317, 182] width 24 height 10
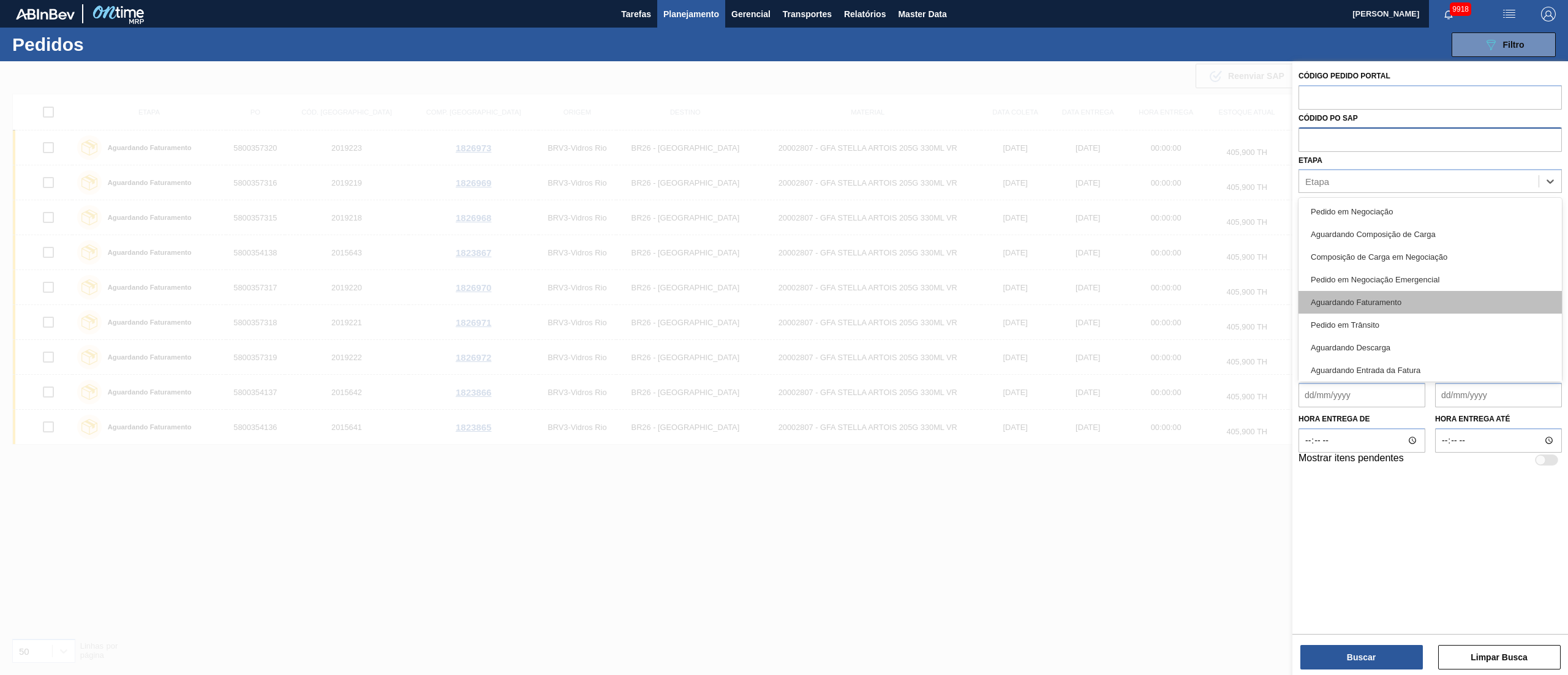
click at [1373, 301] on div "Aguardando Faturamento" at bounding box center [1430, 302] width 264 height 23
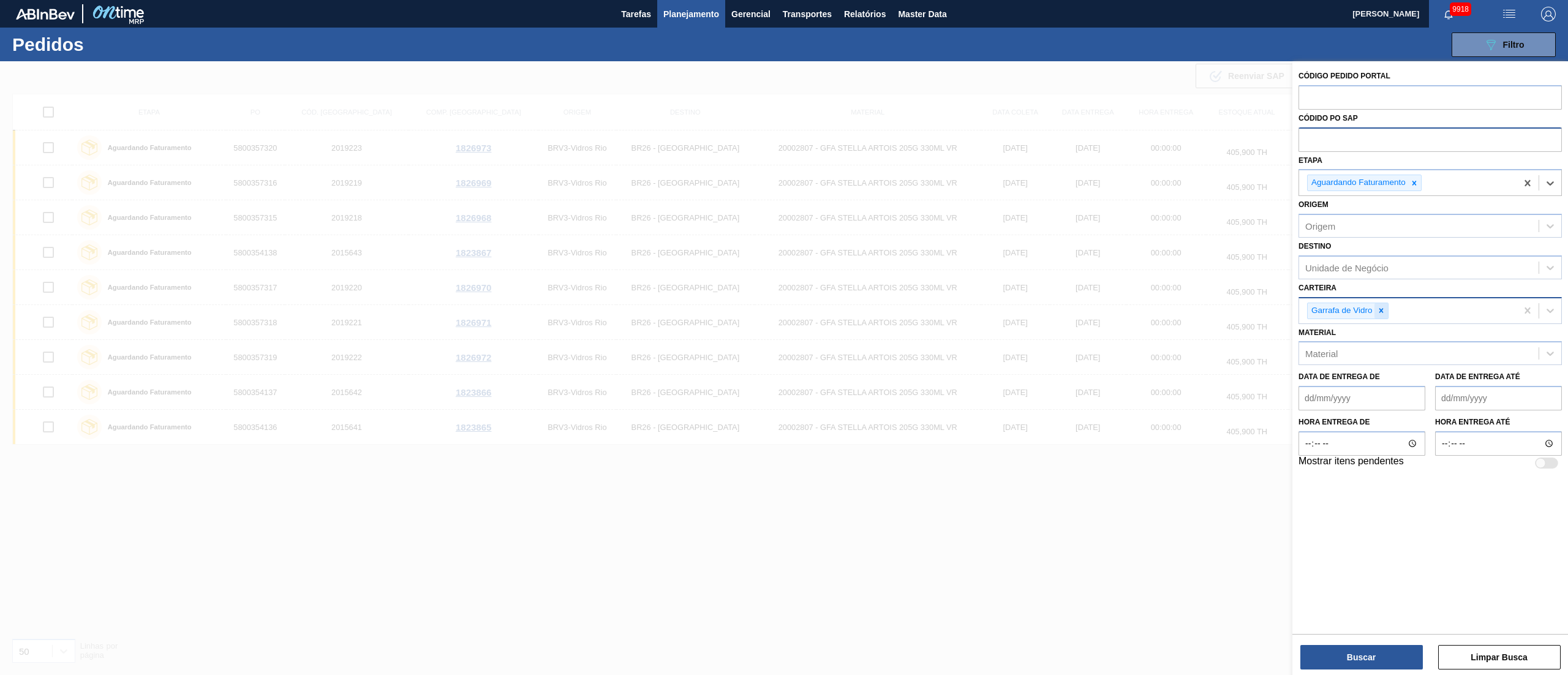
click at [1383, 311] on icon at bounding box center [1381, 310] width 9 height 9
click at [1343, 357] on div "Material" at bounding box center [1418, 350] width 239 height 18
click at [1334, 310] on div "Carteira" at bounding box center [1321, 309] width 33 height 10
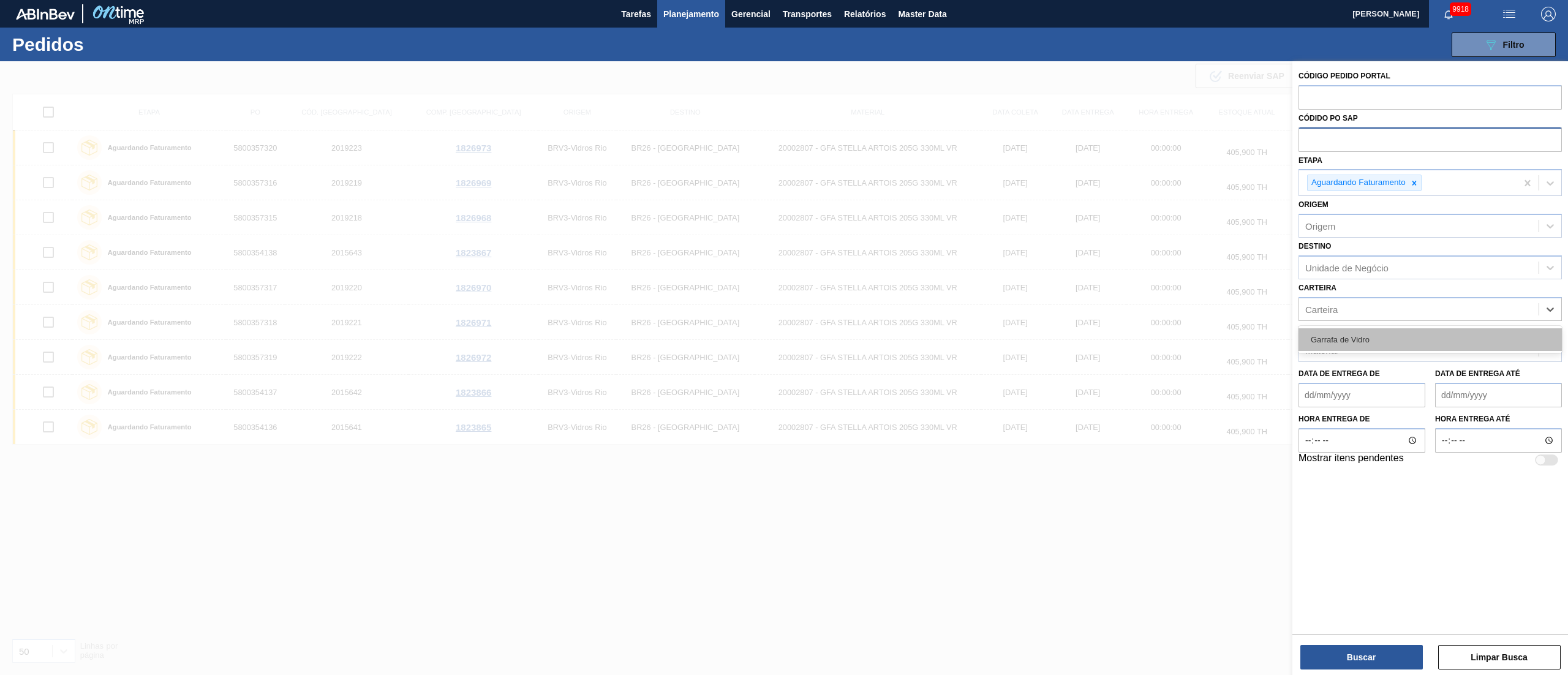
click at [1346, 344] on div "Garrafa de Vidro" at bounding box center [1430, 340] width 264 height 23
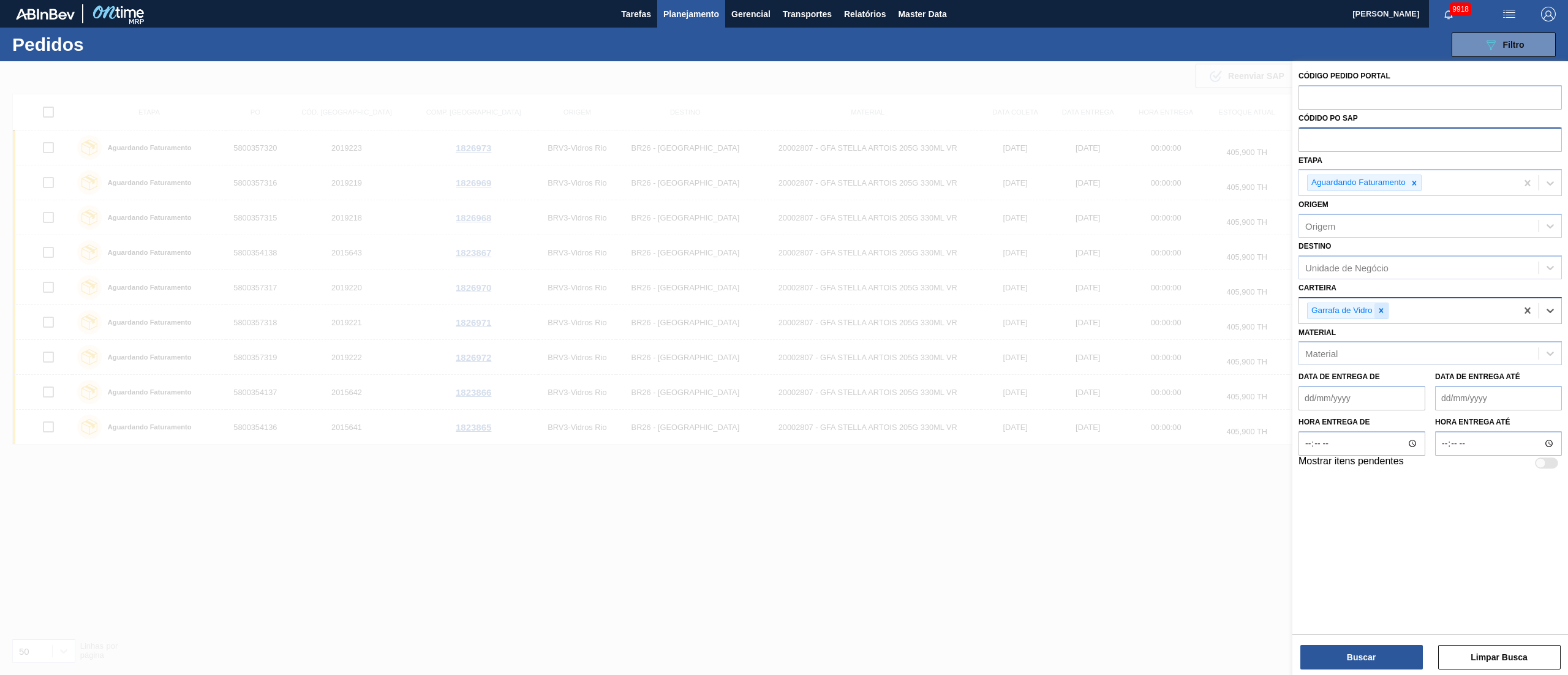
click at [1382, 309] on icon at bounding box center [1380, 310] width 5 height 5
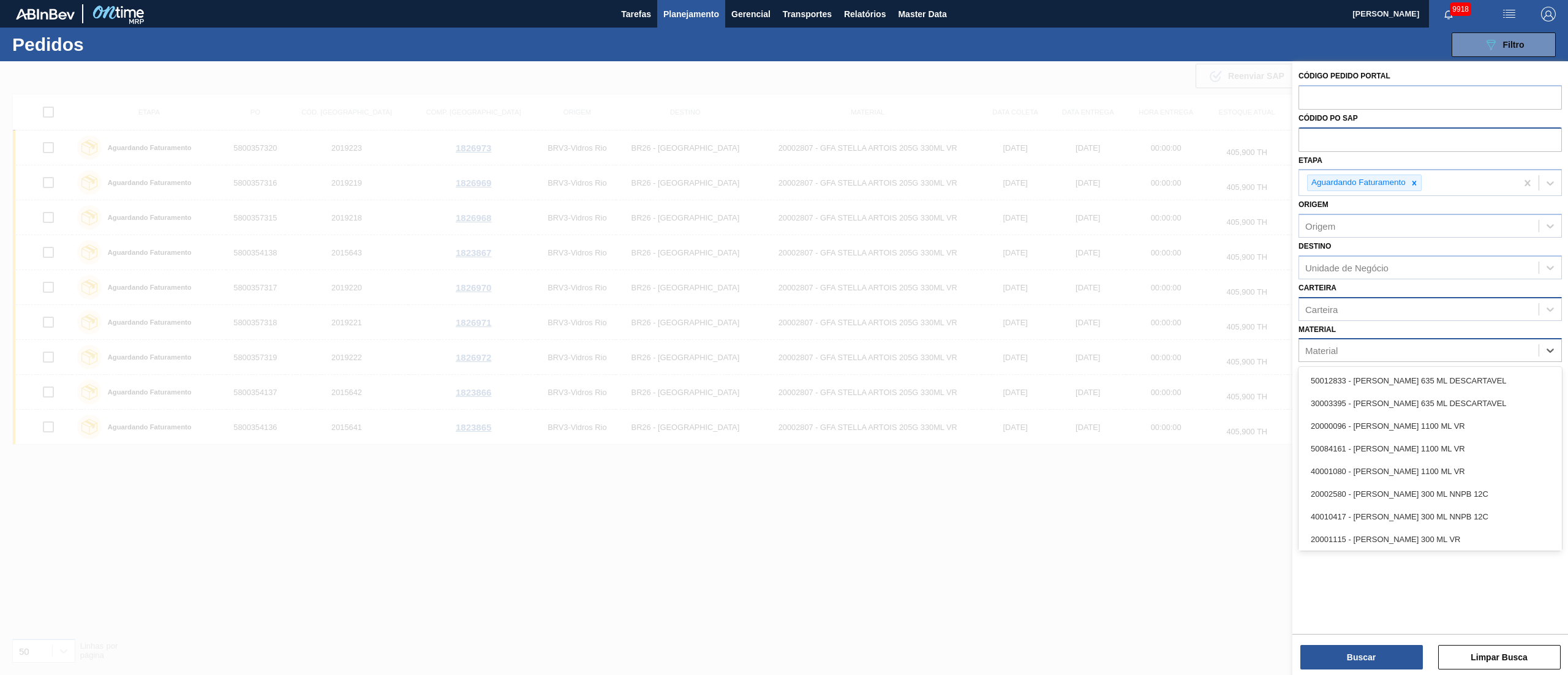
click at [1350, 352] on div "Material" at bounding box center [1418, 350] width 239 height 18
type input "3"
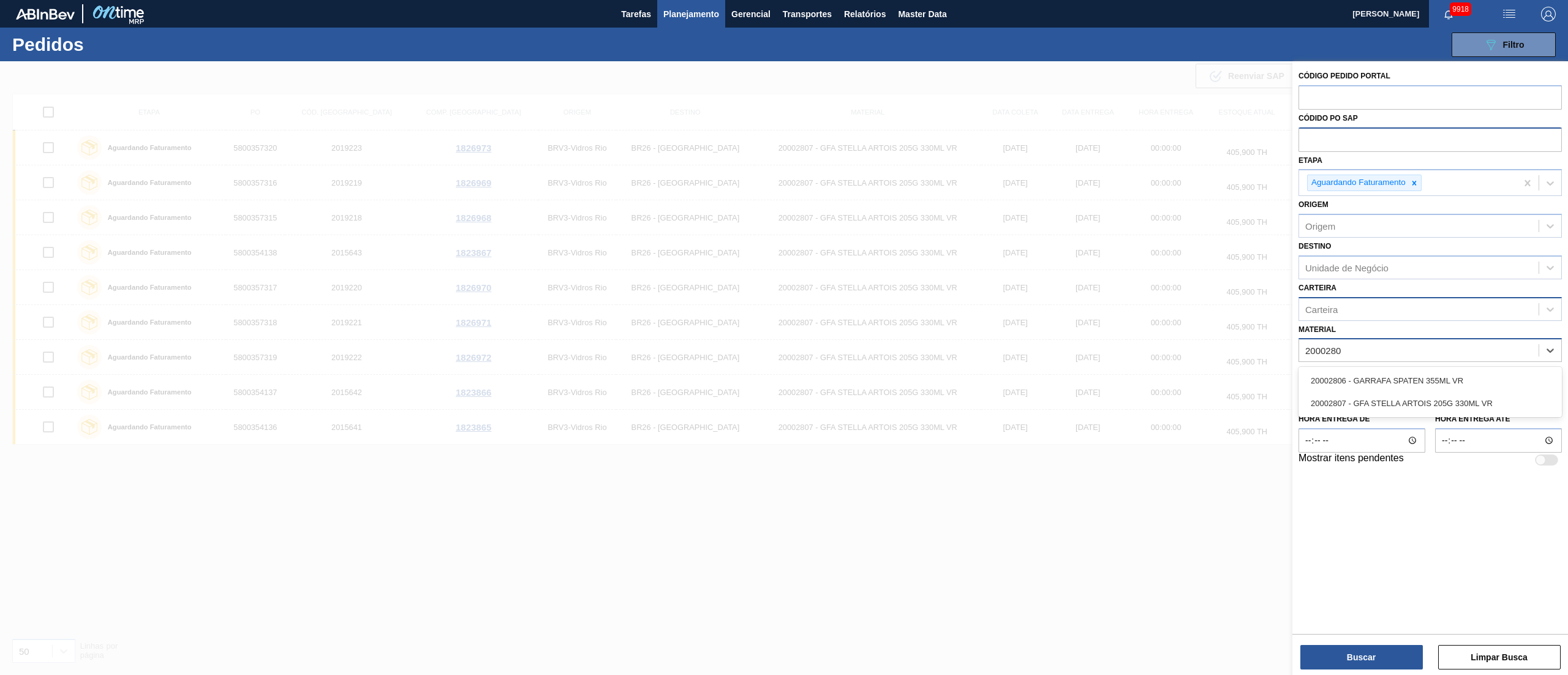
type input "20002807"
click at [1363, 382] on div "20002807 - GFA STELLA ARTOIS 205G 330ML VR" at bounding box center [1430, 380] width 264 height 23
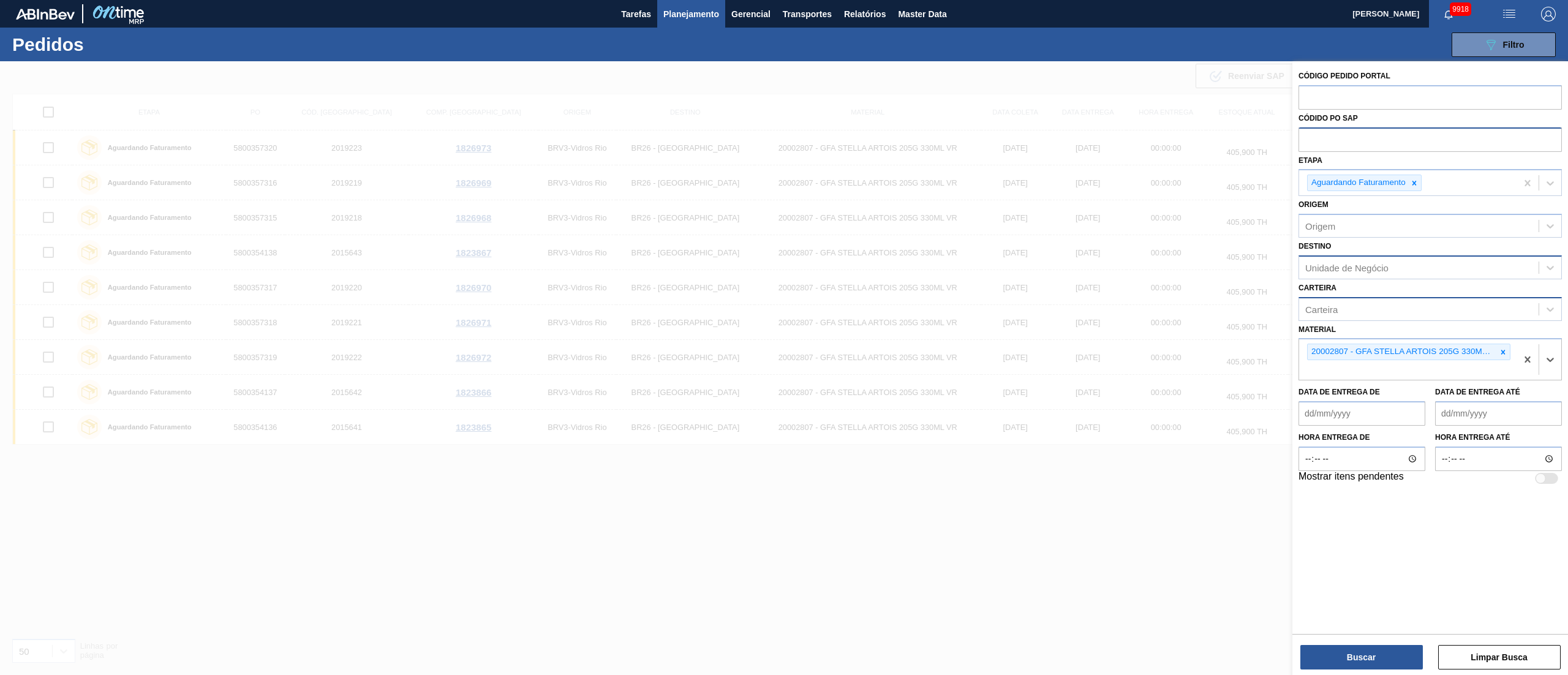
click at [1324, 262] on div "Unidade de Negócio" at bounding box center [1346, 268] width 83 height 10
click at [1346, 243] on div "Destino Unidade de Negócio" at bounding box center [1430, 258] width 264 height 42
click at [1356, 264] on div "Unidade de Negócio" at bounding box center [1346, 268] width 83 height 10
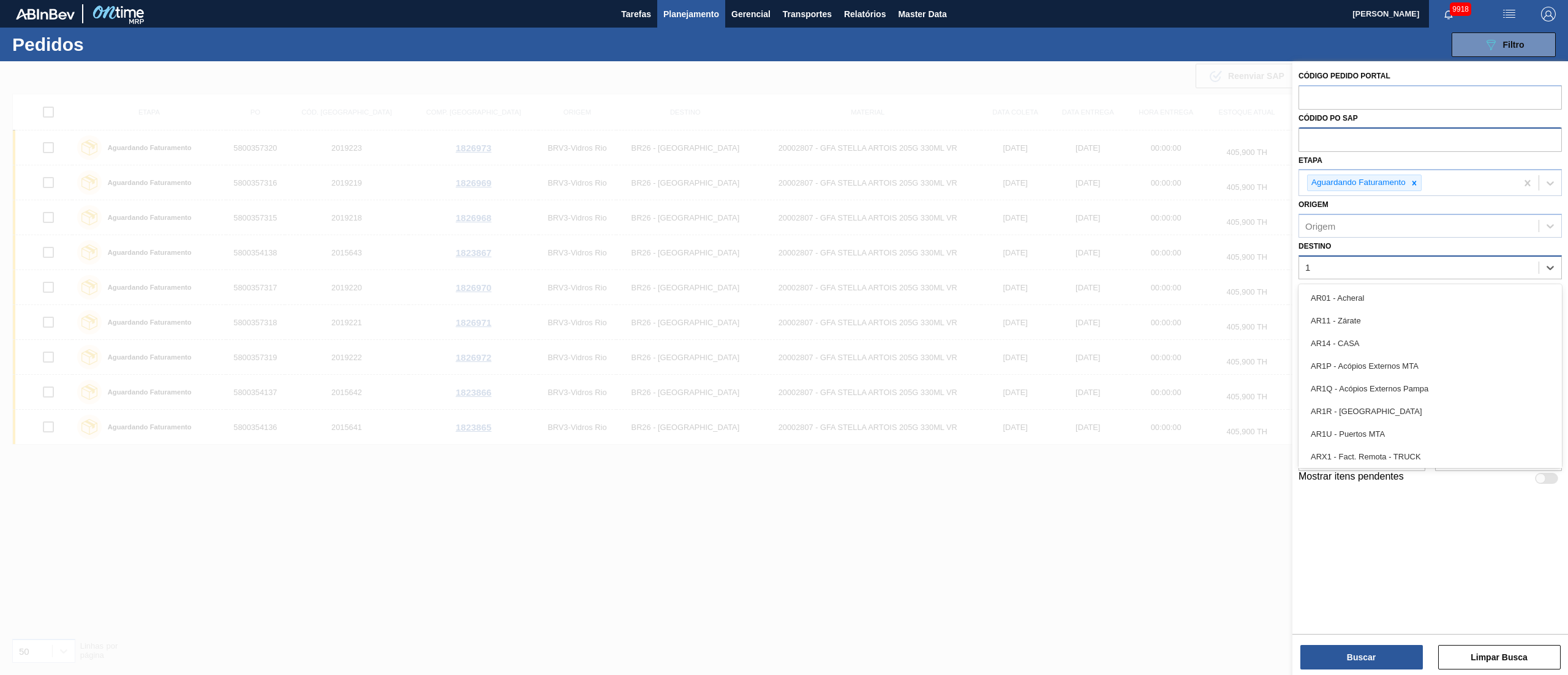
type input "16"
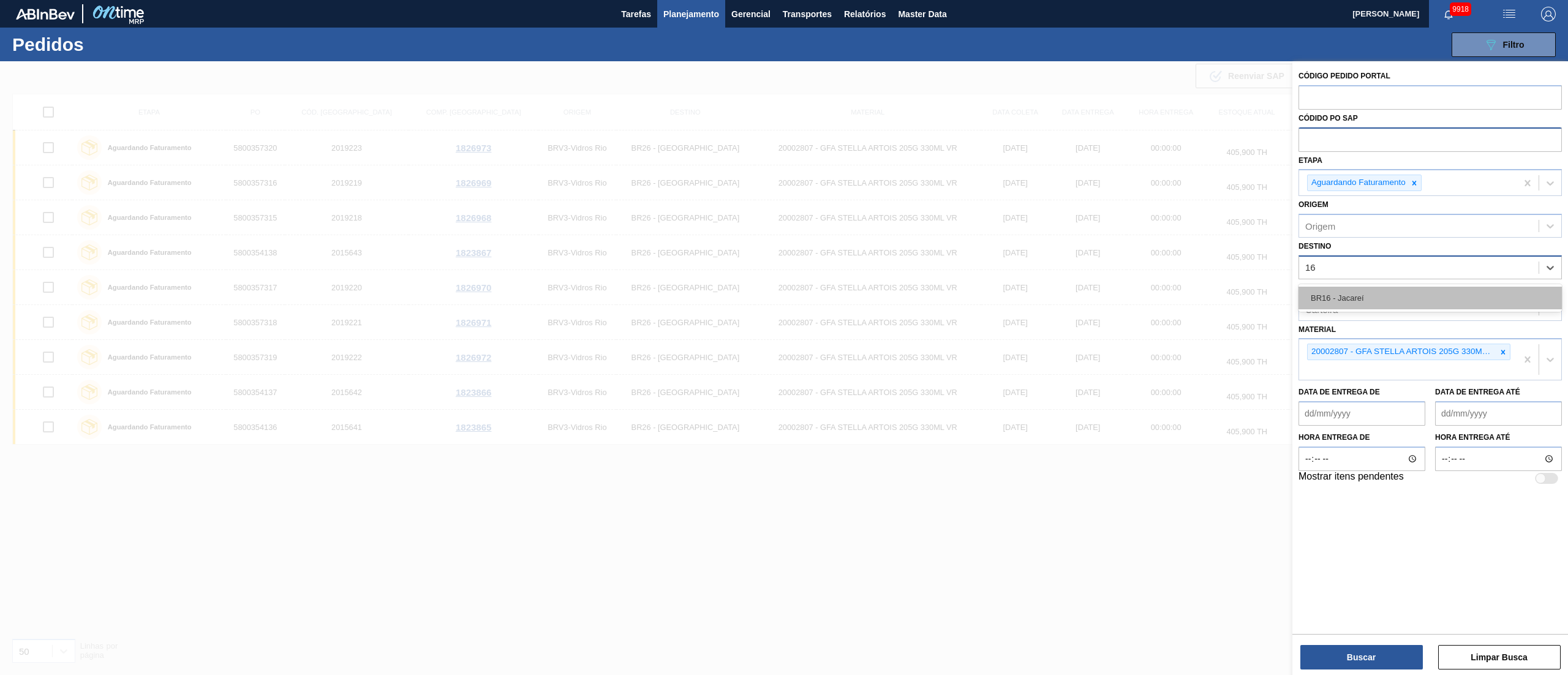
click at [1346, 293] on div "BR16 - Jacareí" at bounding box center [1430, 298] width 264 height 23
click at [1376, 272] on icon at bounding box center [1375, 268] width 9 height 9
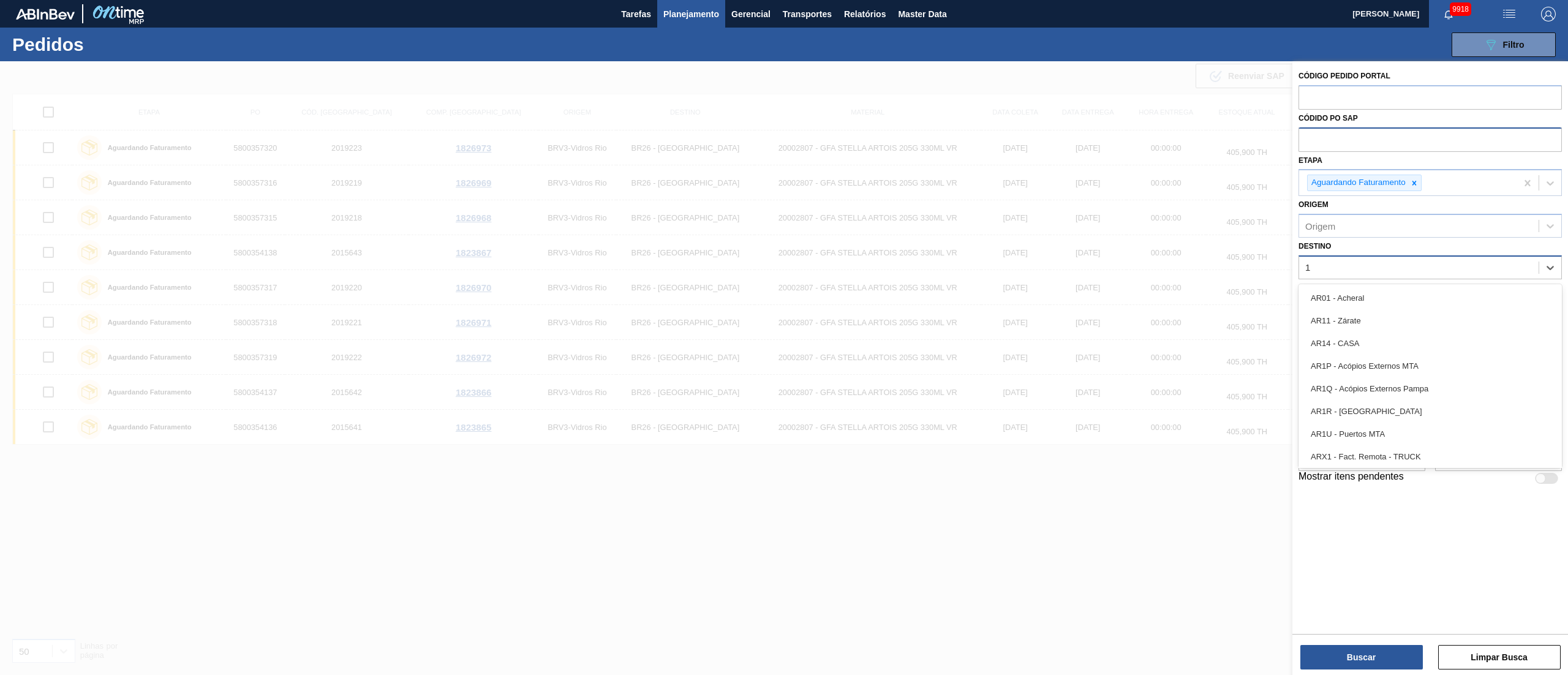
type input "13"
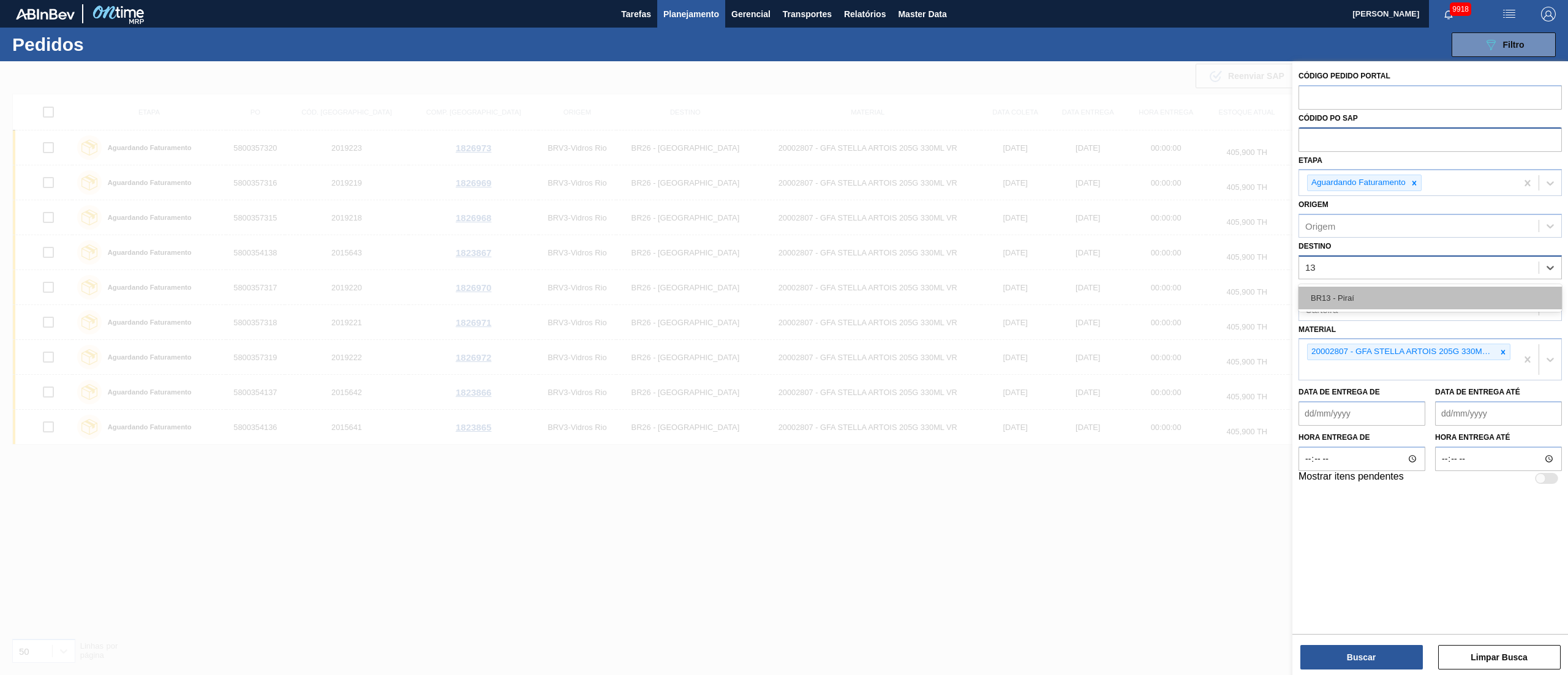
click at [1351, 305] on div "BR13 - Piraí" at bounding box center [1430, 298] width 264 height 23
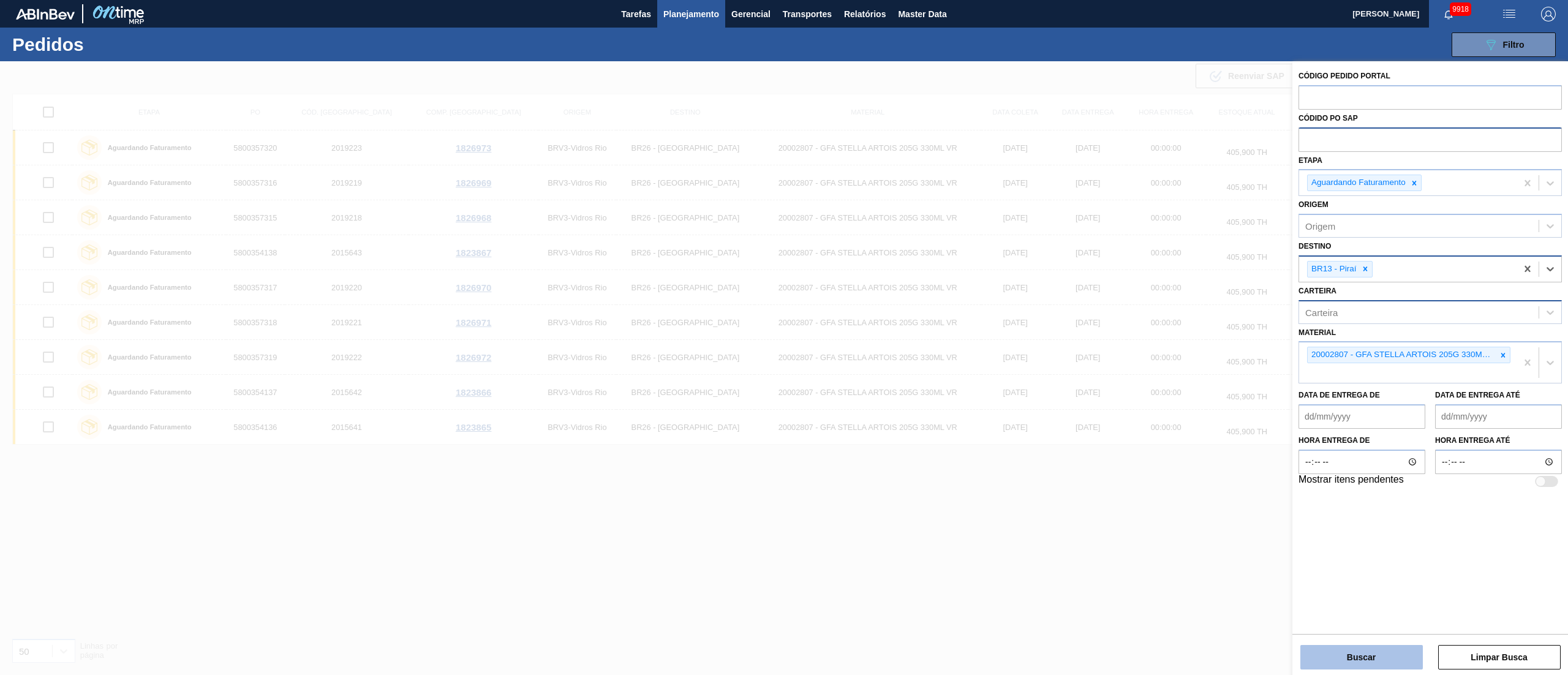
click at [1359, 651] on button "Buscar" at bounding box center [1361, 657] width 123 height 24
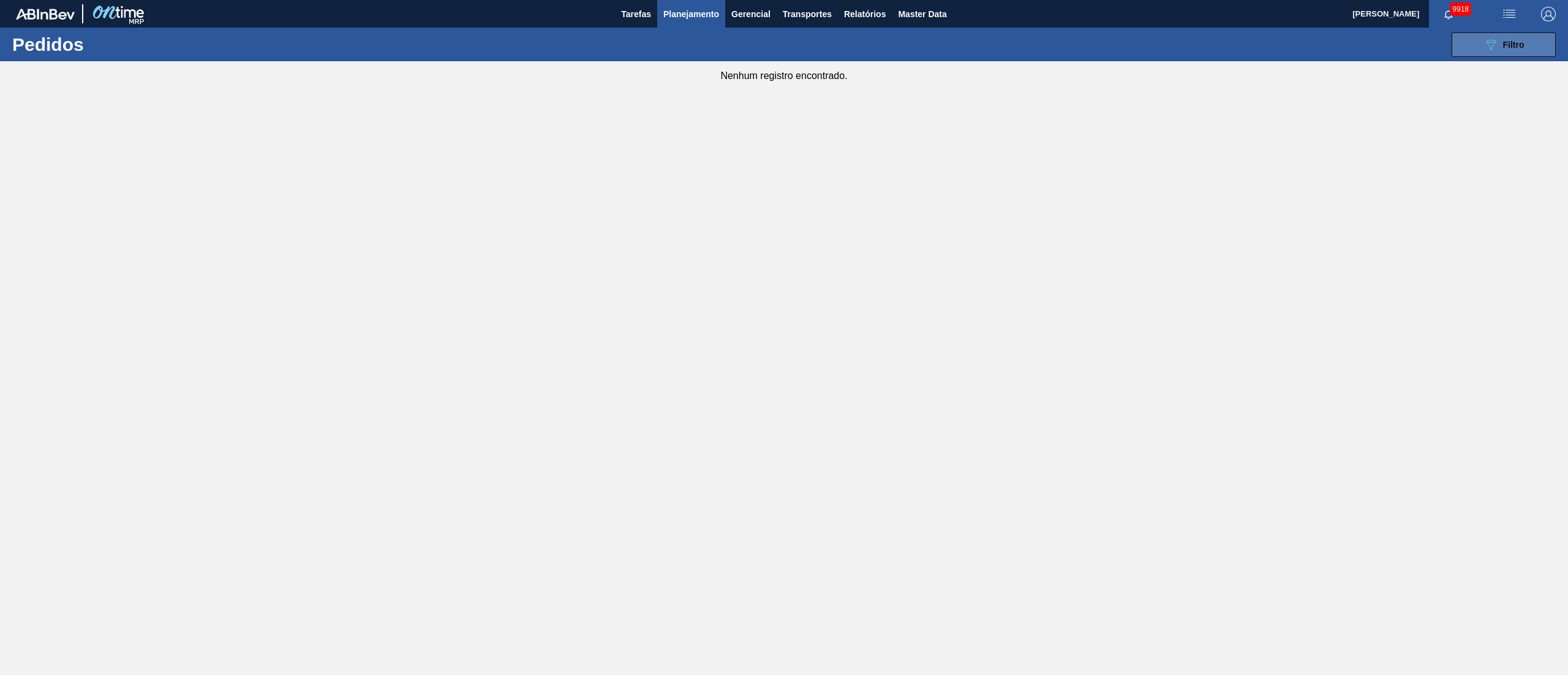
click at [1503, 43] on span "Filtro" at bounding box center [1514, 45] width 22 height 10
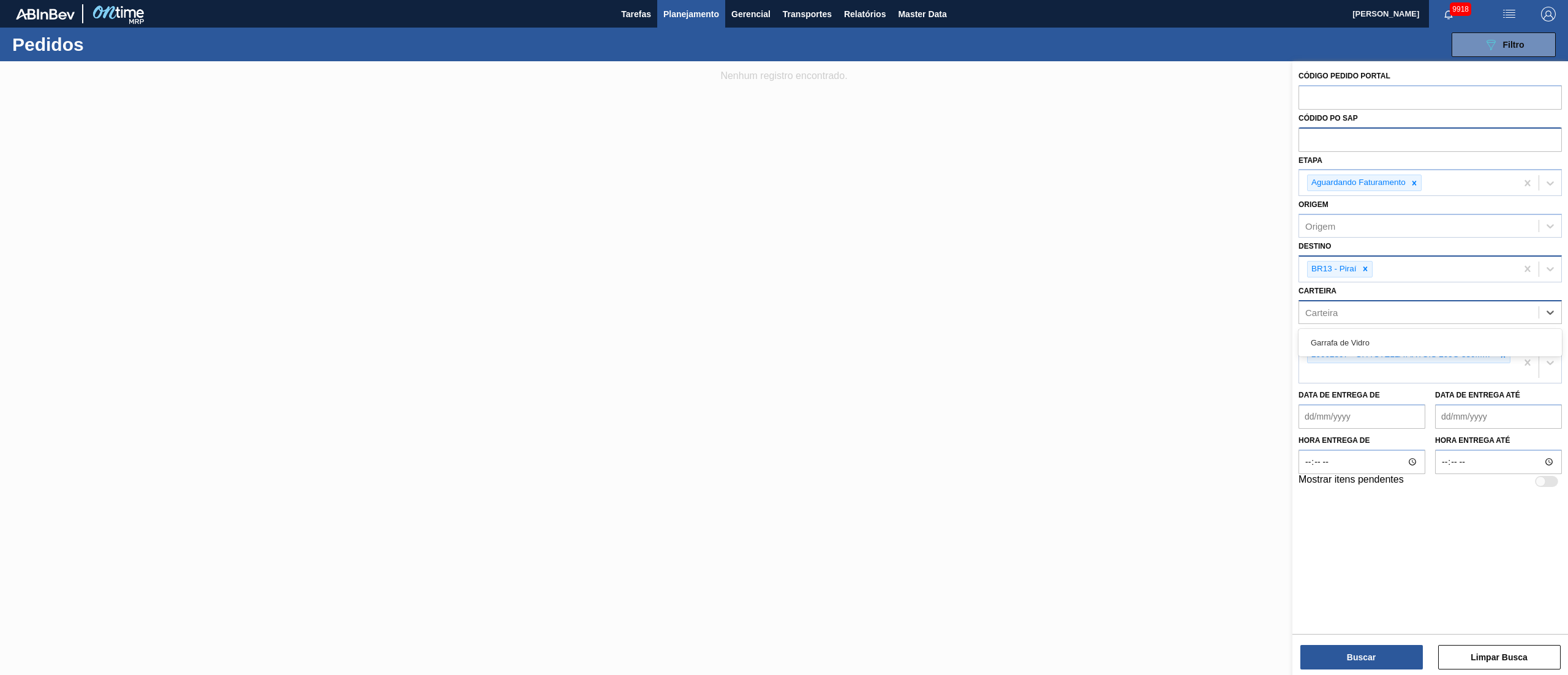
click at [1400, 303] on div "Carteira" at bounding box center [1418, 312] width 239 height 18
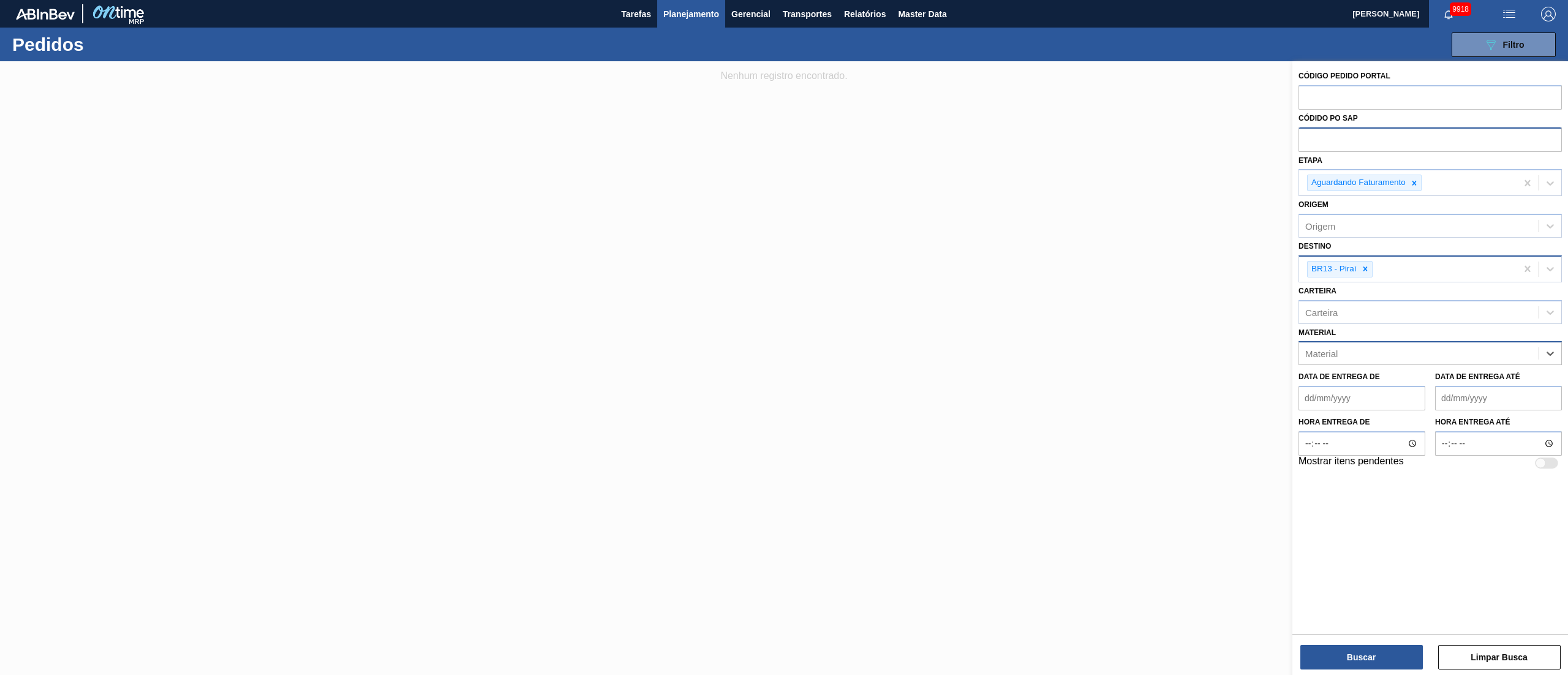
click at [1331, 348] on div "Material" at bounding box center [1321, 354] width 33 height 10
type input "20002807"
click at [1331, 375] on div "20002807 - GFA STELLA ARTOIS 205G 330ML VR" at bounding box center [1430, 384] width 264 height 23
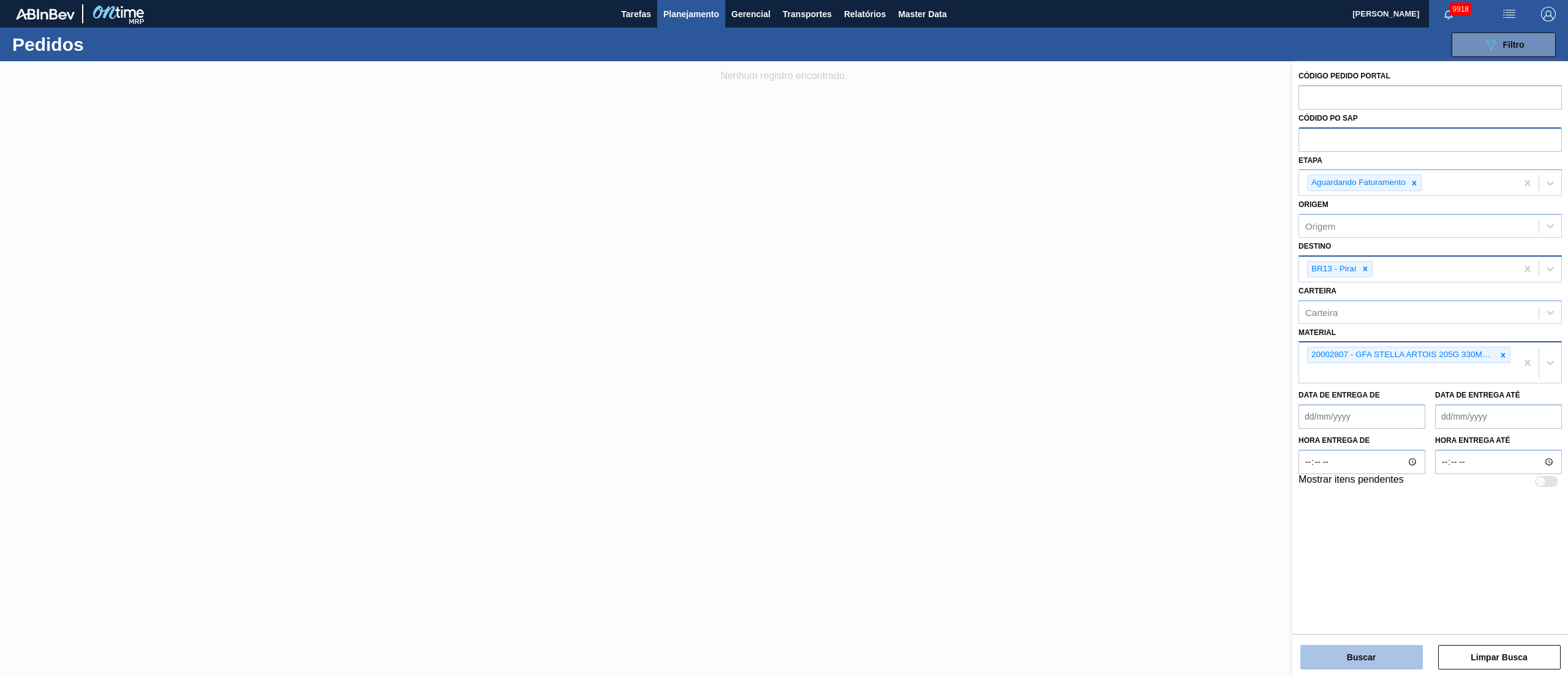
click at [1359, 658] on button "Buscar" at bounding box center [1361, 657] width 123 height 24
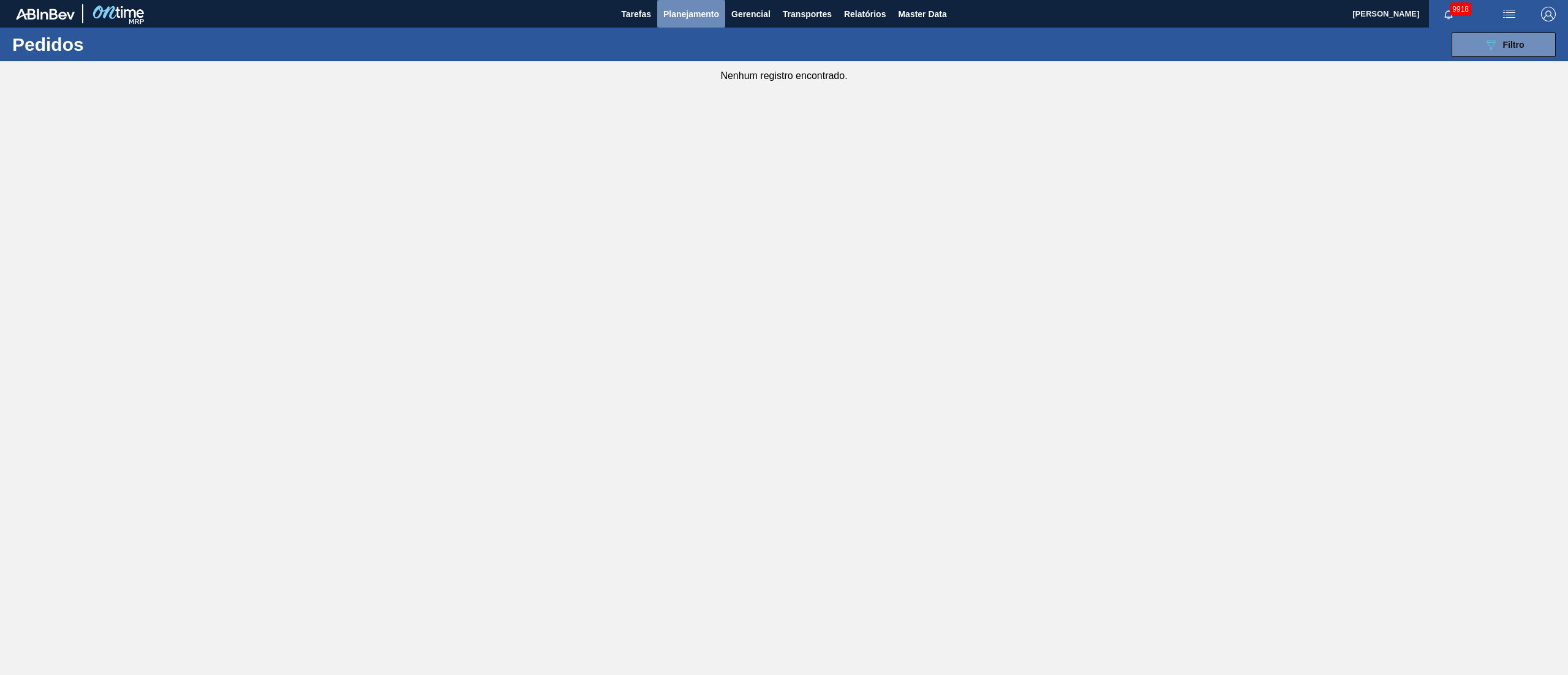
click at [696, 14] on span "Planejamento" at bounding box center [691, 14] width 56 height 14
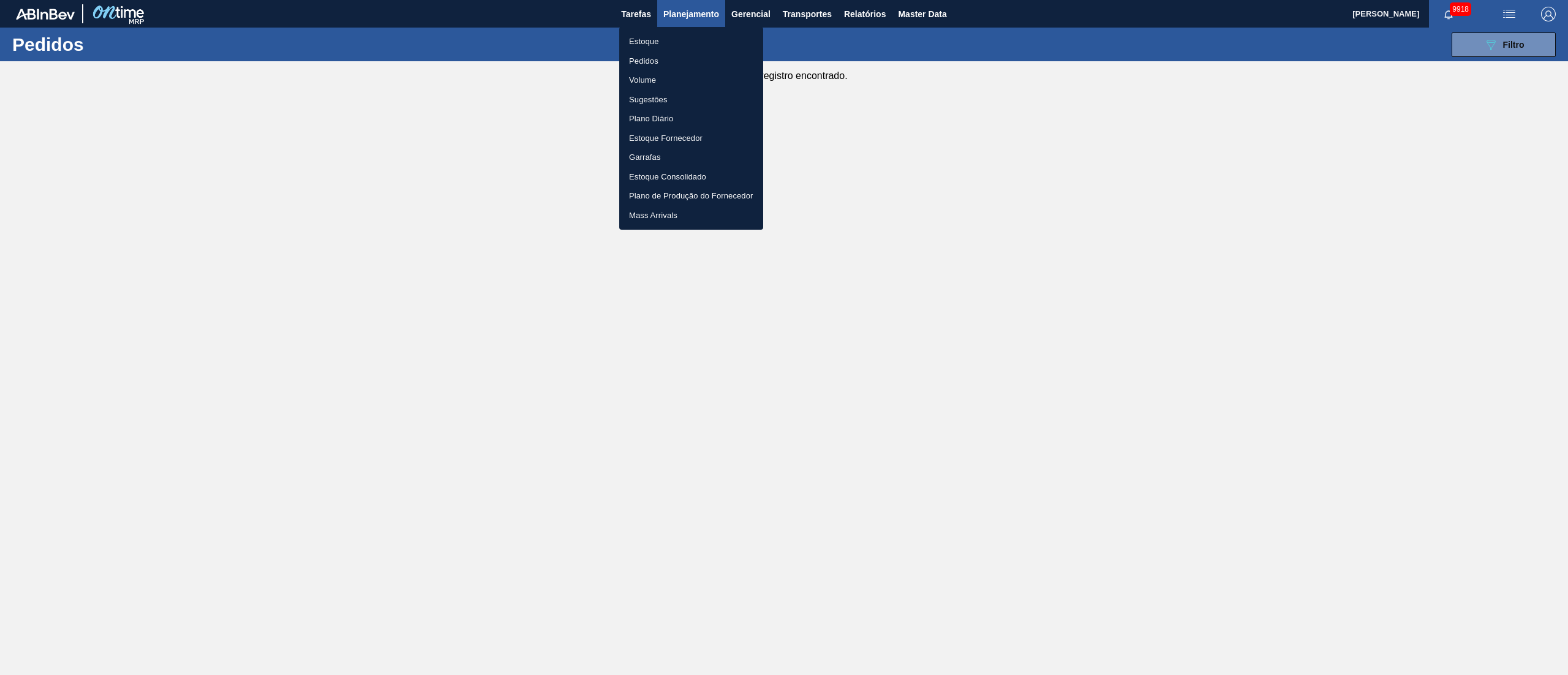
click at [653, 58] on li "Pedidos" at bounding box center [691, 61] width 144 height 20
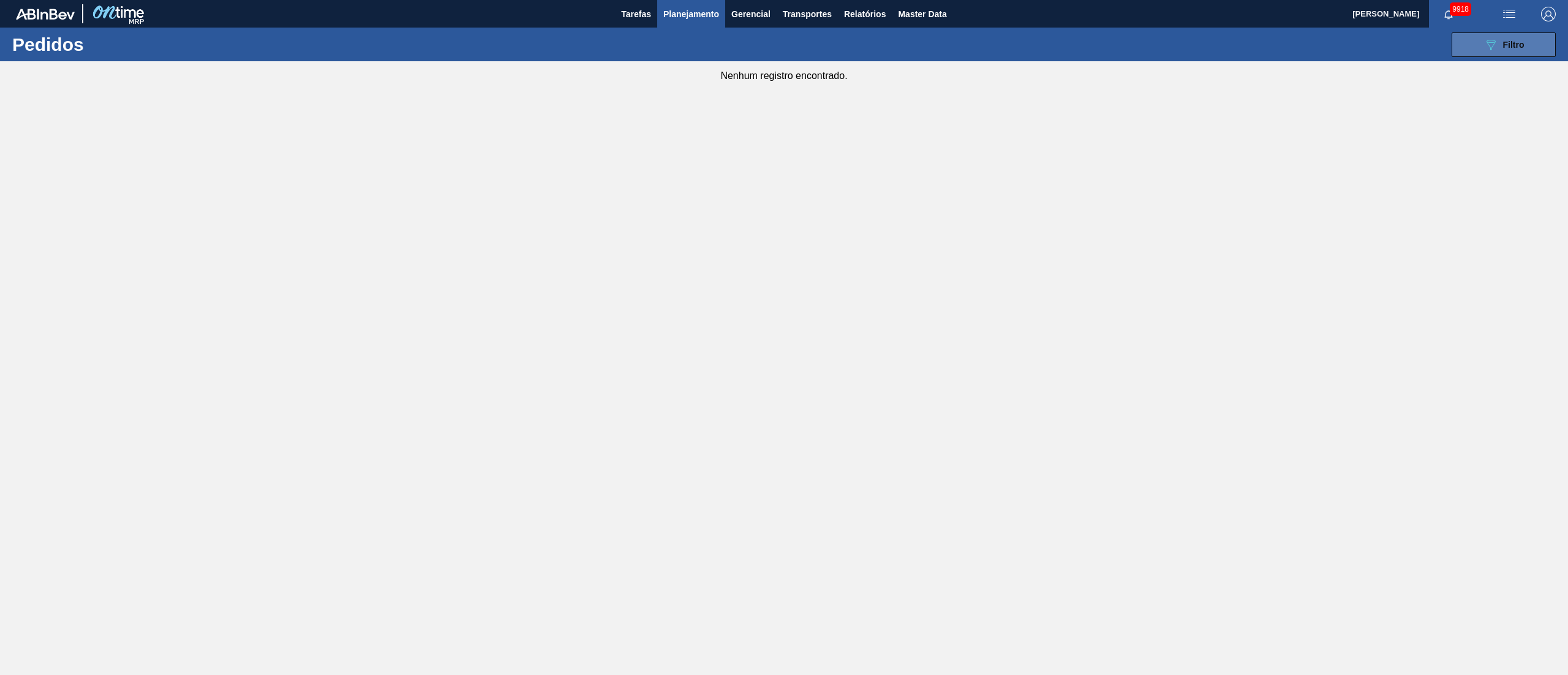
click at [1466, 43] on button "089F7B8B-B2A5-4AFE-B5C0-19BA573D28AC Filtro" at bounding box center [1504, 45] width 104 height 24
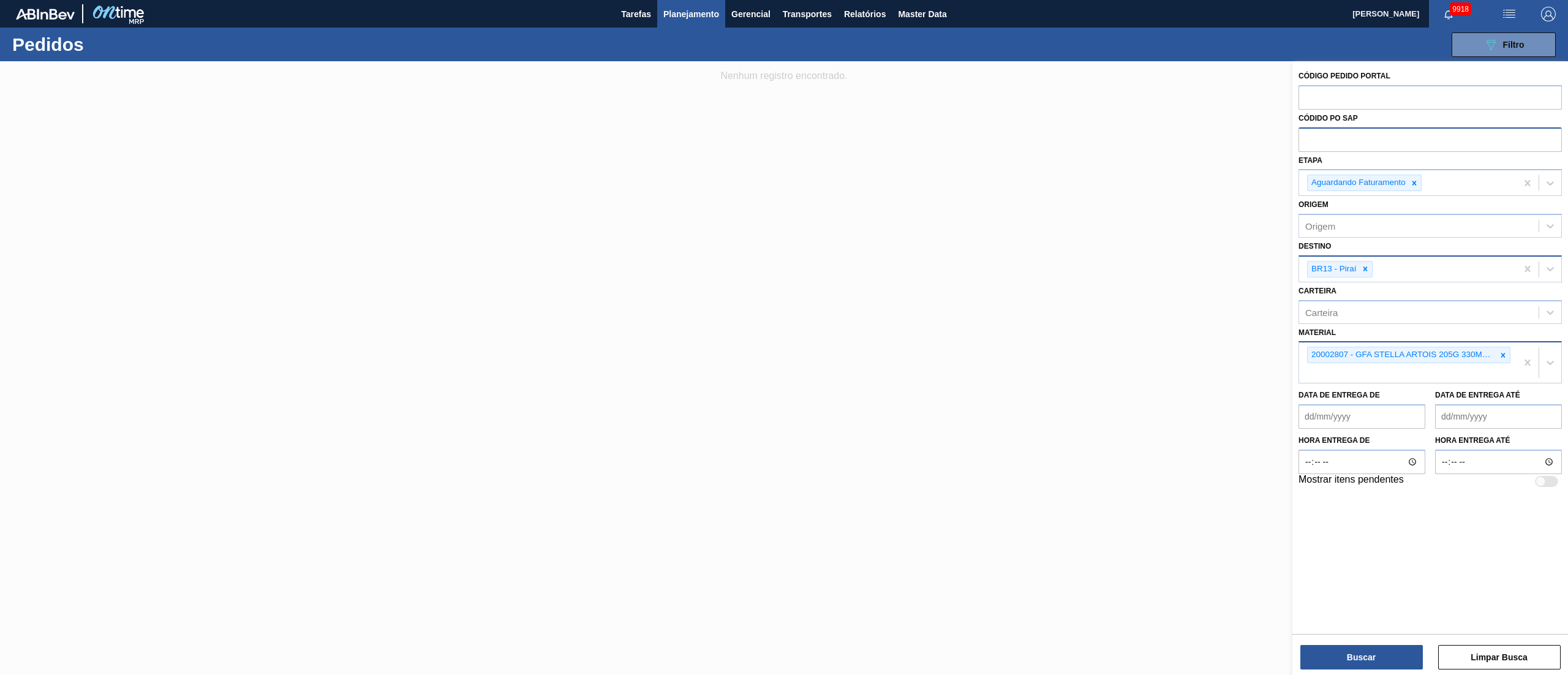
click at [696, 14] on span "Planejamento" at bounding box center [691, 14] width 56 height 14
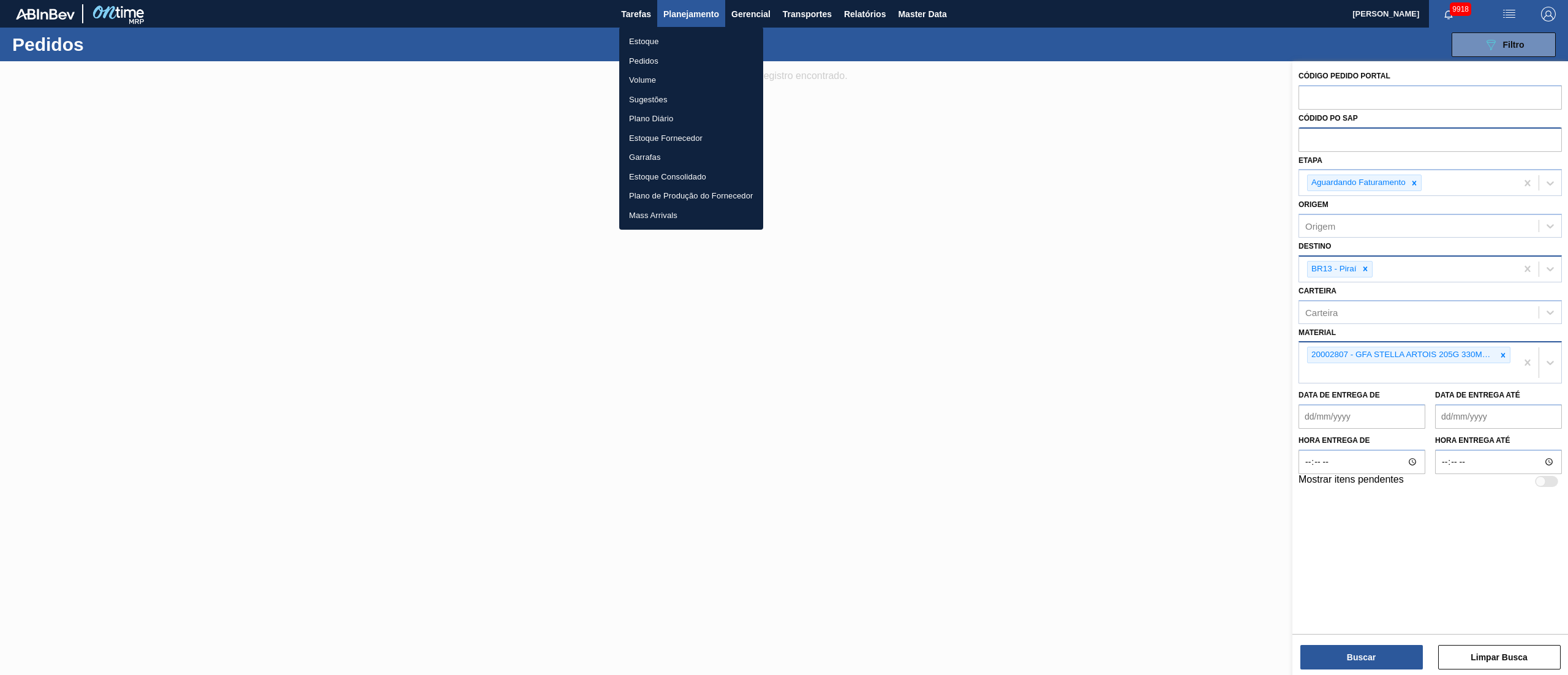
click at [643, 56] on li "Pedidos" at bounding box center [691, 61] width 144 height 20
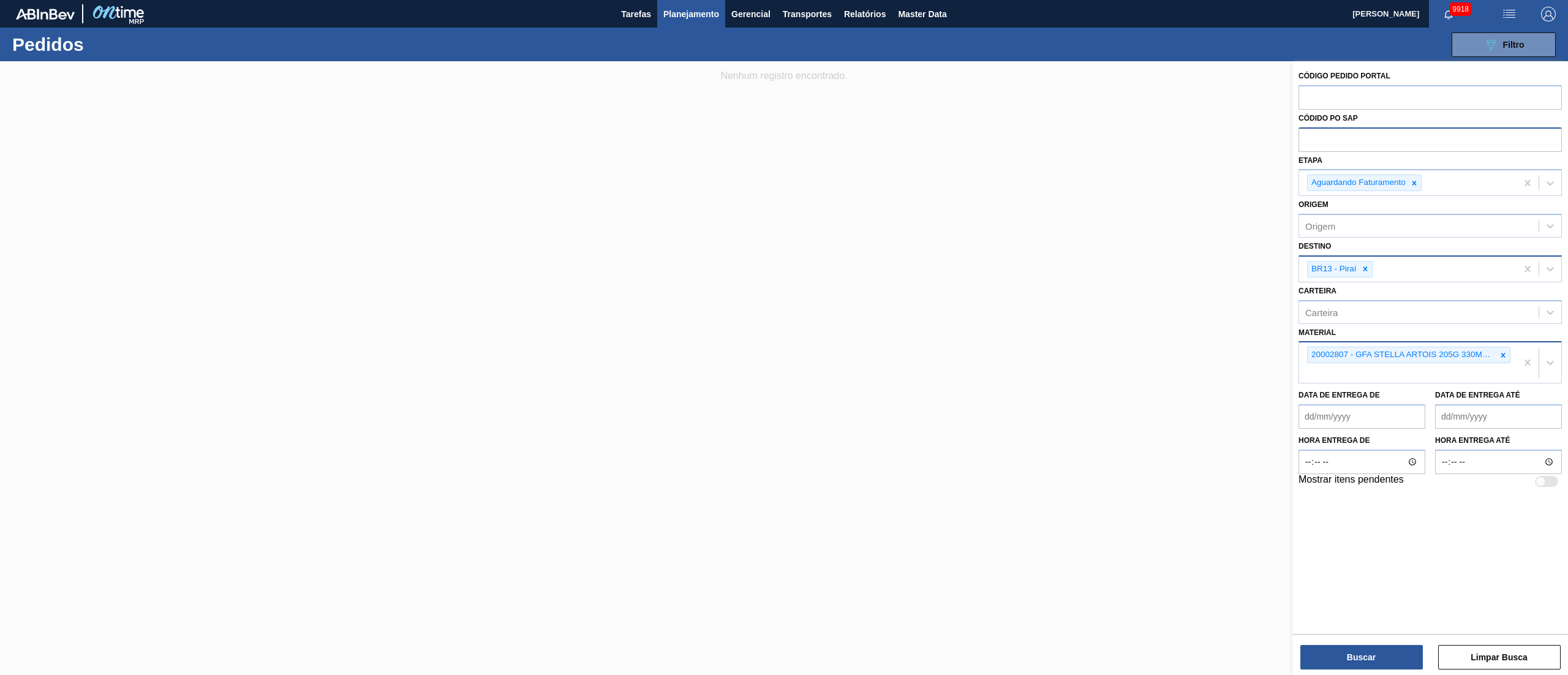
click at [674, 5] on button "Planejamento" at bounding box center [691, 14] width 68 height 28
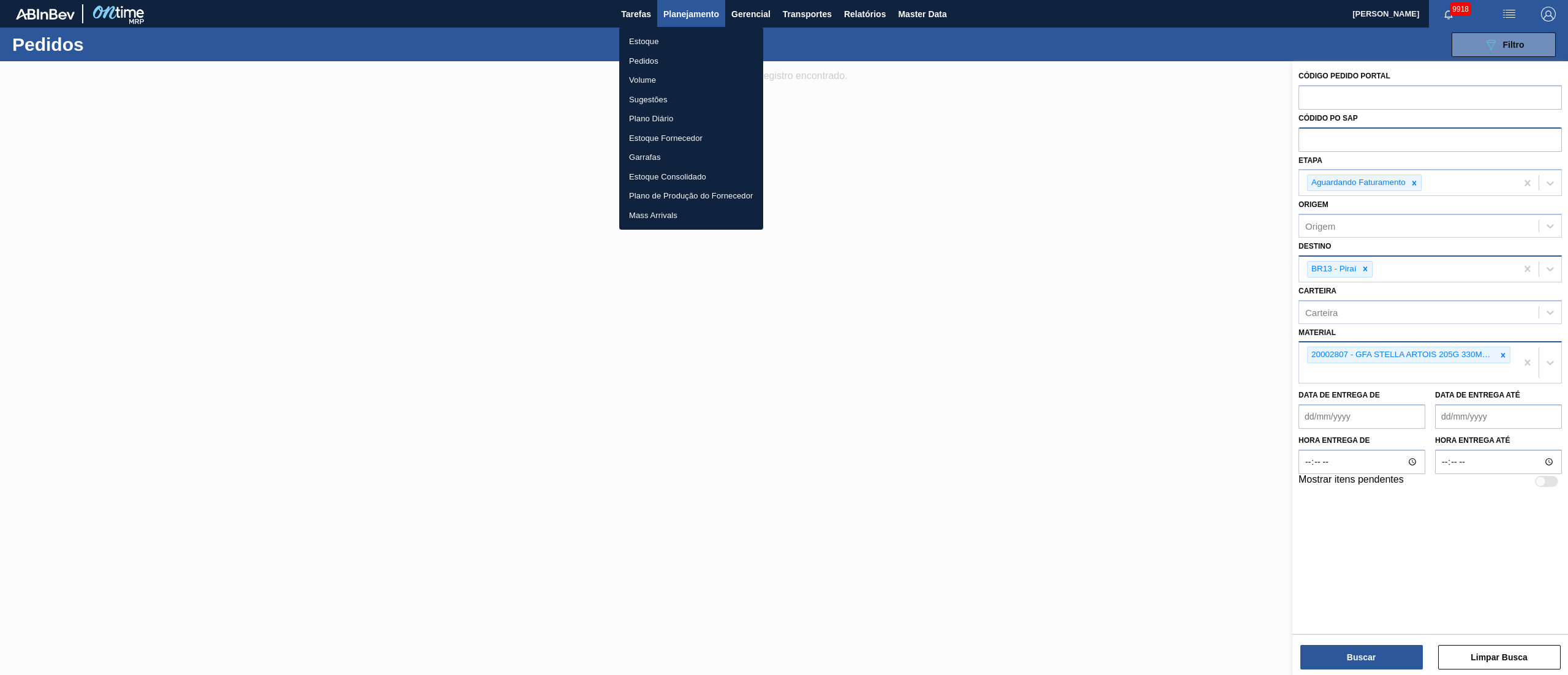
click at [647, 35] on li "Estoque" at bounding box center [691, 42] width 144 height 20
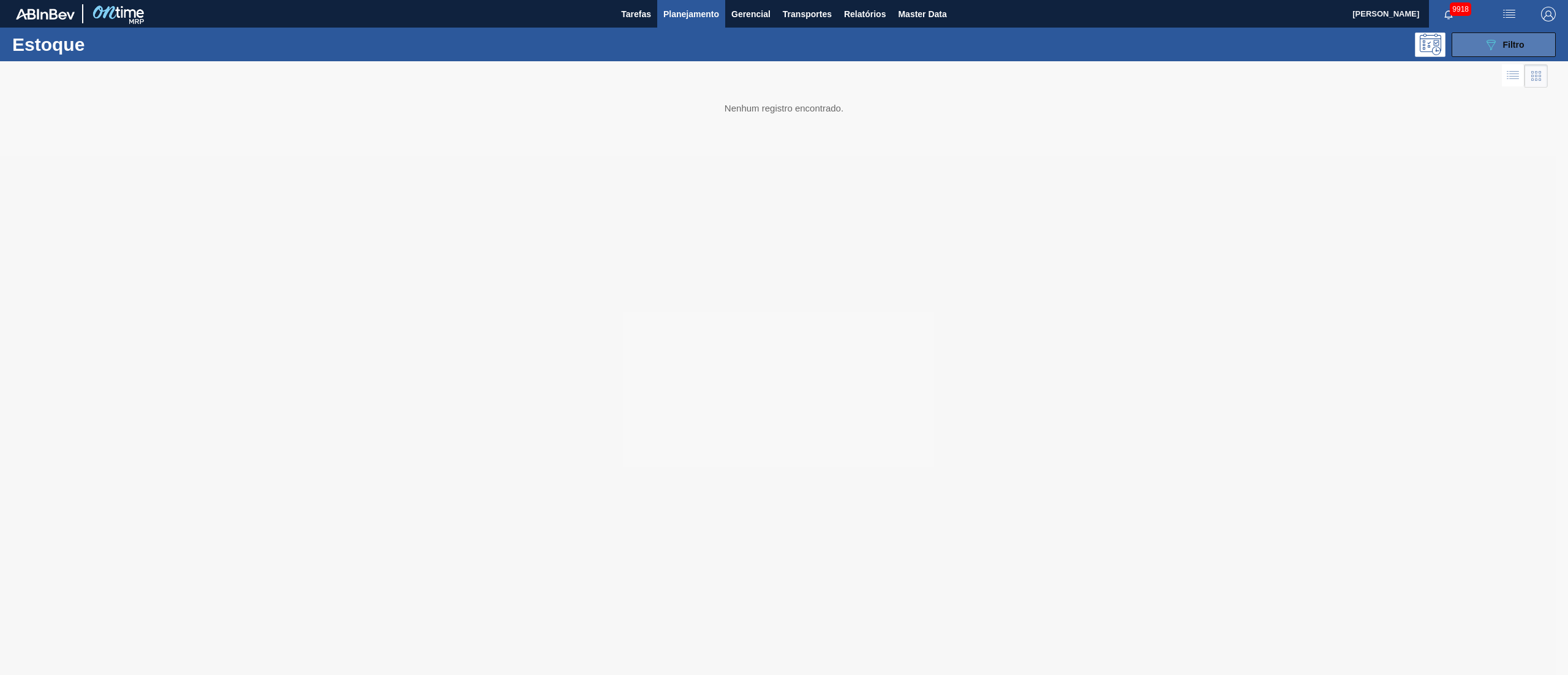
click at [1489, 43] on icon "089F7B8B-B2A5-4AFE-B5C0-19BA573D28AC" at bounding box center [1491, 45] width 14 height 14
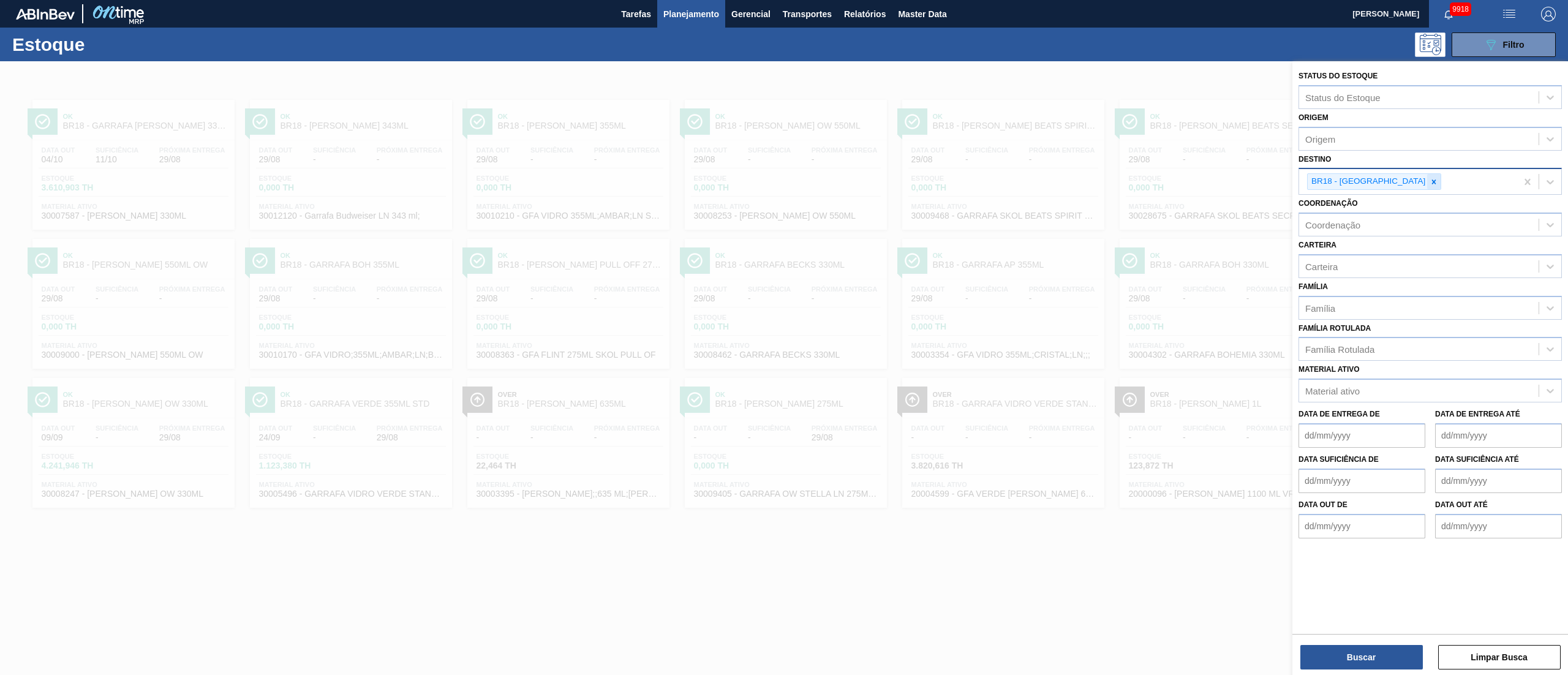
click at [1430, 179] on icon at bounding box center [1434, 182] width 9 height 9
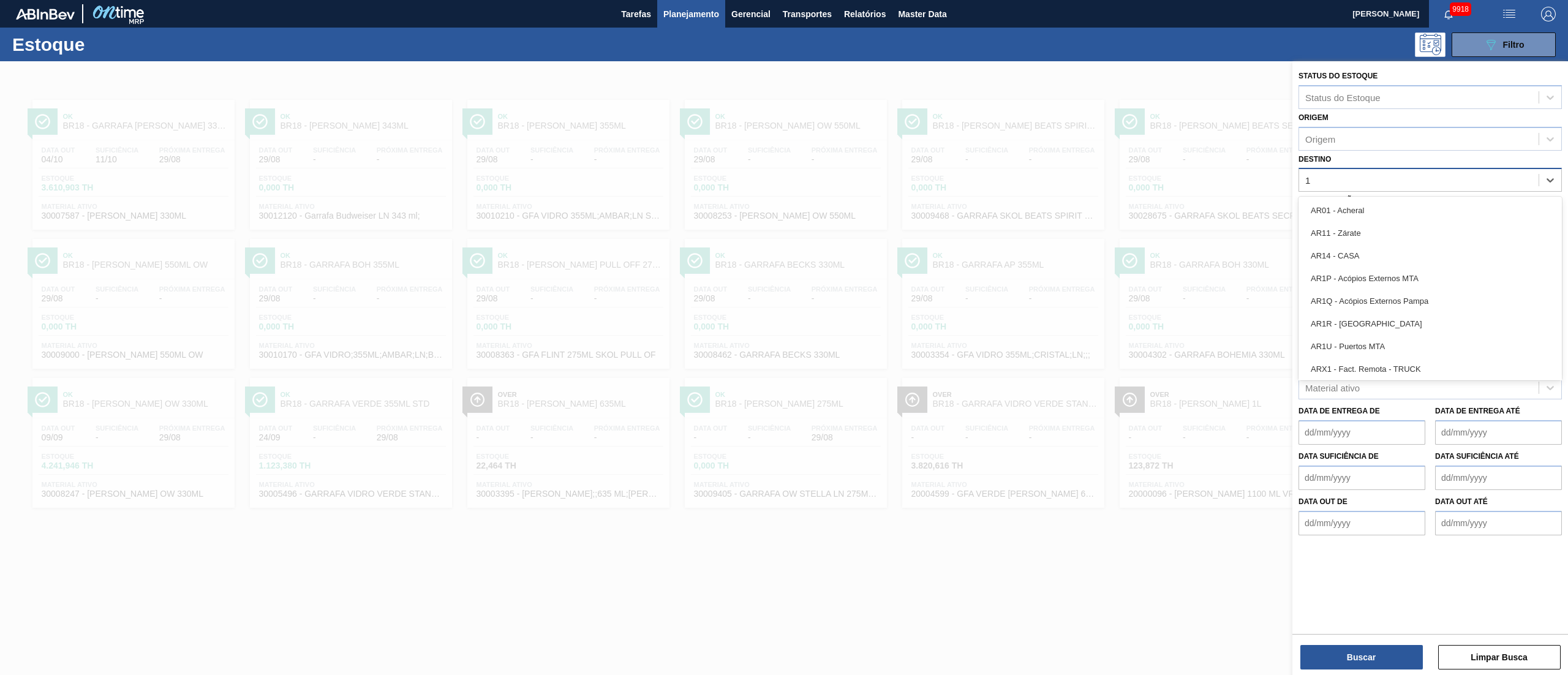
type input "13"
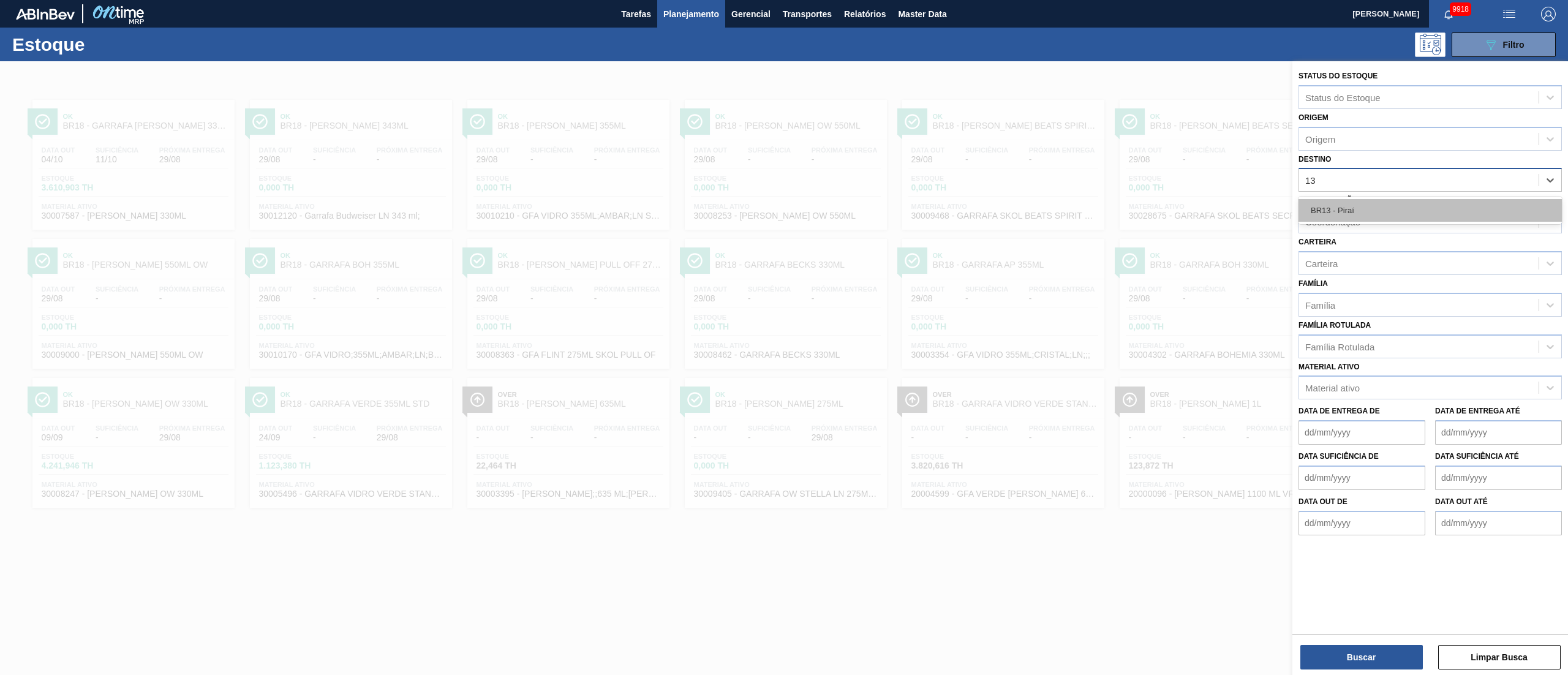
click at [1342, 208] on div "BR13 - Piraí" at bounding box center [1430, 211] width 264 height 23
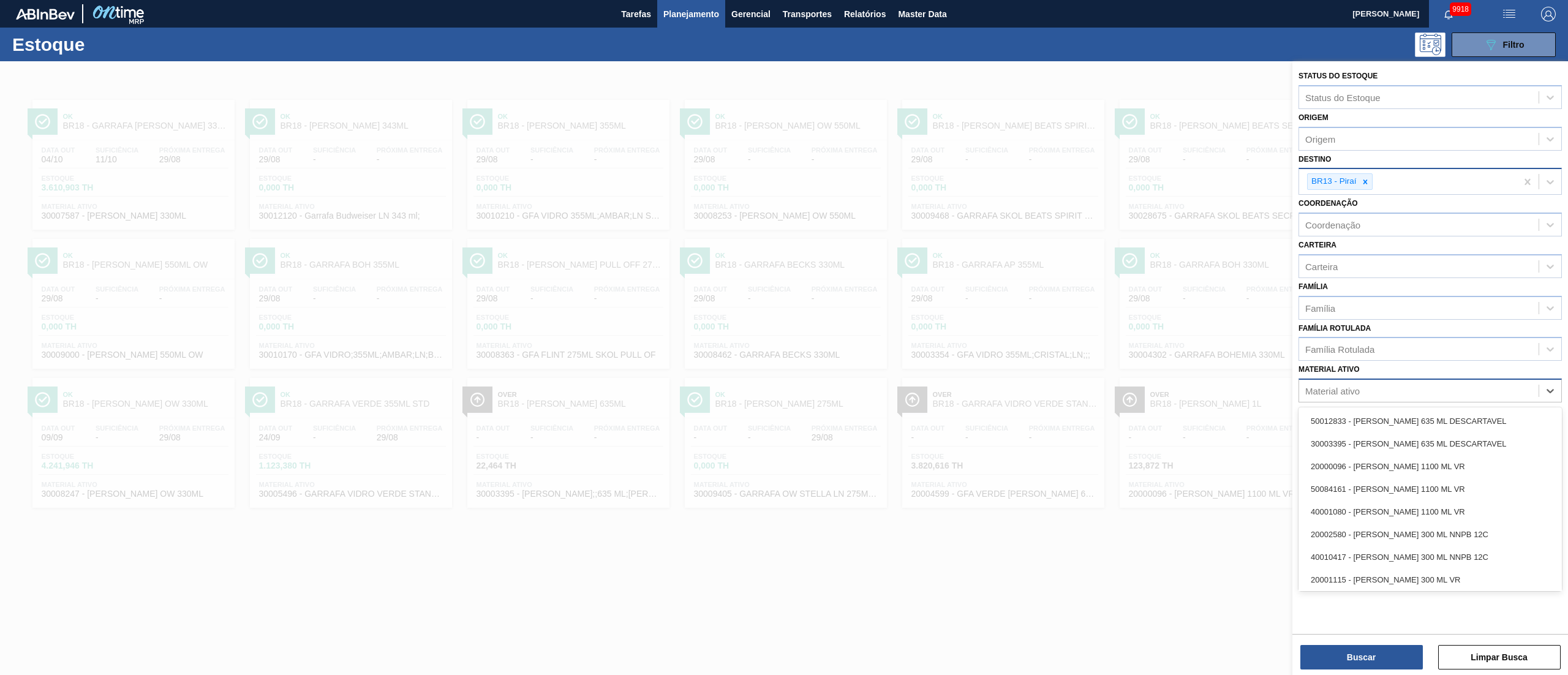
click at [1326, 386] on div "Material ativo" at bounding box center [1332, 391] width 54 height 10
click at [1336, 348] on div "Família Rotulada" at bounding box center [1340, 350] width 70 height 10
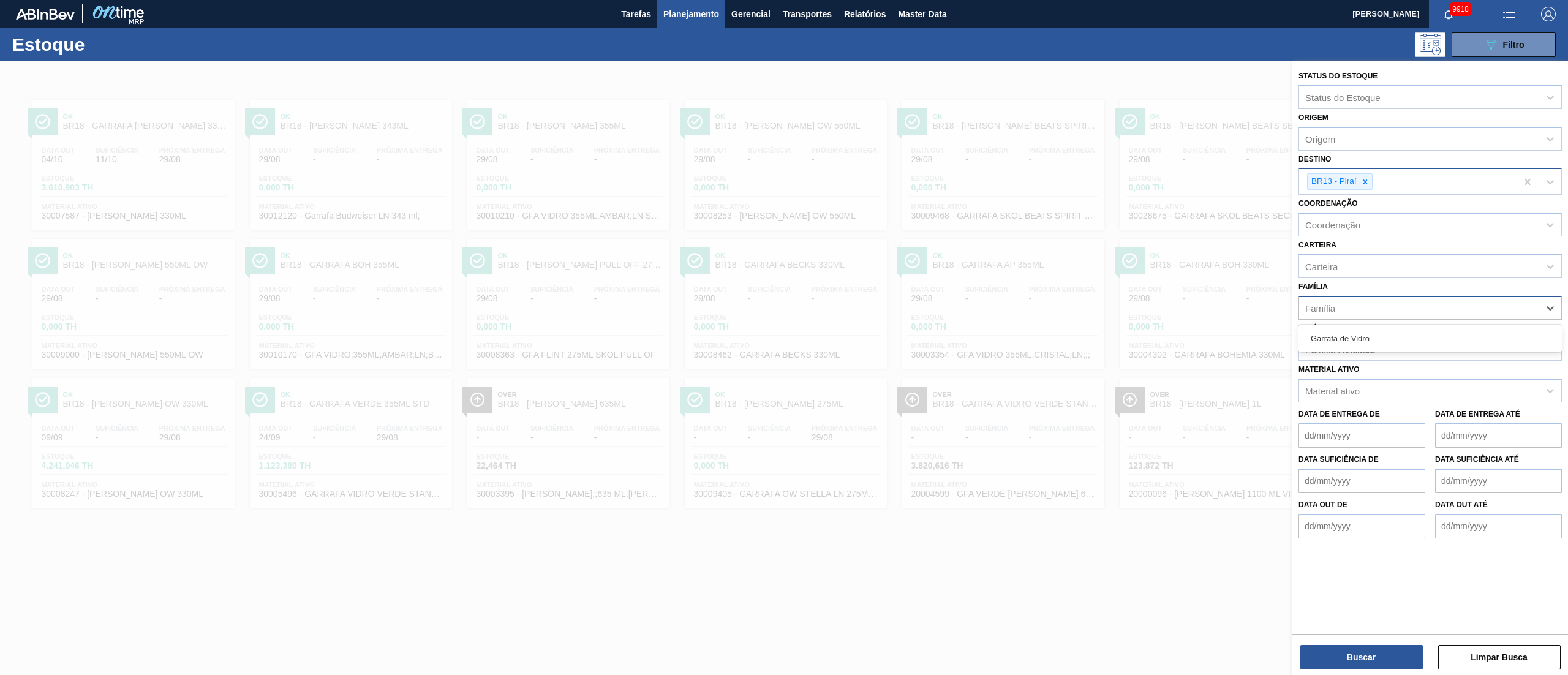
click at [1335, 308] on div "Família" at bounding box center [1320, 308] width 30 height 10
click at [1333, 340] on div "Garrafa de Vidro" at bounding box center [1430, 338] width 264 height 23
click at [1335, 261] on div "Carteira" at bounding box center [1321, 266] width 33 height 10
click at [1334, 291] on div "Garrafa de Vidro" at bounding box center [1430, 297] width 264 height 23
click at [1378, 268] on icon at bounding box center [1381, 268] width 9 height 9
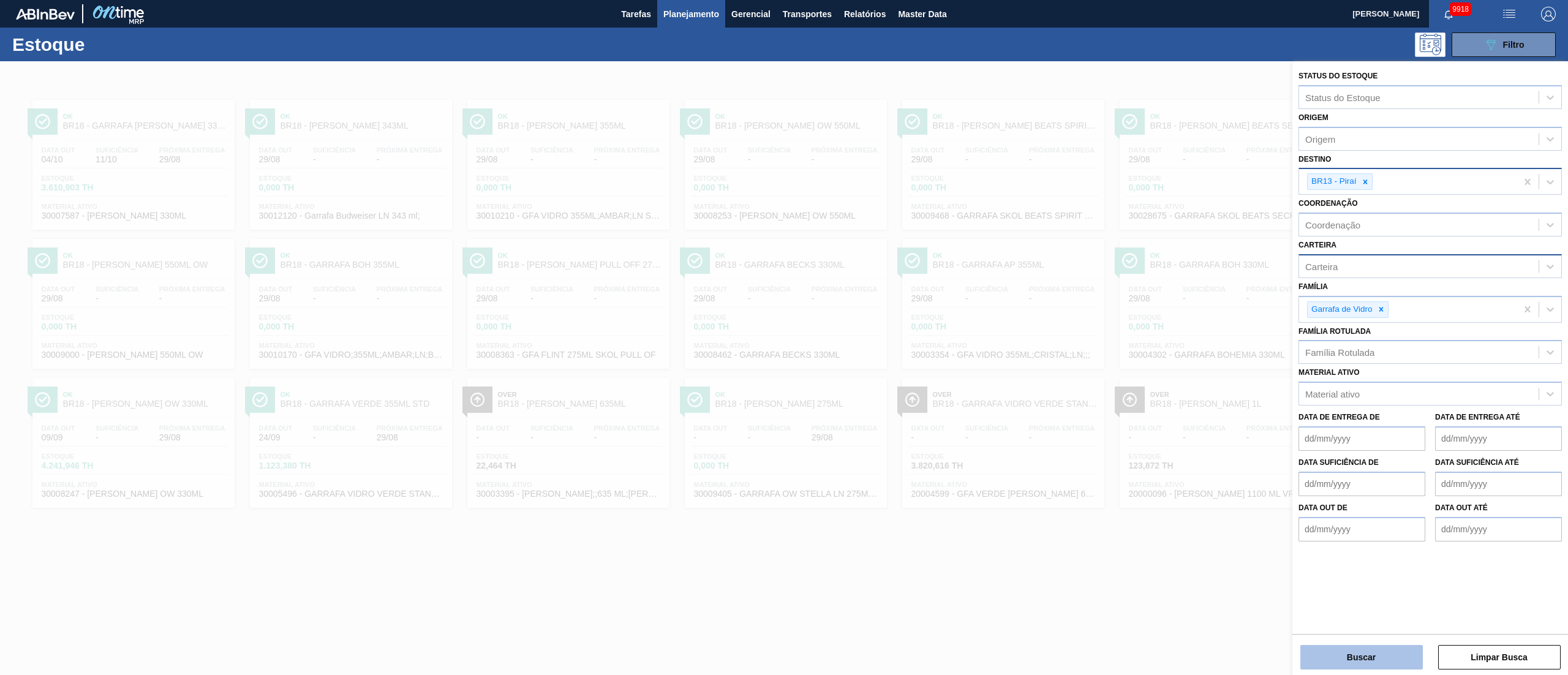
click at [1348, 654] on button "Buscar" at bounding box center [1361, 657] width 123 height 24
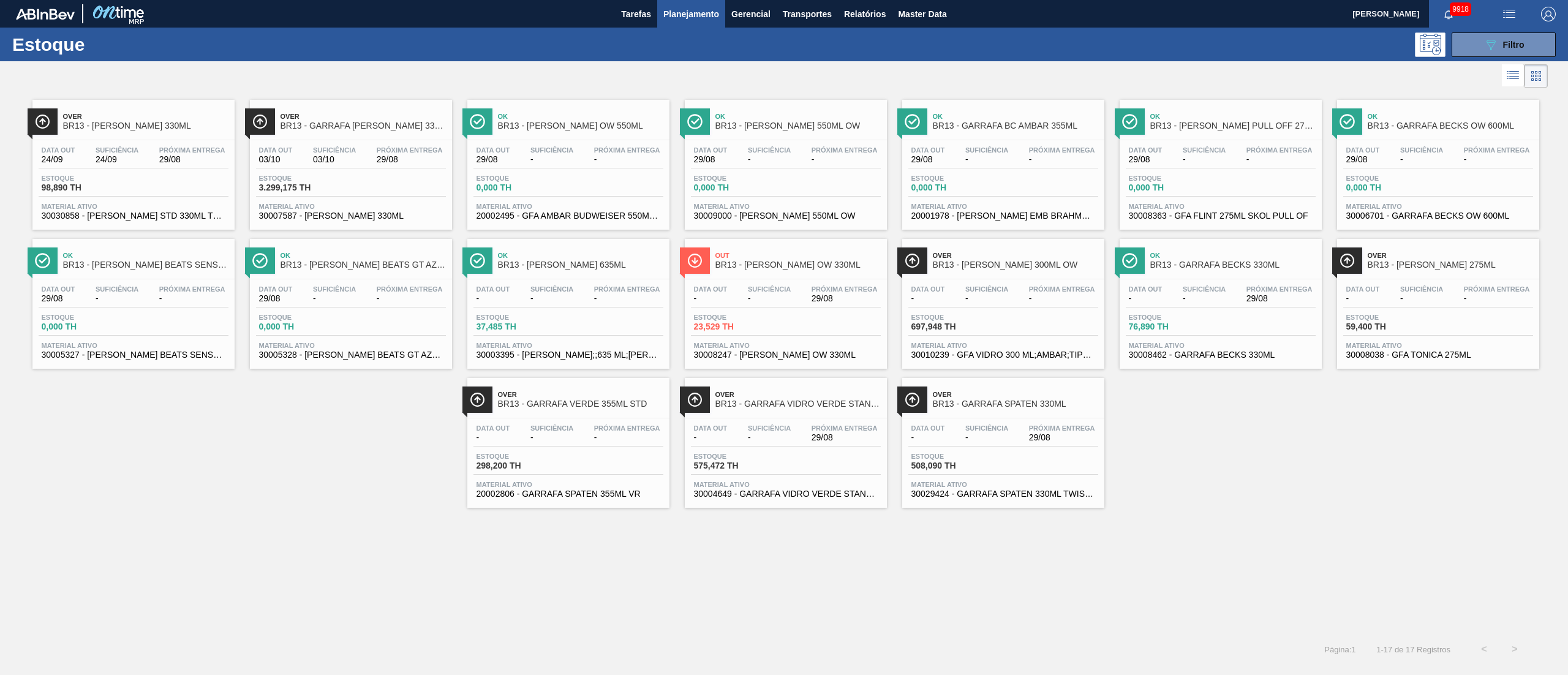
click at [377, 159] on span "29/08" at bounding box center [409, 159] width 66 height 9
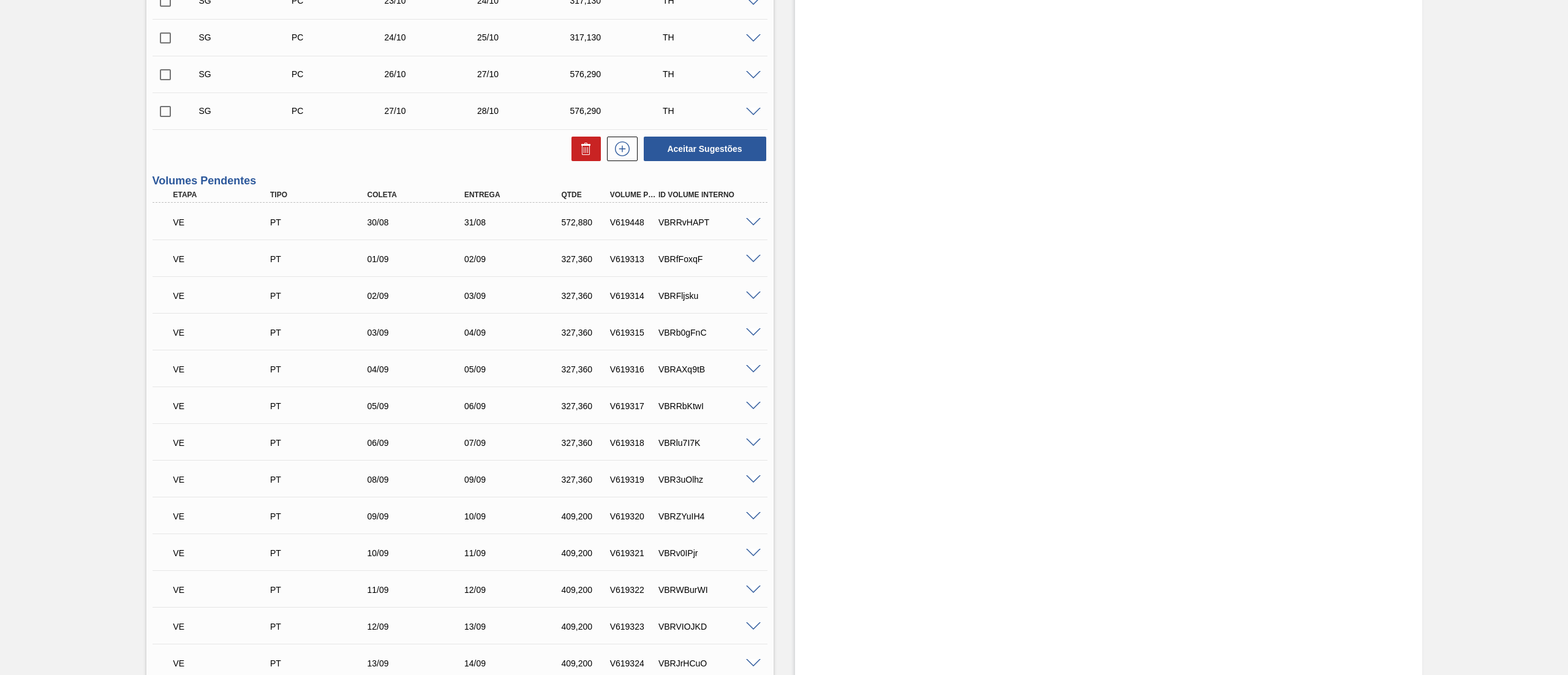
scroll to position [735, 0]
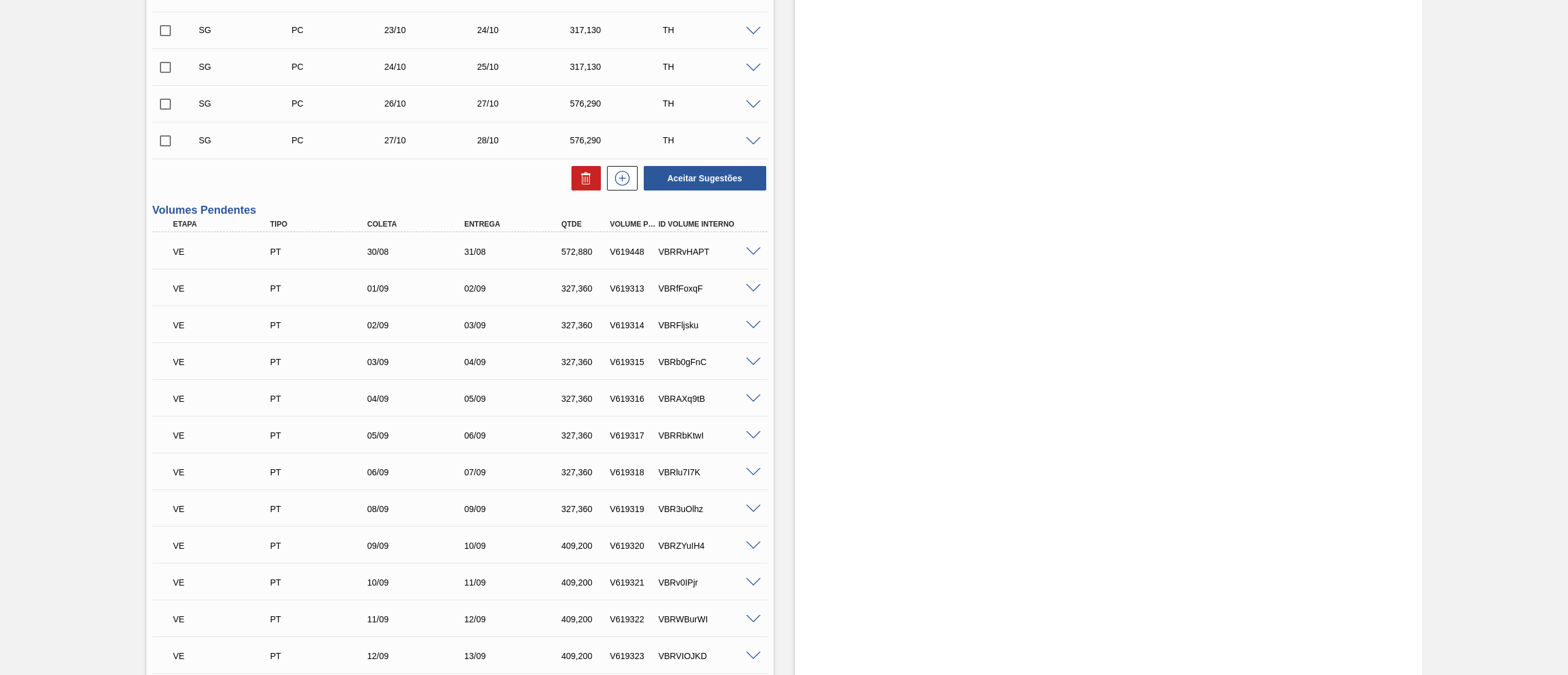
click at [746, 255] on span at bounding box center [754, 252] width 14 height 9
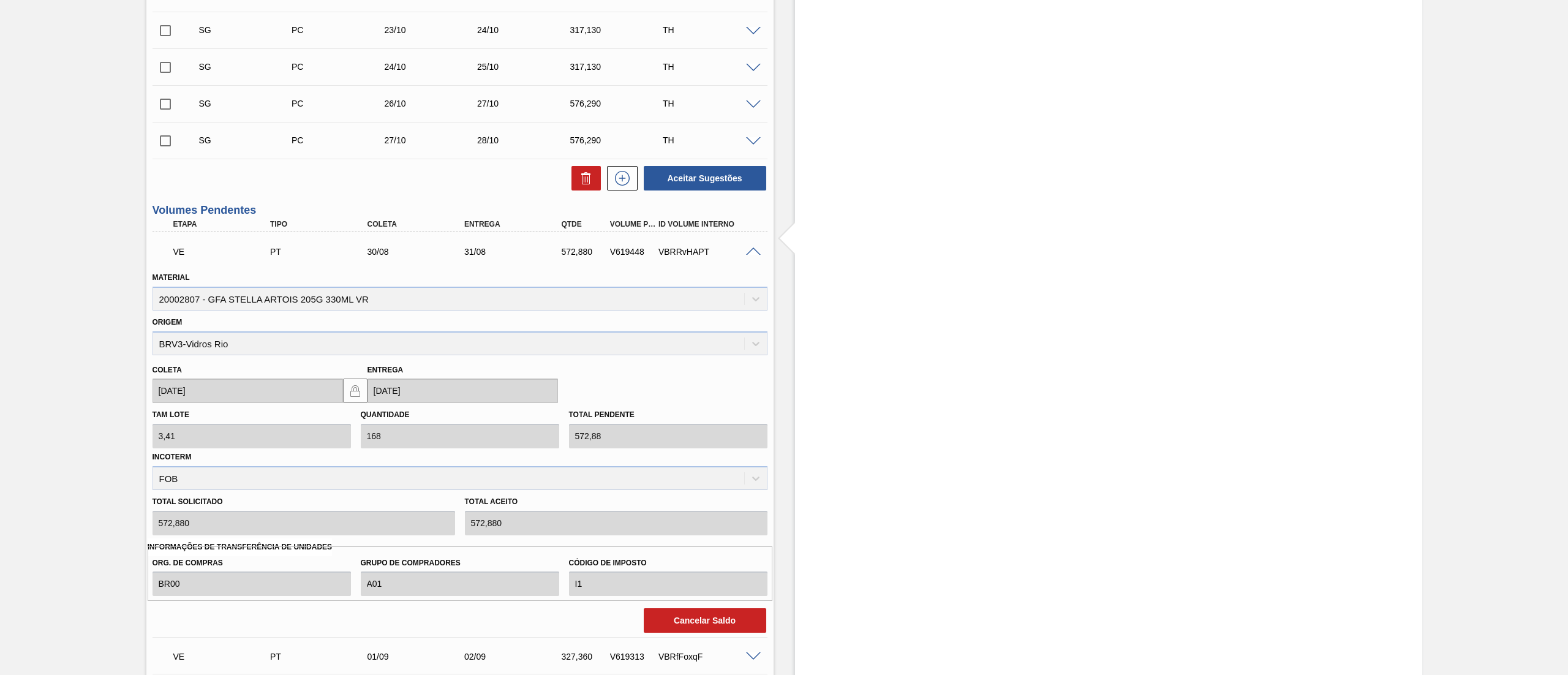
click at [750, 249] on span at bounding box center [754, 252] width 14 height 9
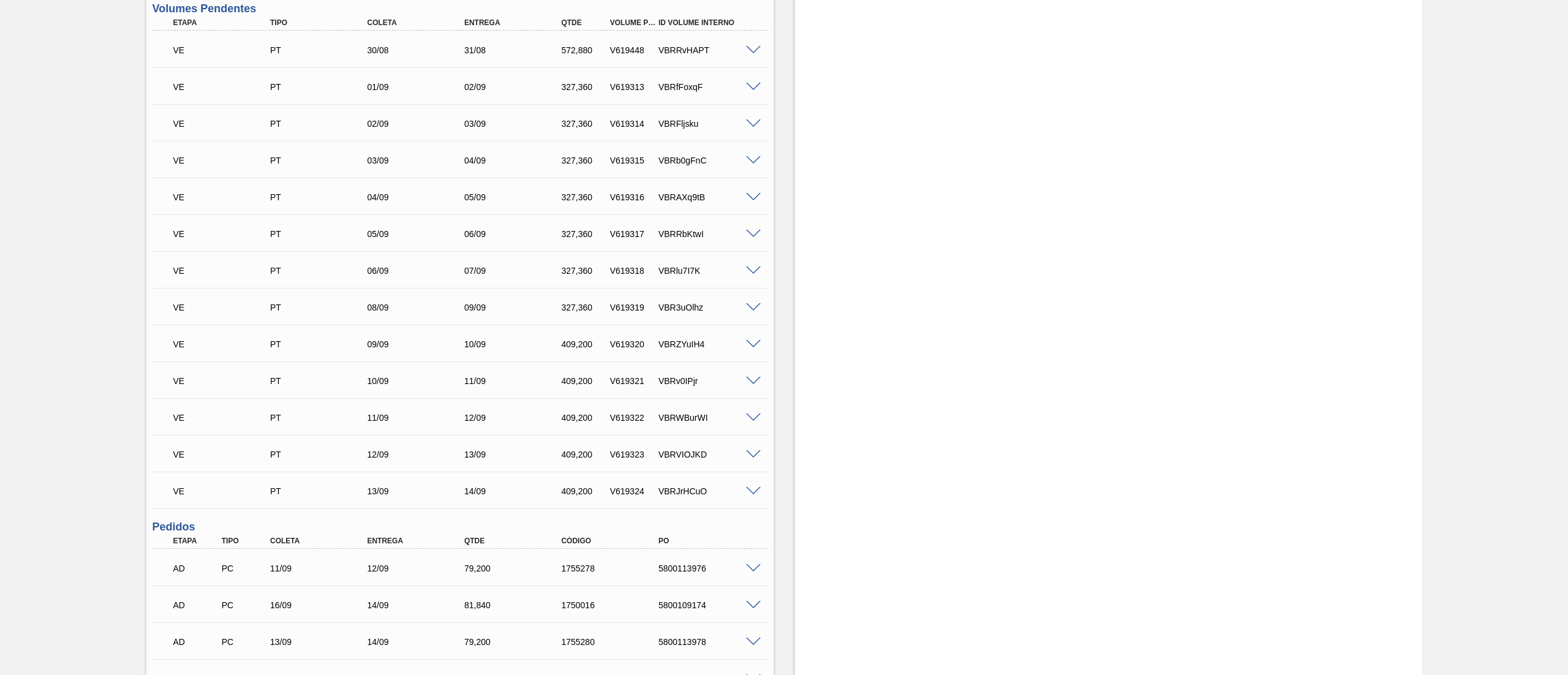
scroll to position [886, 0]
